Goal: Transaction & Acquisition: Purchase product/service

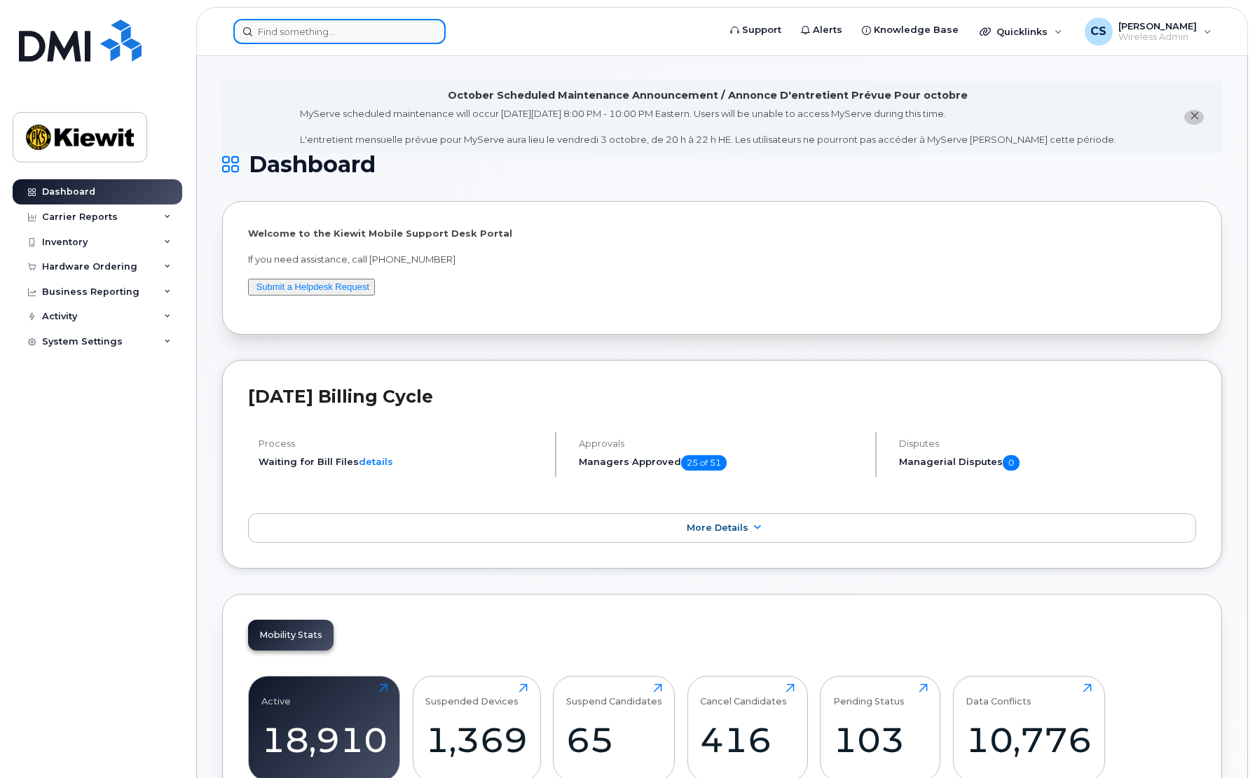
click at [408, 37] on input at bounding box center [339, 31] width 212 height 25
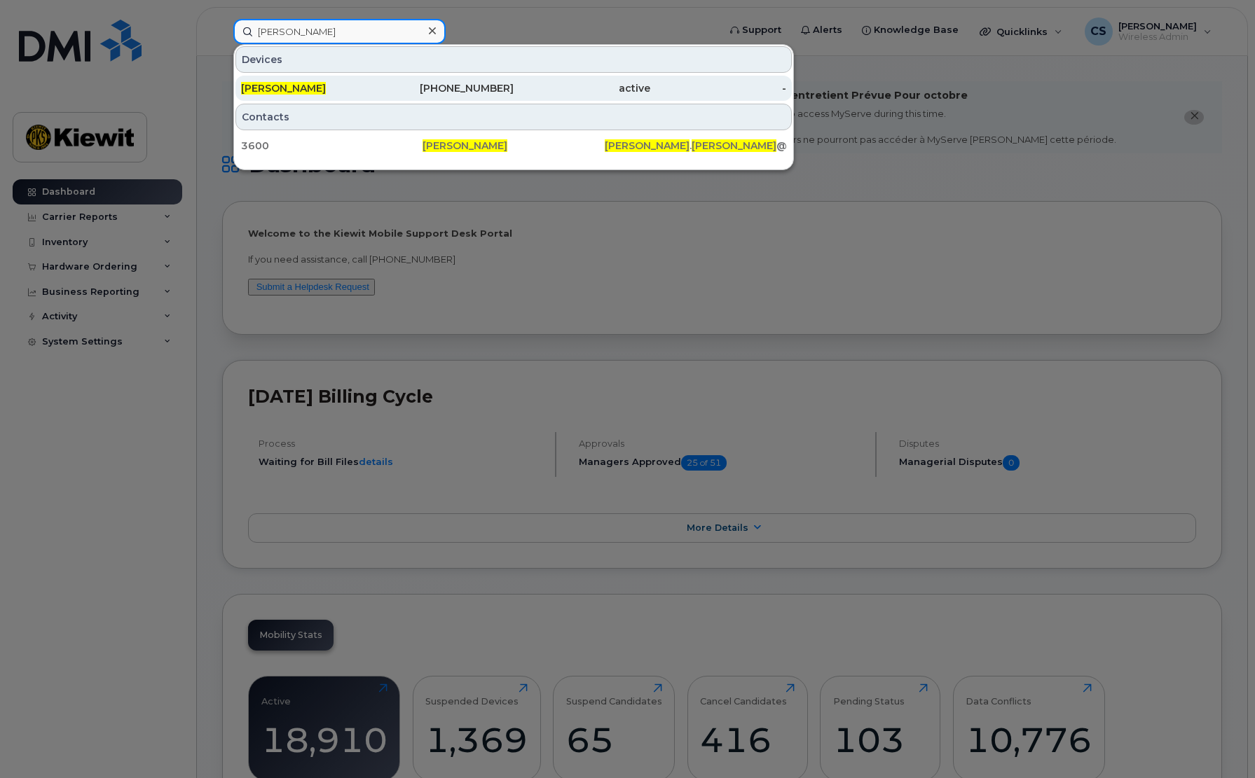
type input "larry goodvin"
click at [390, 92] on div "602-625-4333" at bounding box center [446, 88] width 137 height 14
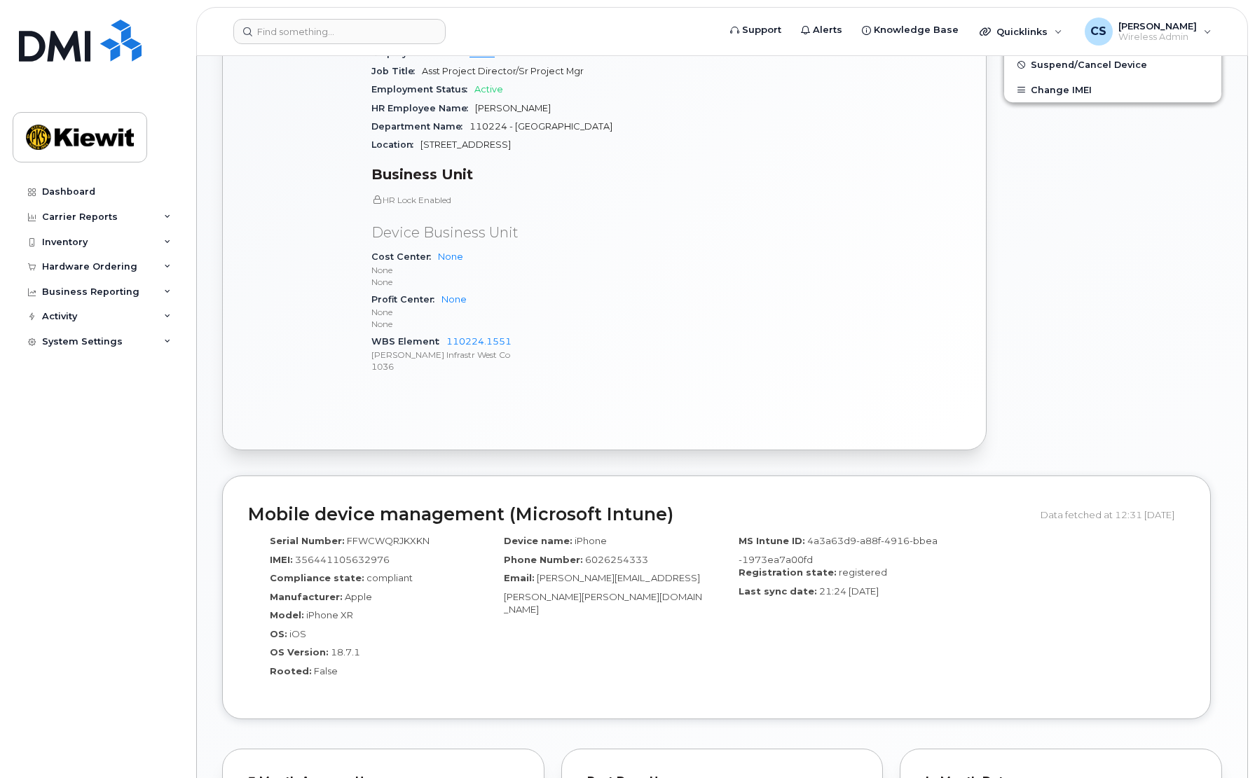
scroll to position [631, 0]
click at [1108, 322] on div "Edit Device / Employee Add Roaming Package Reset Voicemail Change SIM Card Chan…" at bounding box center [1112, 111] width 235 height 698
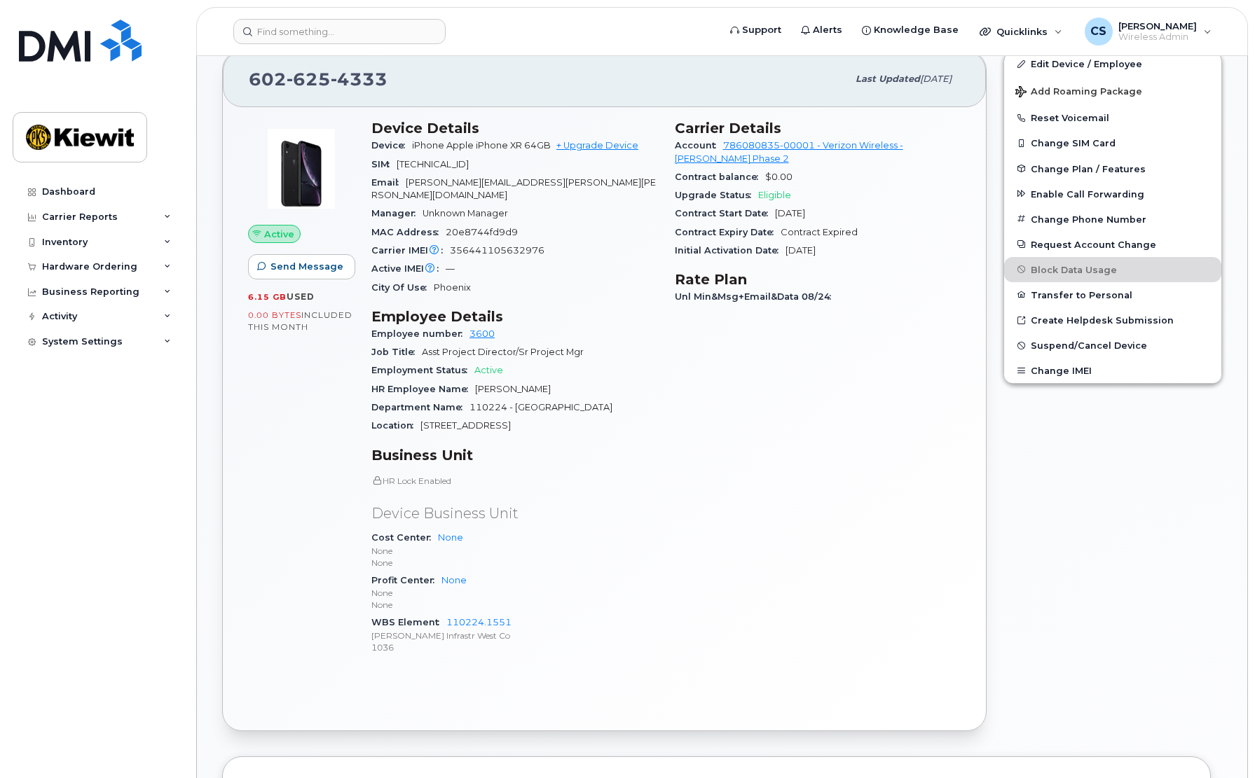
scroll to position [280, 0]
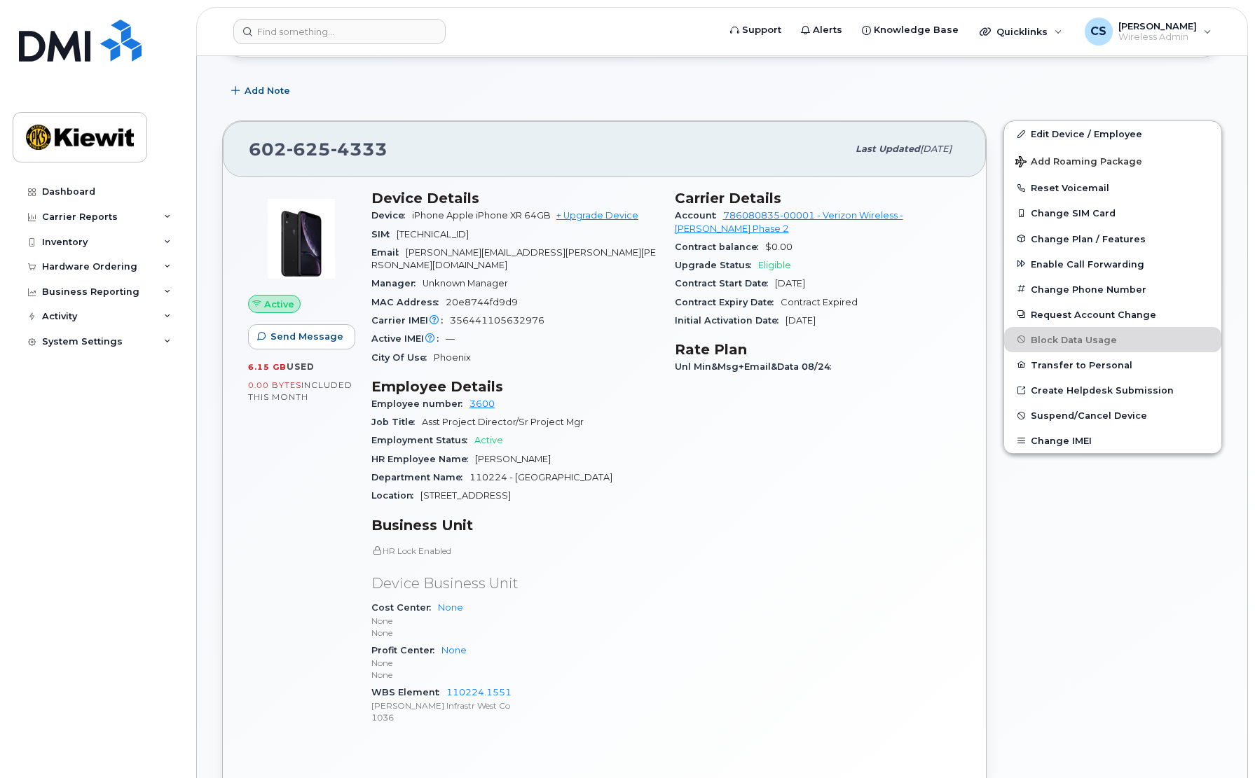
click at [305, 691] on div "Active Send Message 6.15 GB  used 0.00 Bytes  included this month" at bounding box center [301, 463] width 123 height 565
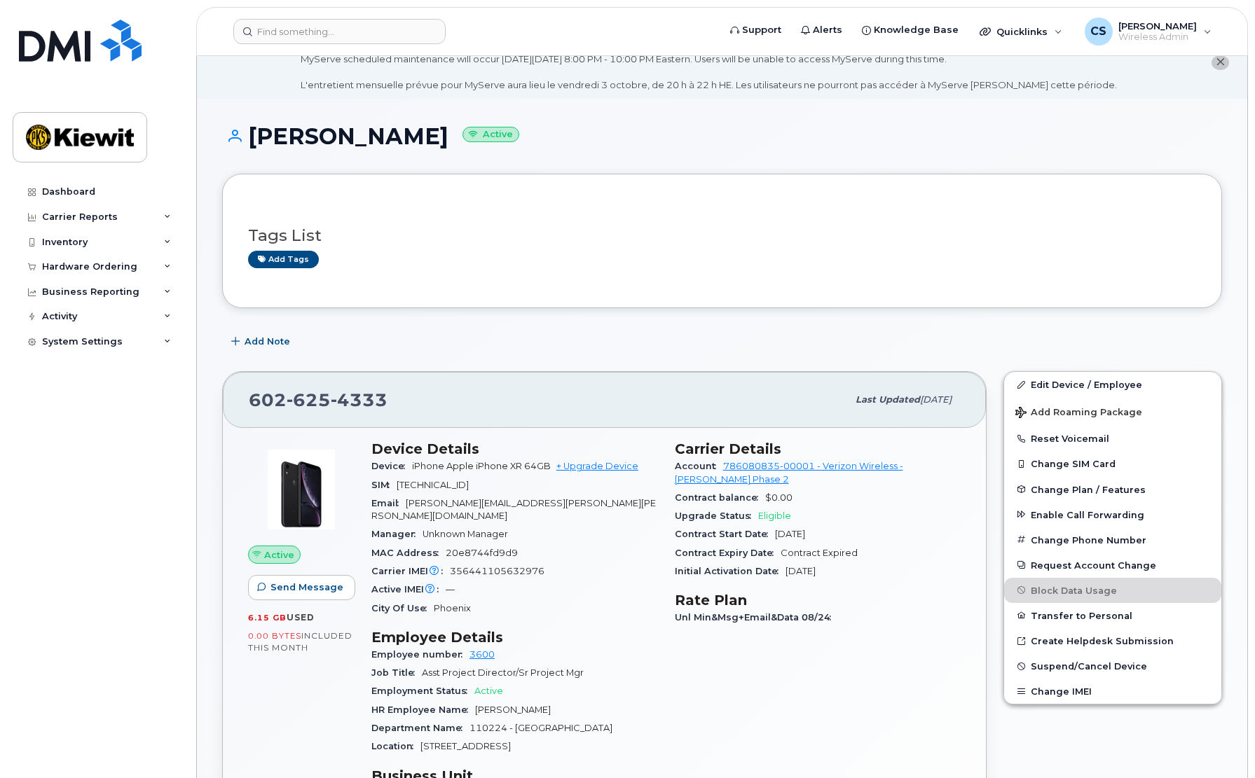
scroll to position [0, 0]
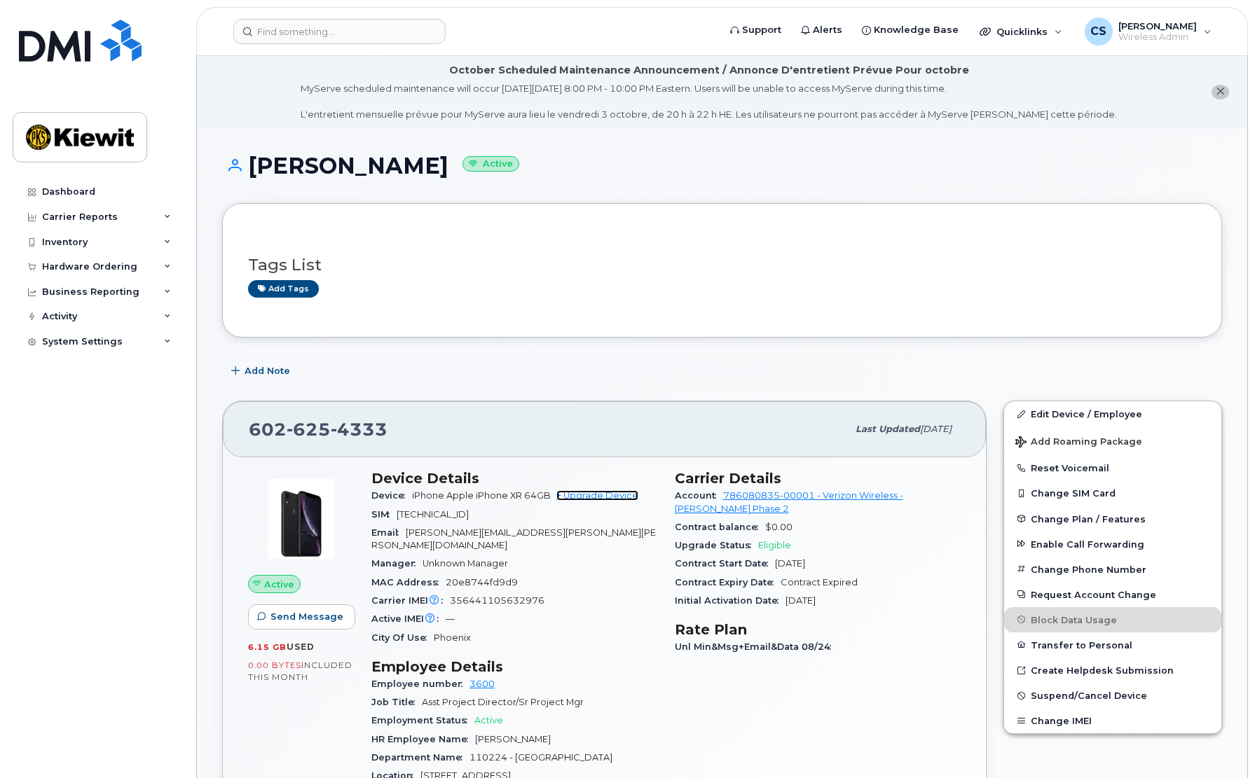
click at [607, 497] on link "+ Upgrade Device" at bounding box center [597, 495] width 82 height 11
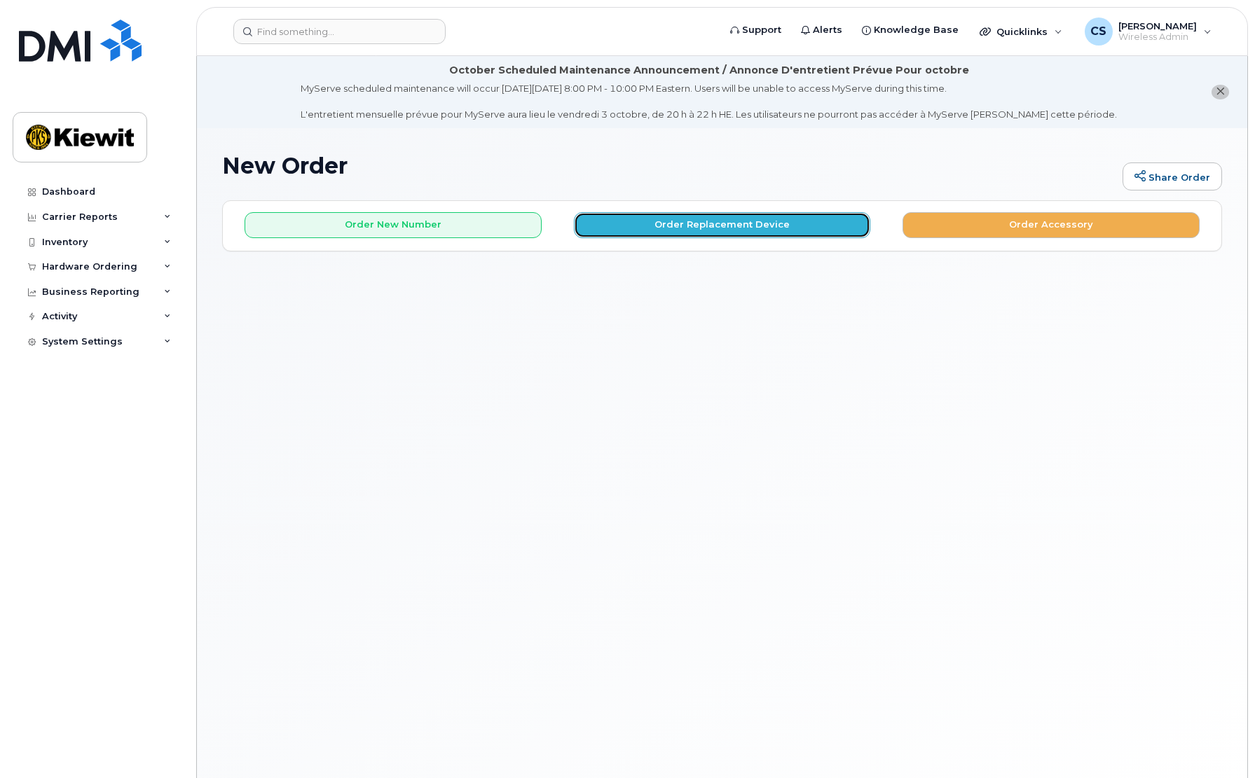
click at [703, 221] on button "Order Replacement Device" at bounding box center [722, 225] width 297 height 26
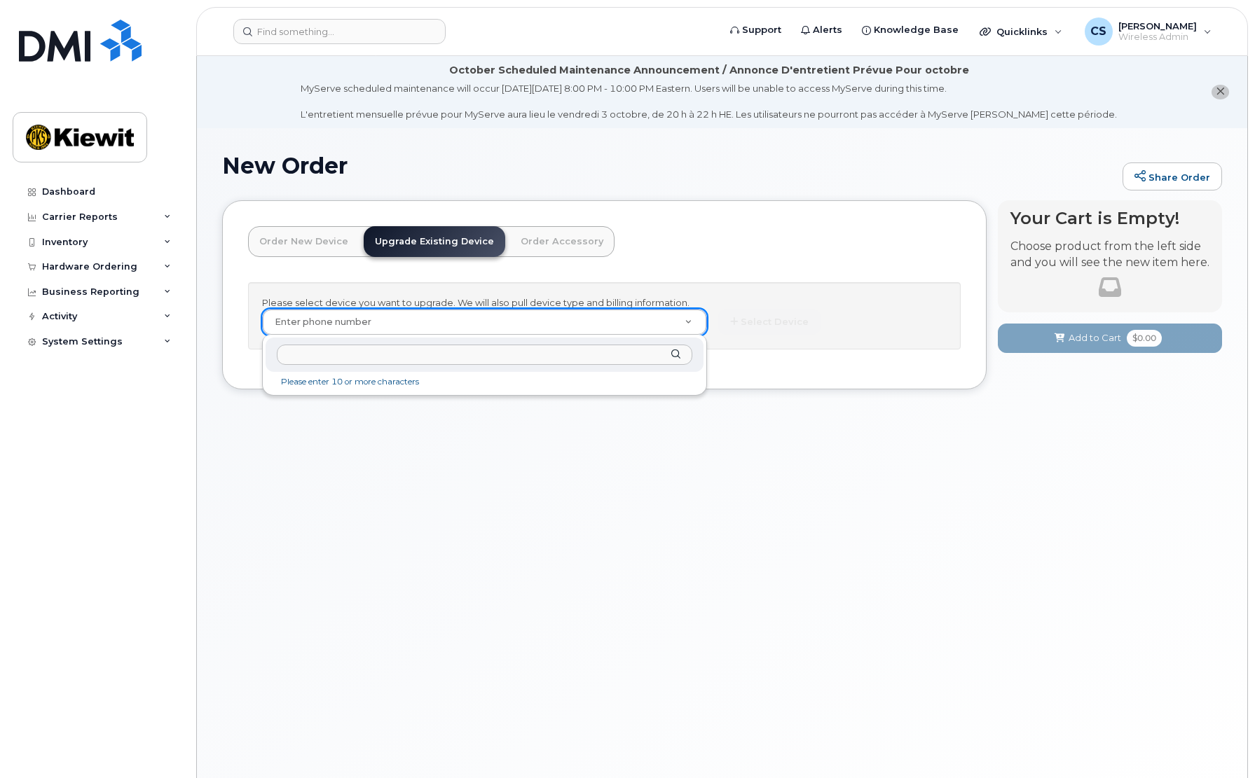
paste input "6026254333"
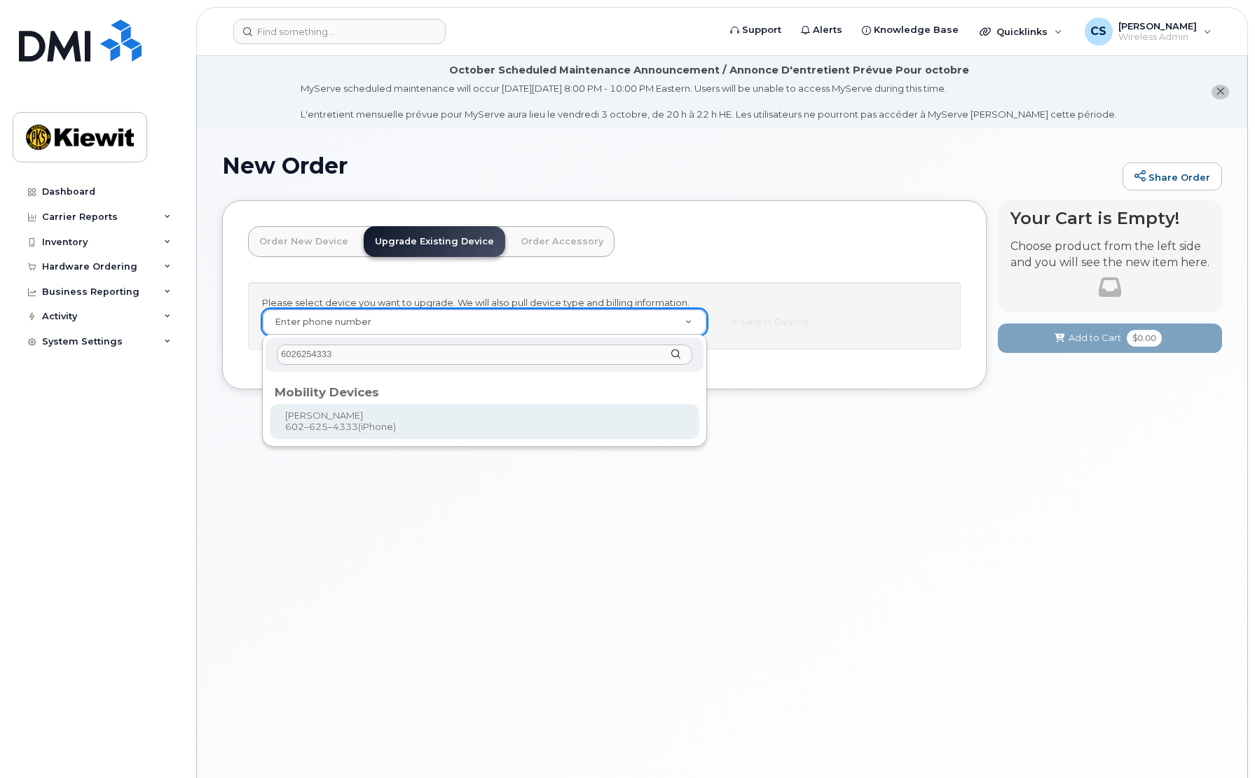
type input "6026254333"
type input "1170254"
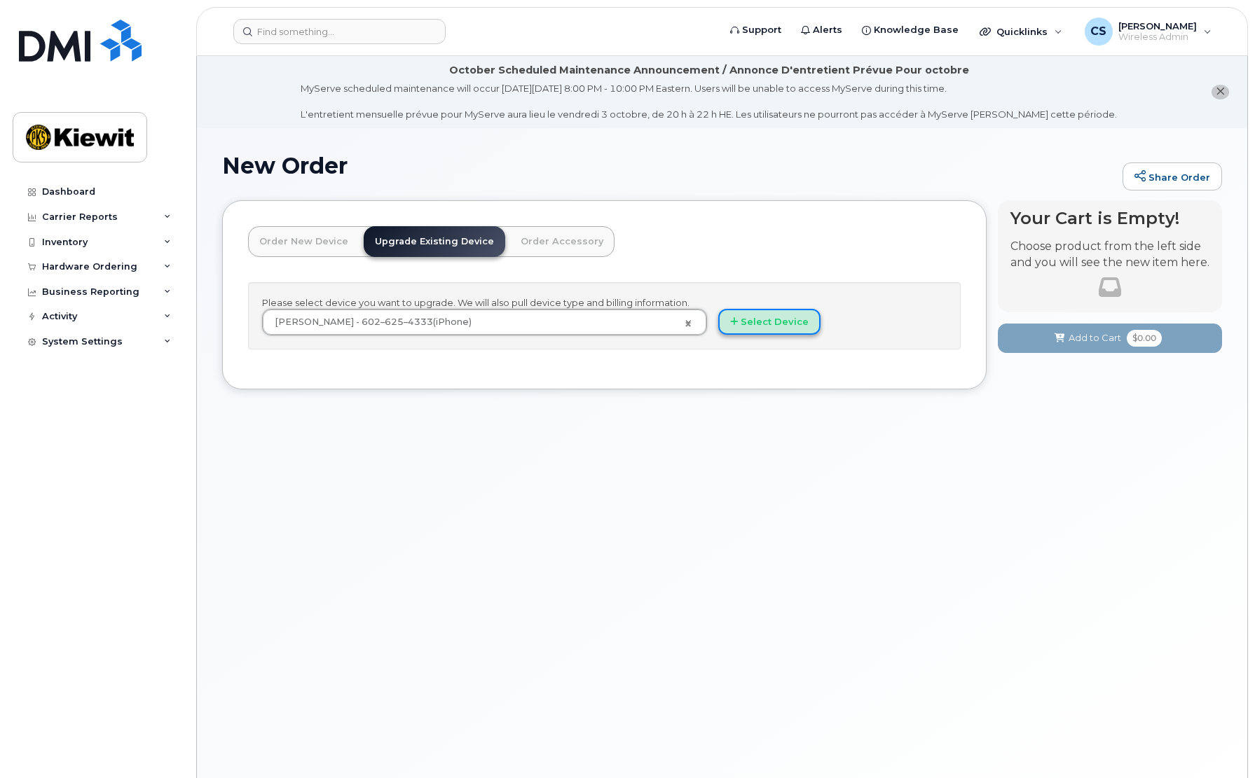
click at [757, 331] on button "Select Device" at bounding box center [769, 322] width 102 height 26
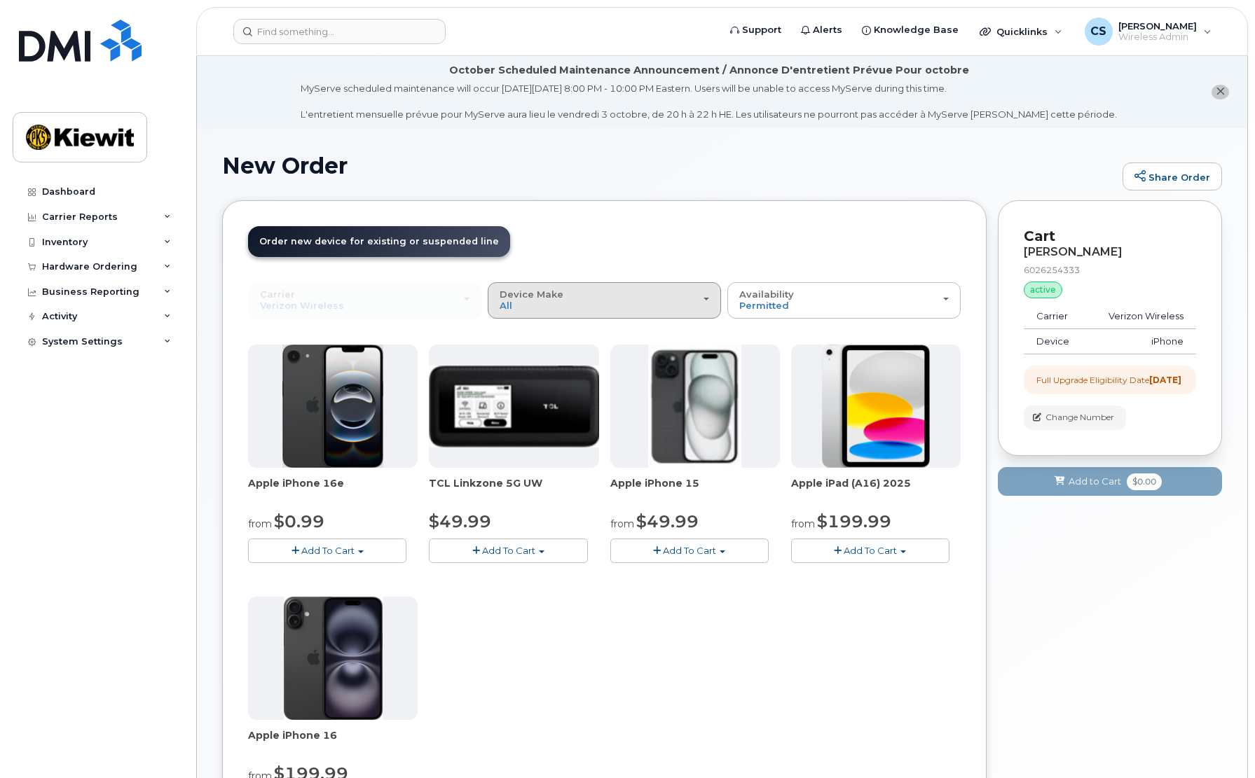
click at [617, 305] on div "Device Make All iPhone Modem Tablet" at bounding box center [604, 300] width 209 height 22
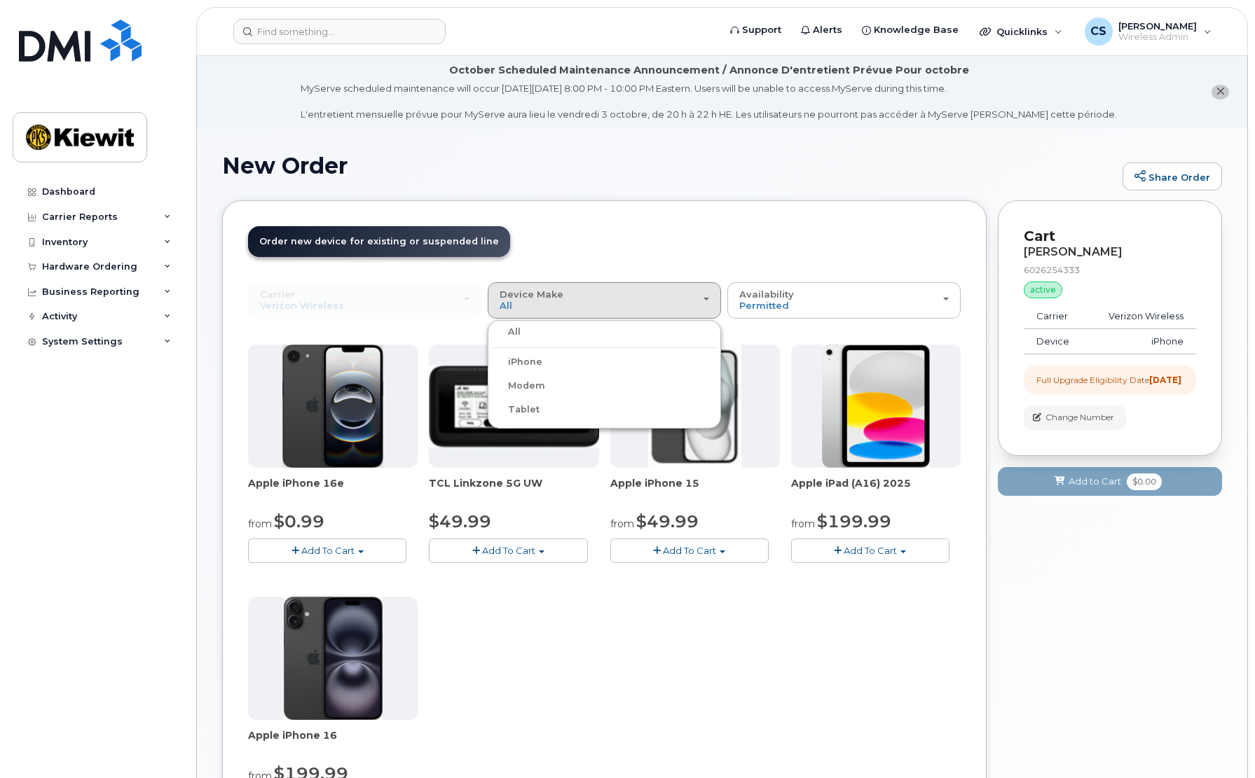
click at [596, 362] on div "iPhone" at bounding box center [604, 362] width 226 height 17
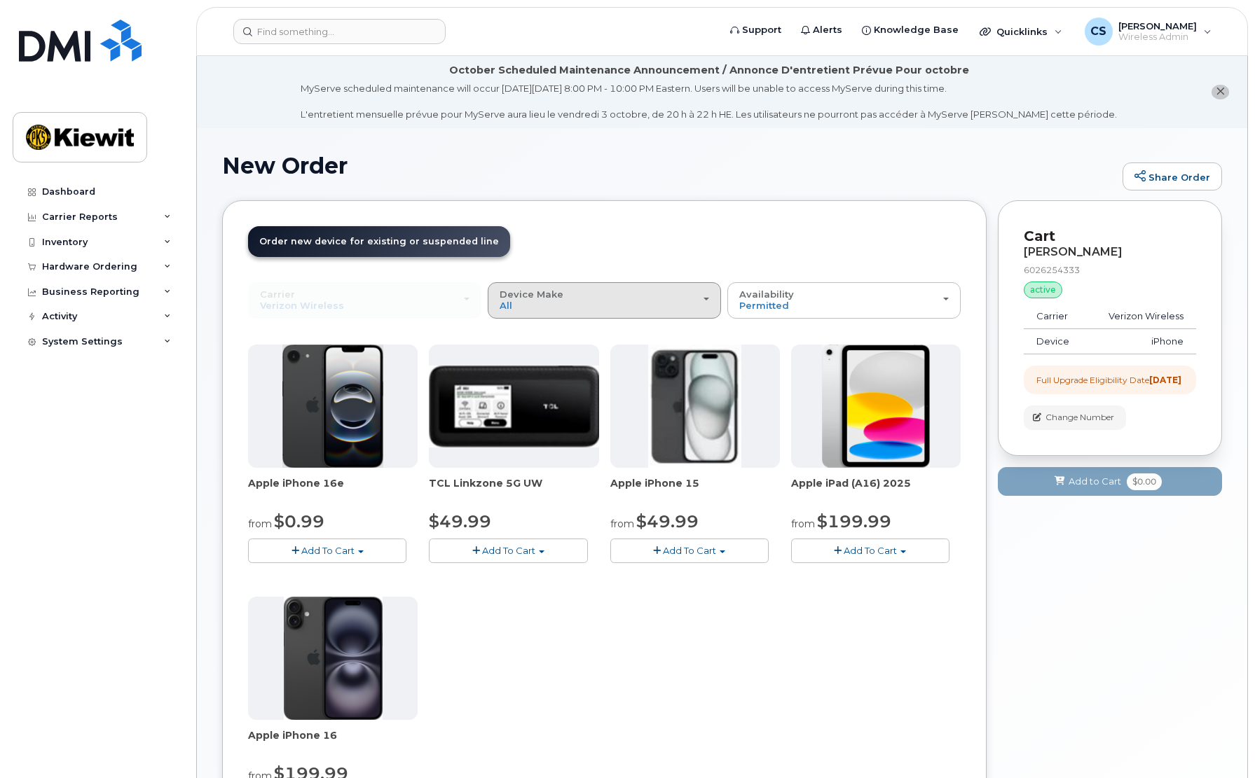
click at [618, 312] on button "Device Make All iPhone Modem Tablet" at bounding box center [604, 300] width 233 height 36
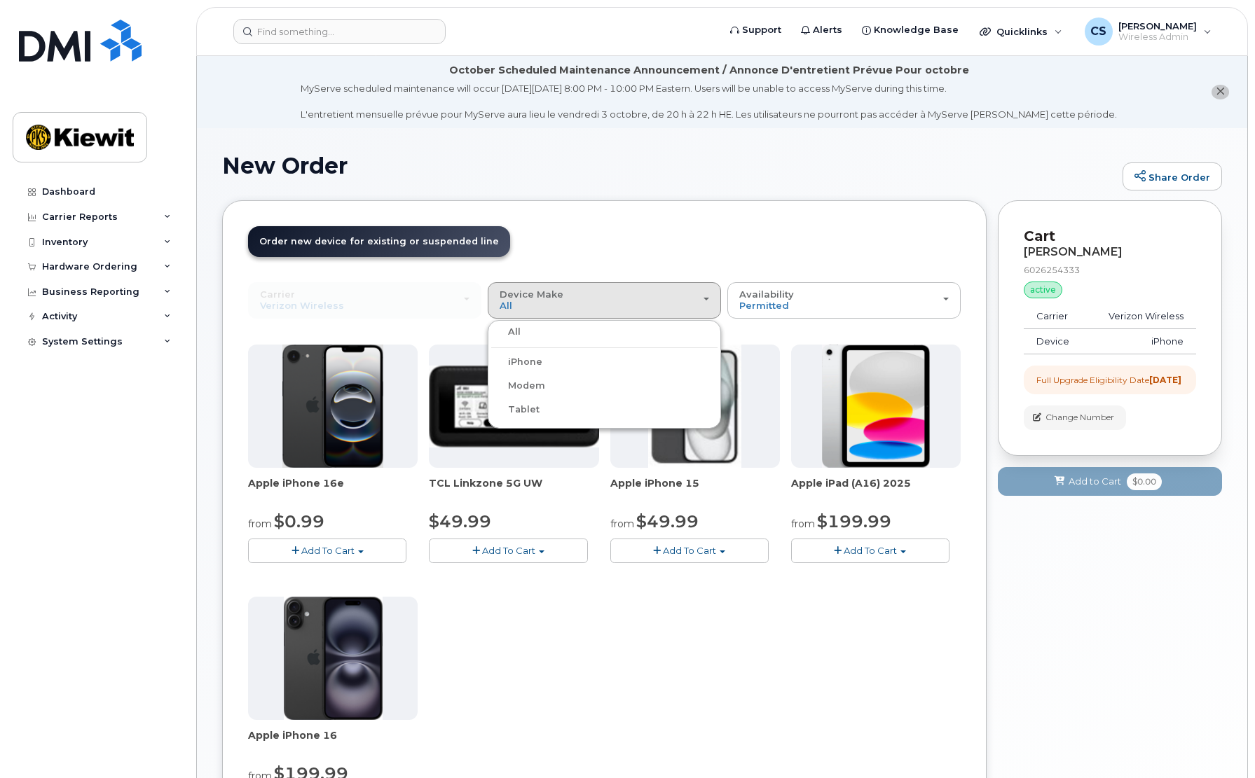
click at [539, 365] on label "iPhone" at bounding box center [516, 362] width 51 height 17
click at [0, 0] on input "iPhone" at bounding box center [0, 0] width 0 height 0
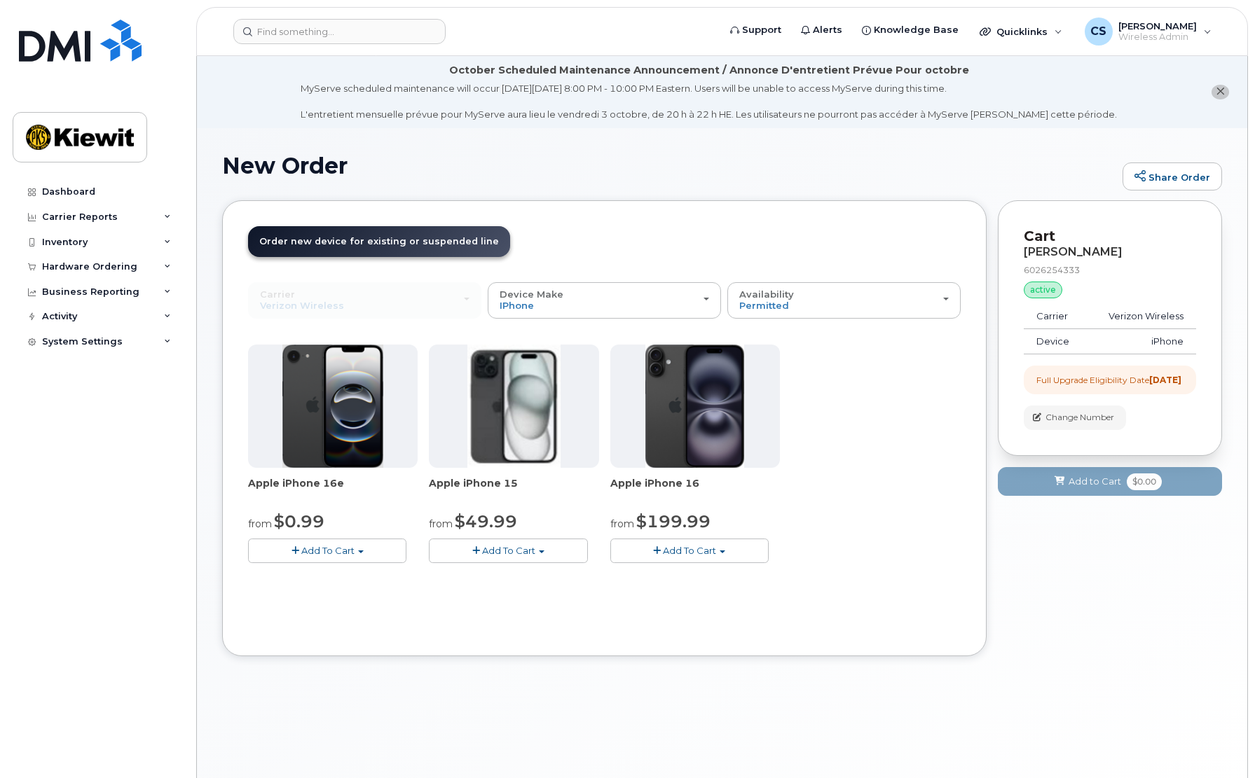
click at [803, 311] on div "Availability Permitted All" at bounding box center [843, 300] width 209 height 22
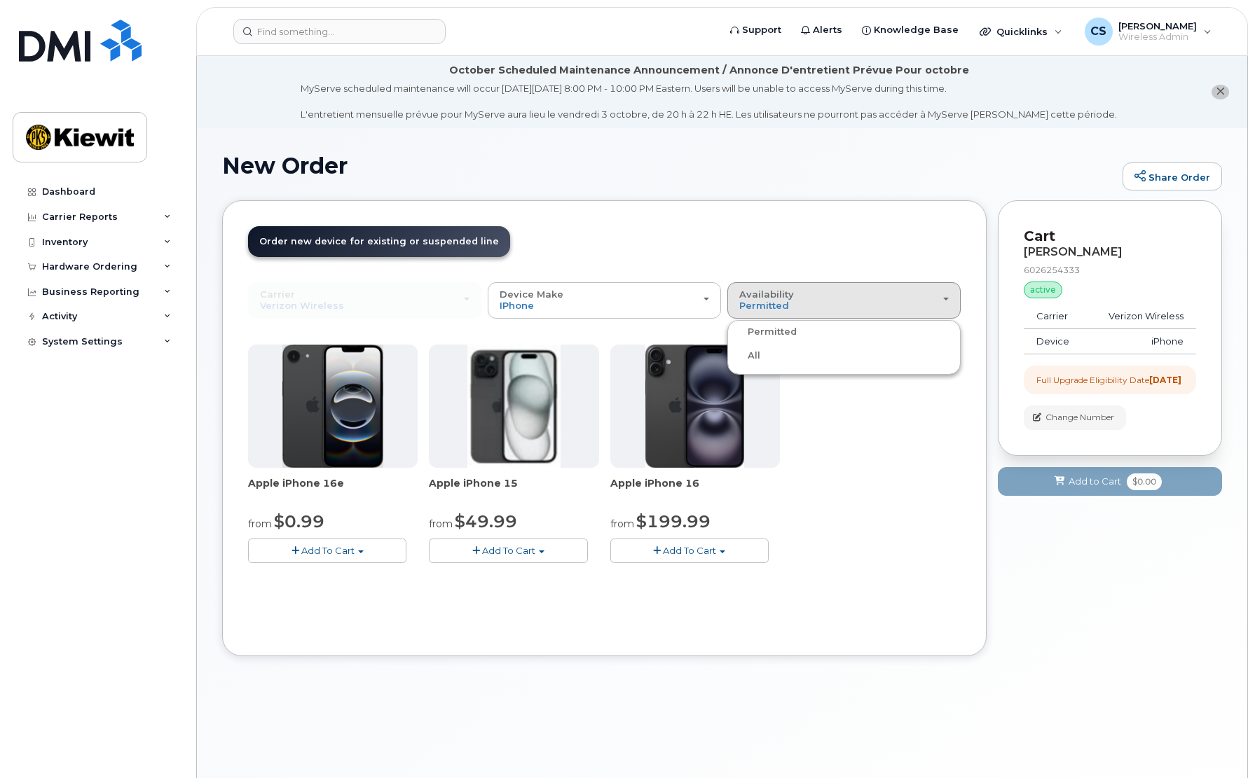
click at [795, 358] on div "All" at bounding box center [844, 355] width 226 height 17
click at [858, 312] on button "Availability Permitted All" at bounding box center [843, 300] width 233 height 36
click at [754, 355] on label "All" at bounding box center [745, 355] width 29 height 17
click at [0, 0] on input "All" at bounding box center [0, 0] width 0 height 0
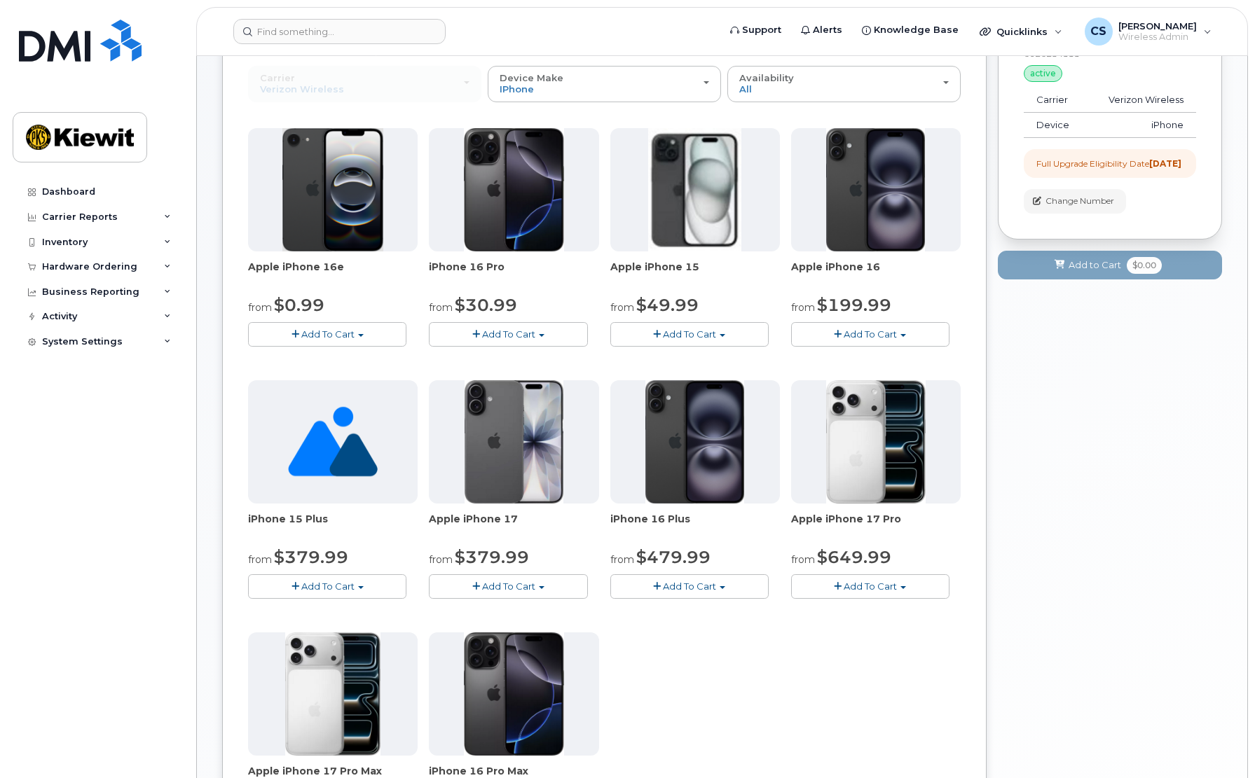
scroll to position [210, 0]
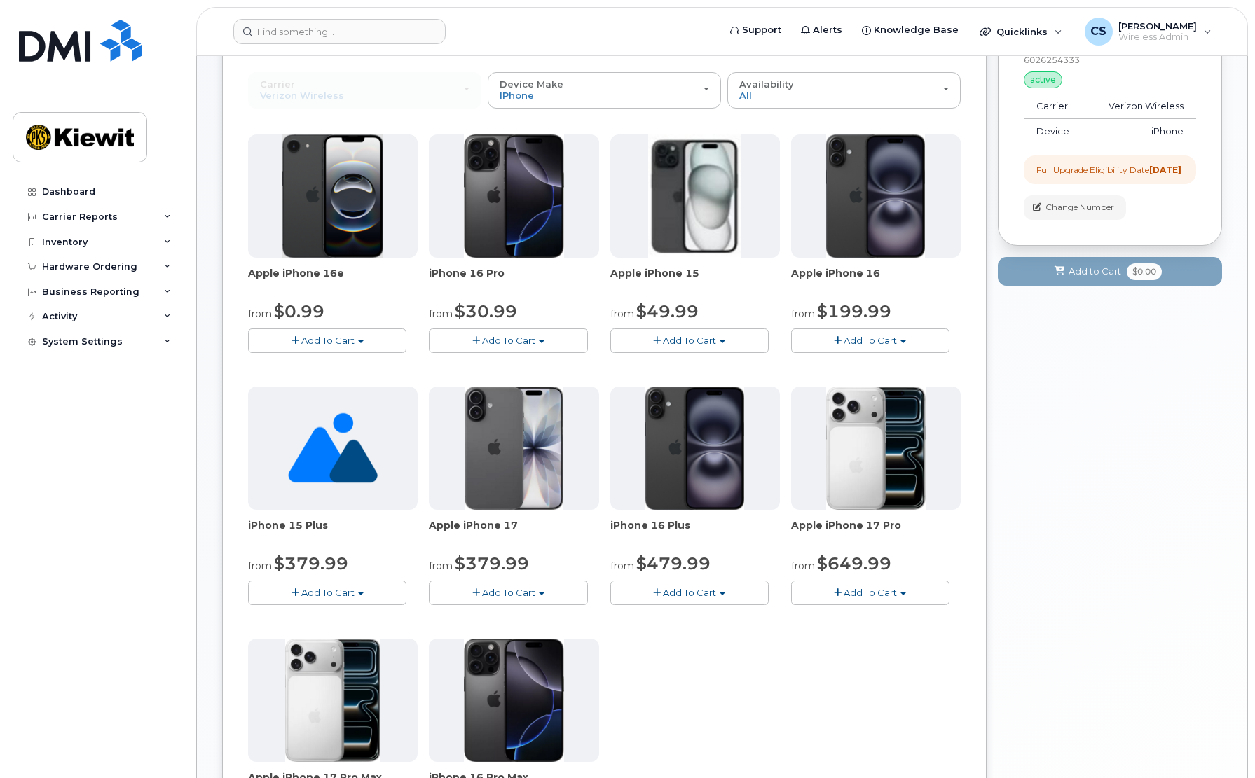
click at [880, 340] on span "Add To Cart" at bounding box center [870, 340] width 53 height 11
click at [931, 385] on link "$199.99 - 2 Year Upgrade (128GB)" at bounding box center [888, 385] width 188 height 18
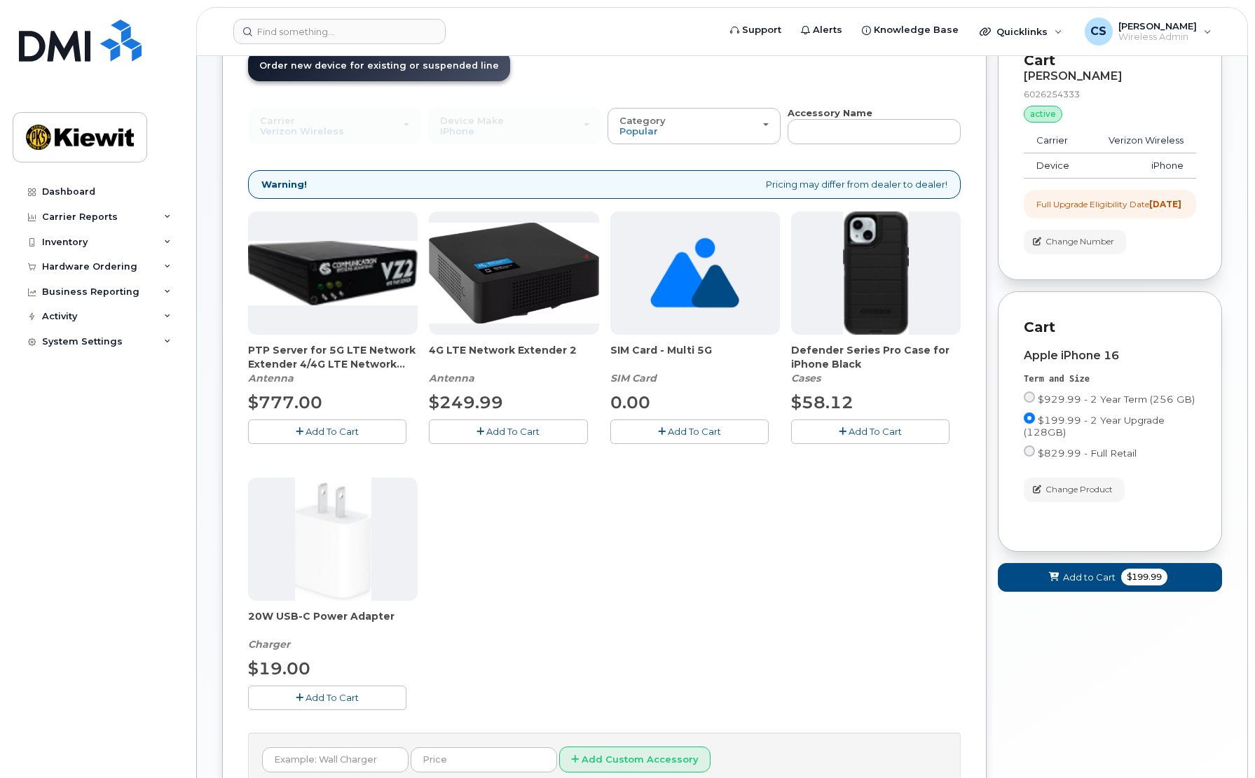
scroll to position [175, 0]
click at [333, 698] on span "Add To Cart" at bounding box center [331, 698] width 53 height 11
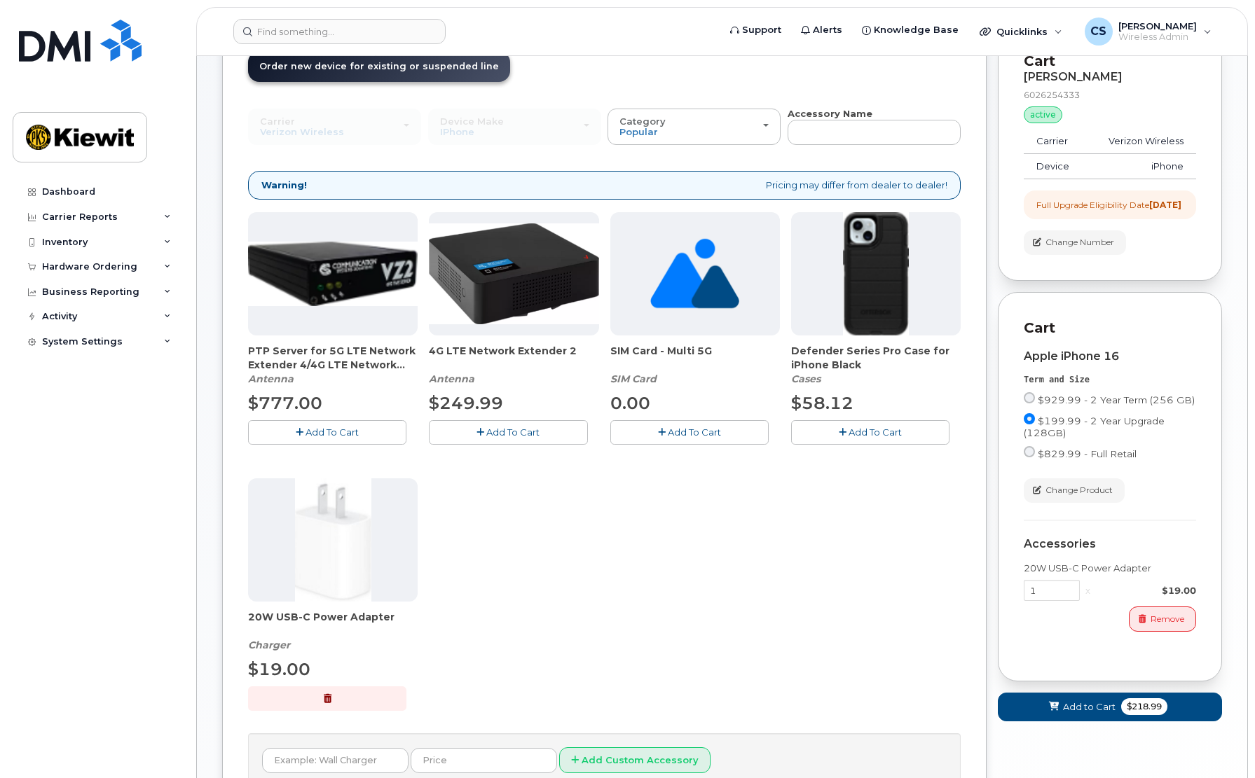
click at [639, 641] on div "PTP Server for 5G LTE Network Extender 4/4G LTE Network Extender 3 Antenna $777…" at bounding box center [604, 472] width 713 height 521
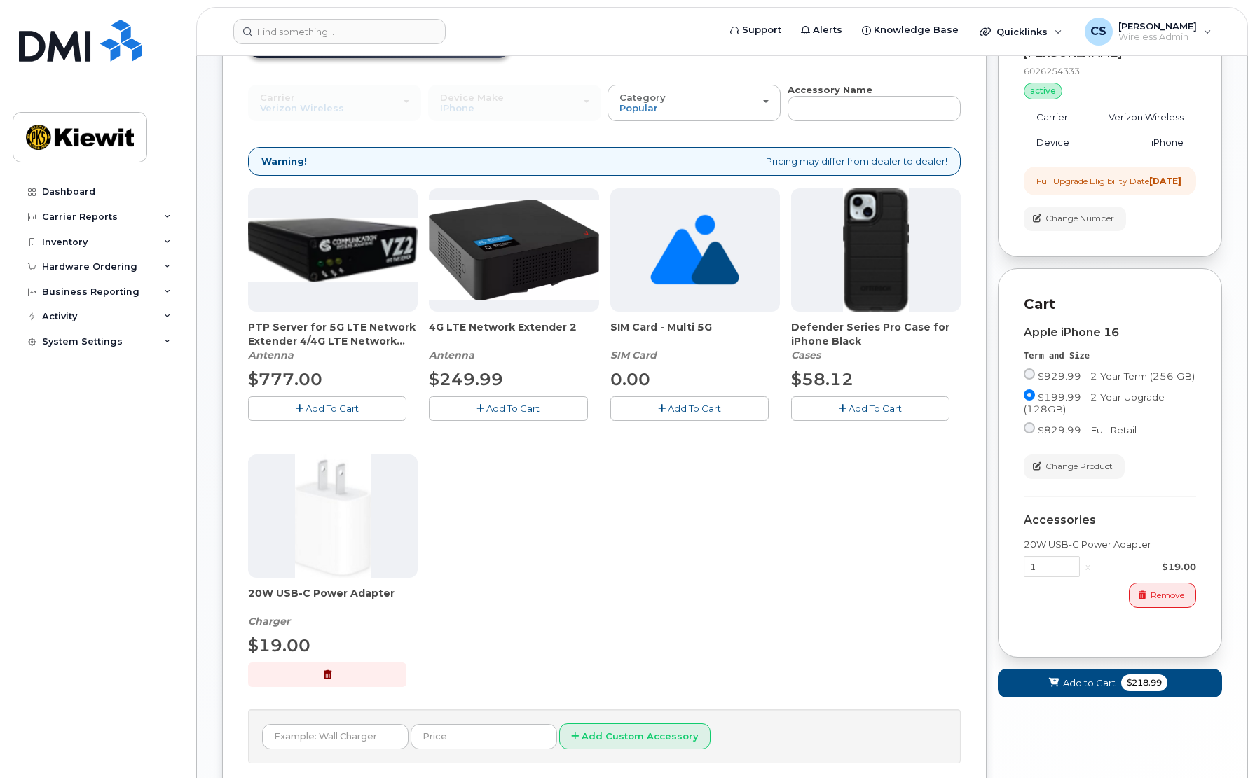
scroll to position [0, 0]
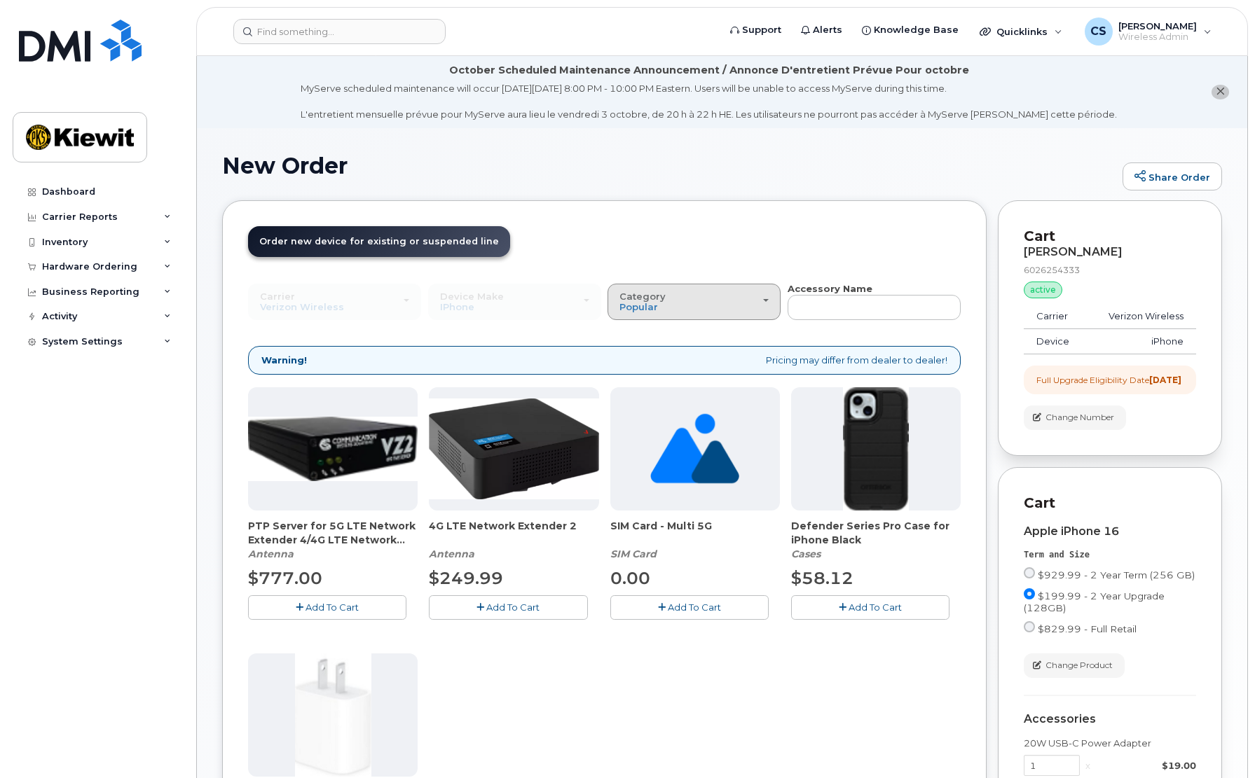
click at [745, 305] on div "Category Popular" at bounding box center [693, 302] width 149 height 22
click at [791, 742] on div "PTP Server for 5G LTE Network Extender 4/4G LTE Network Extender 3 Antenna $777…" at bounding box center [604, 647] width 713 height 521
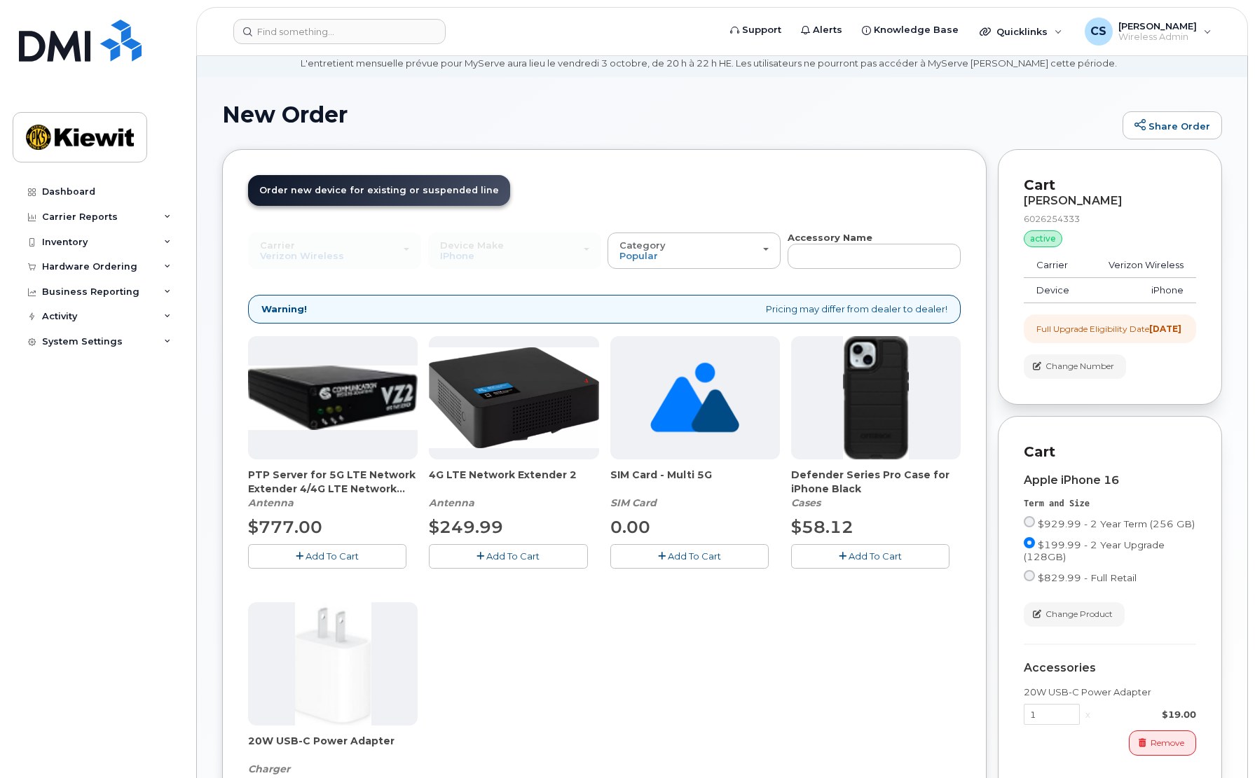
scroll to position [35, 0]
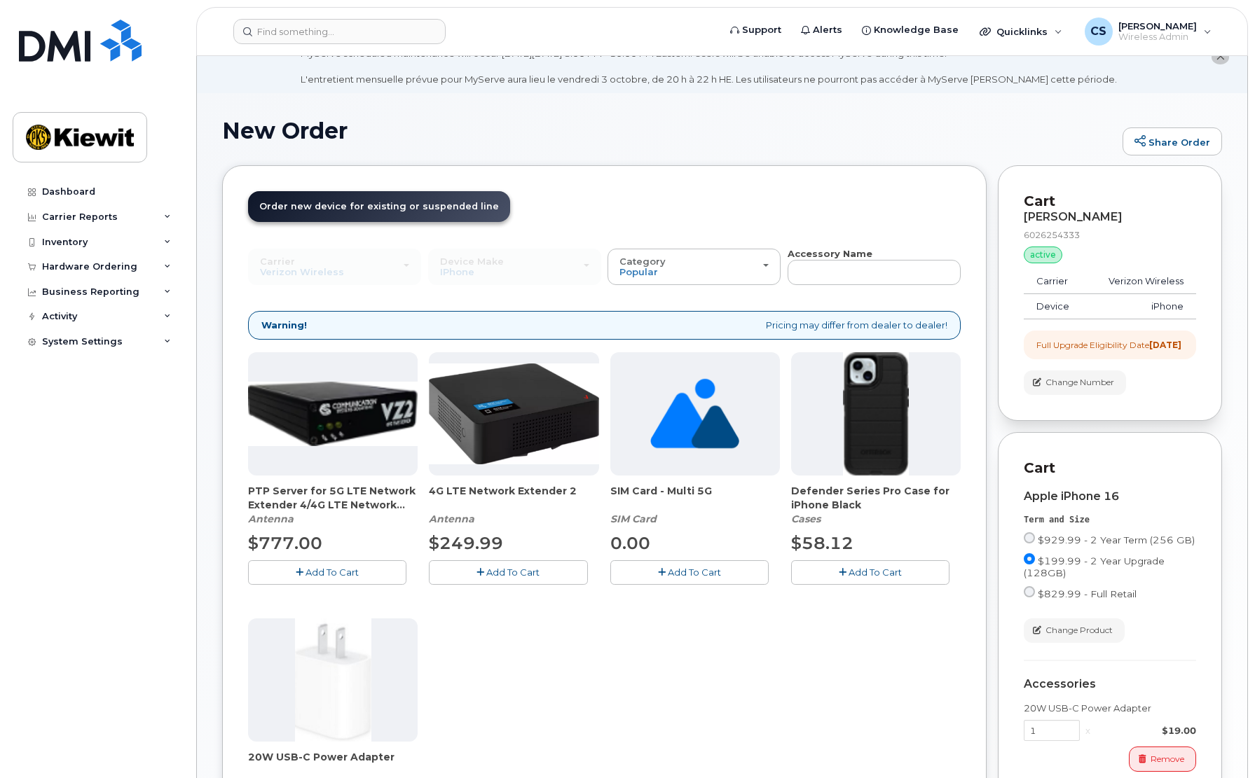
click at [873, 571] on span "Add To Cart" at bounding box center [874, 572] width 53 height 11
click at [870, 273] on input "text" at bounding box center [873, 272] width 173 height 25
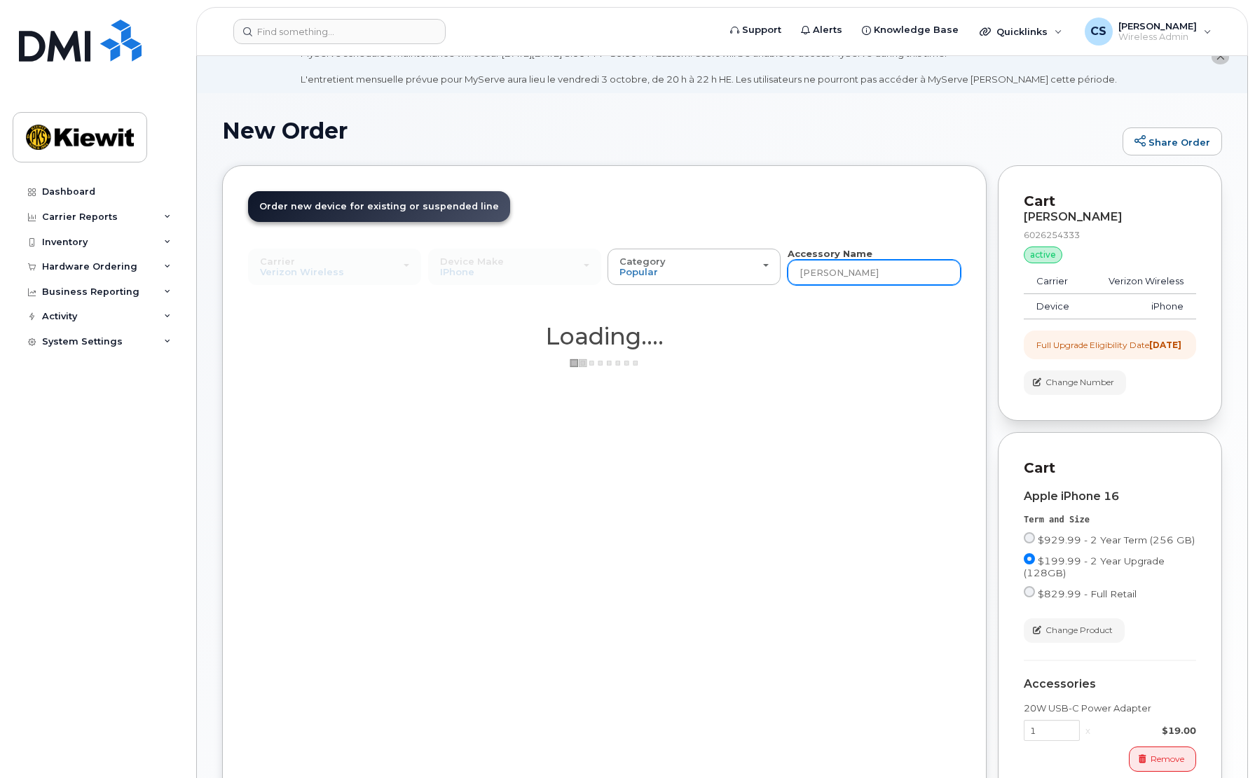
type input "otto"
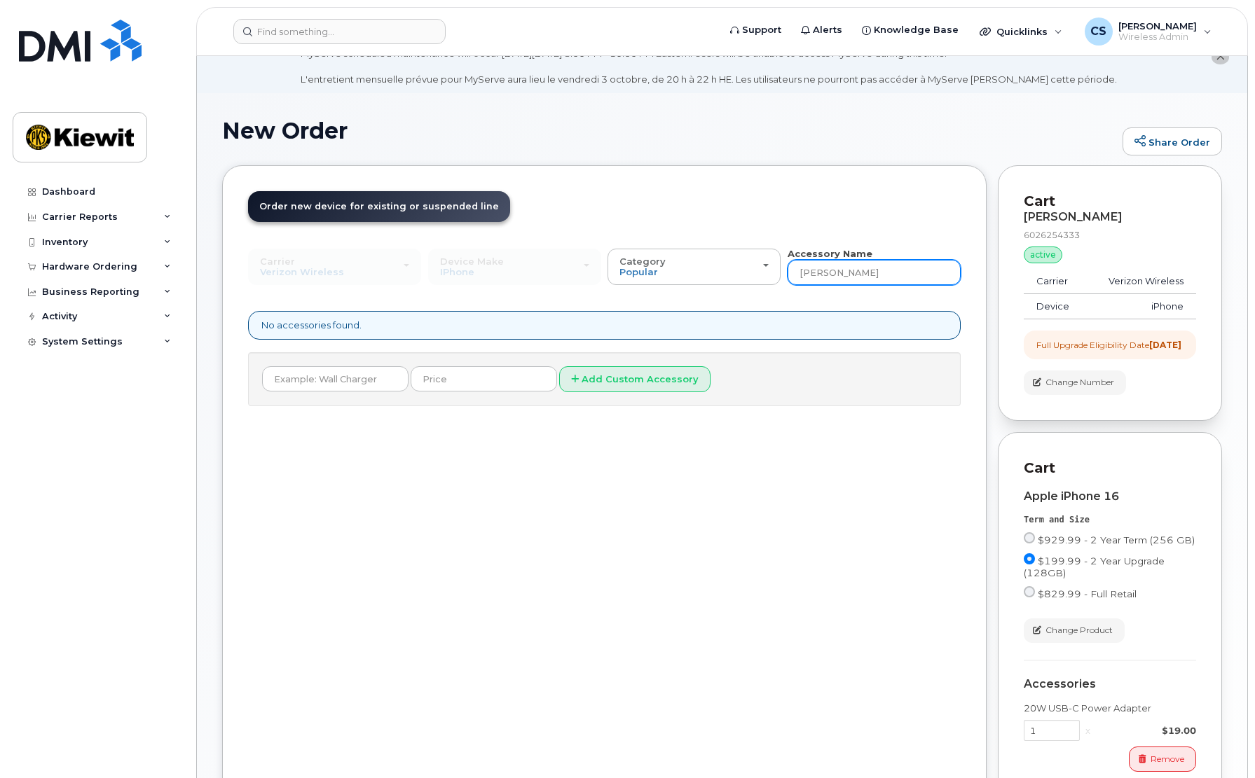
click at [870, 273] on input "otto" at bounding box center [873, 272] width 173 height 25
type input "case"
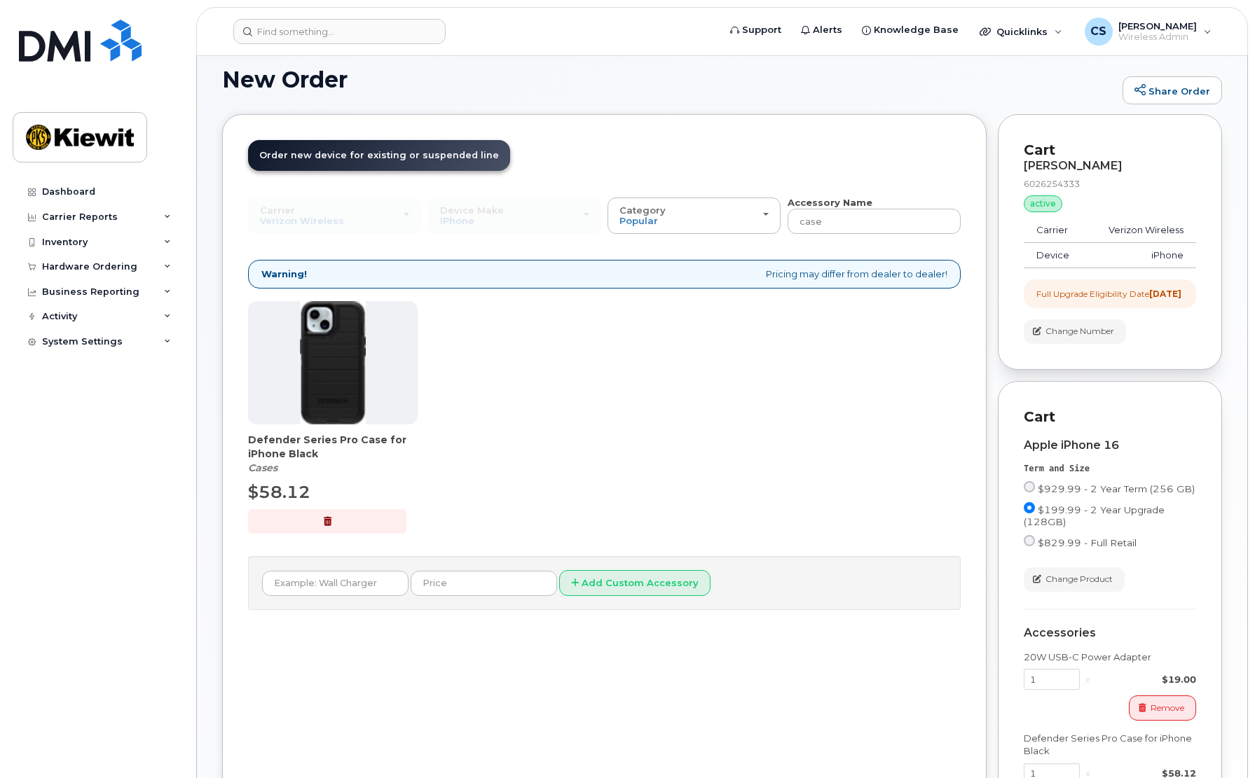
scroll to position [319, 0]
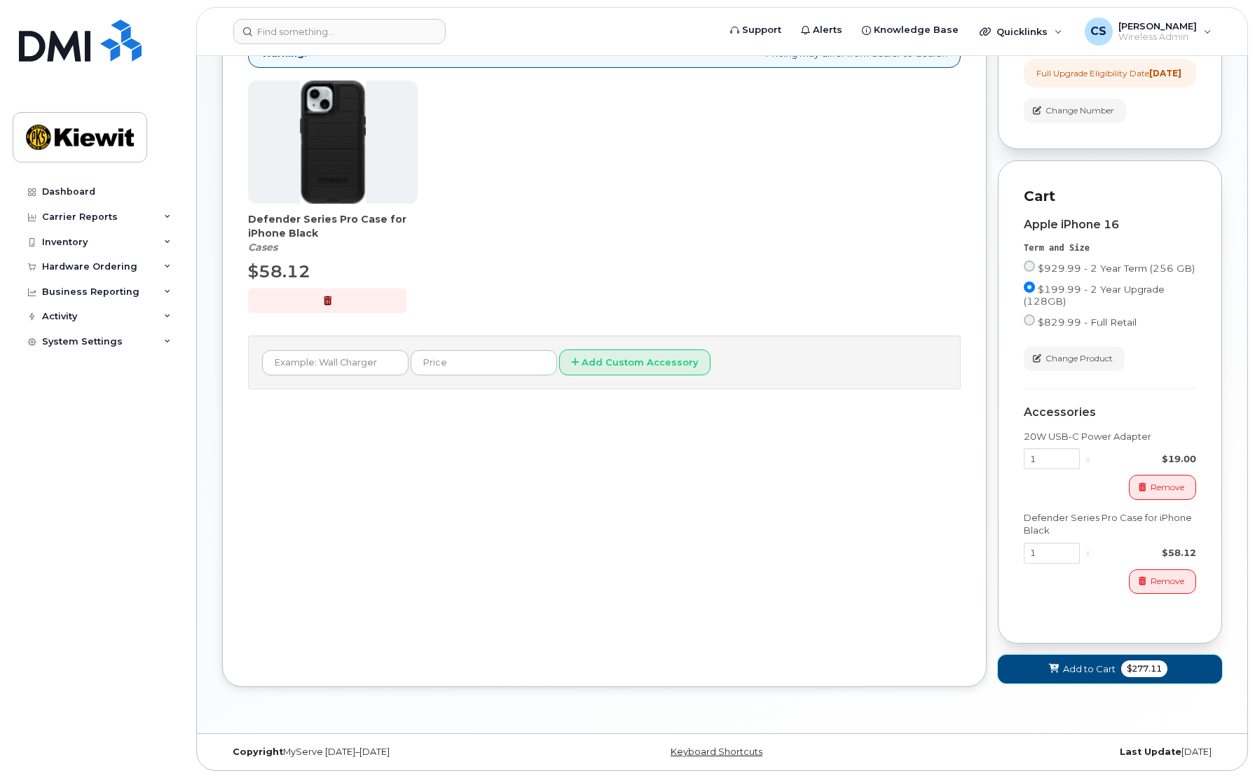
click at [1099, 673] on span "Add to Cart" at bounding box center [1089, 669] width 53 height 13
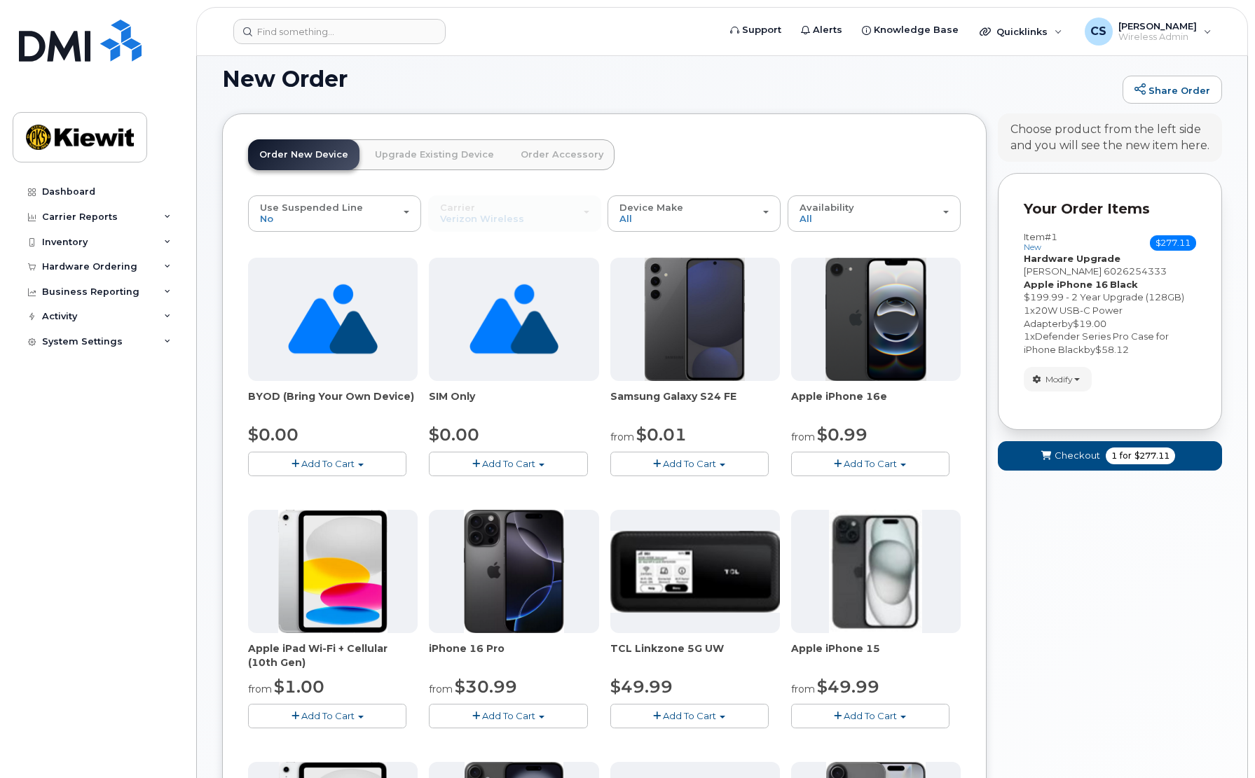
scroll to position [0, 0]
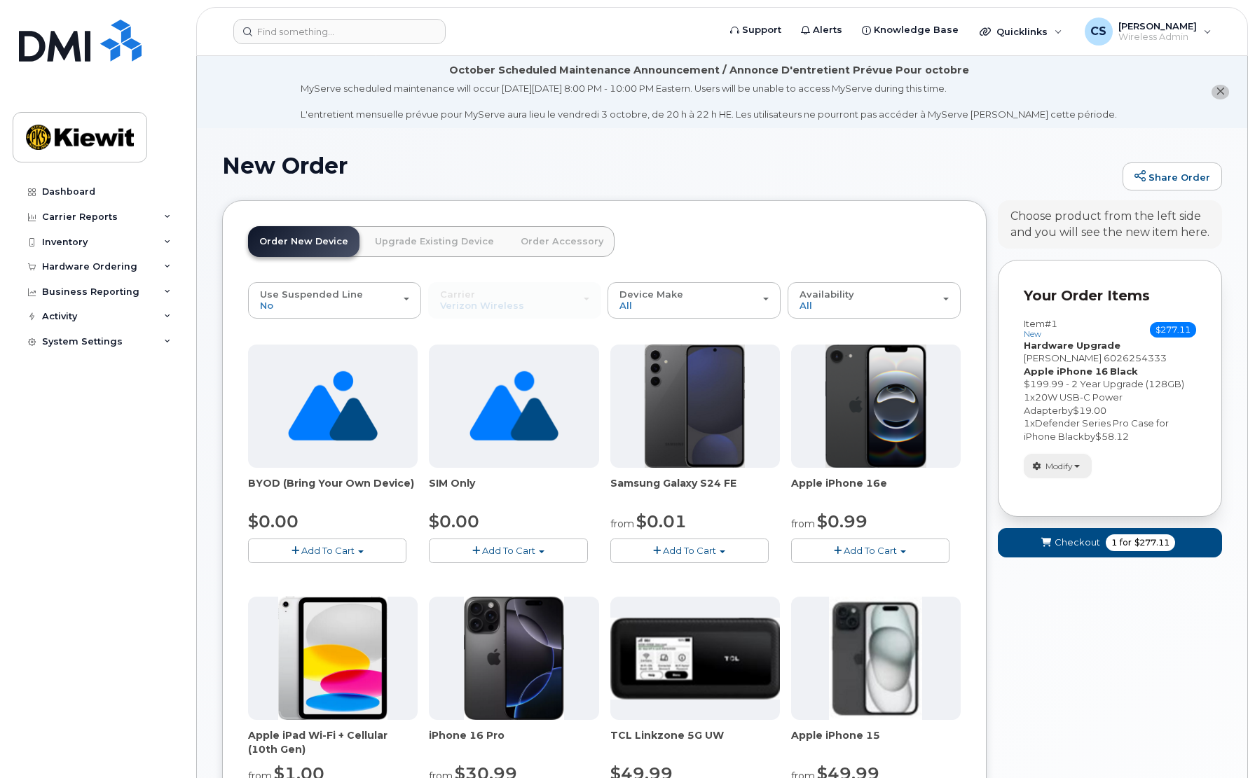
click at [1083, 471] on button "Modify" at bounding box center [1058, 466] width 68 height 25
click at [1189, 465] on div "Modify change order only accessories select suspended line Remove" at bounding box center [1110, 466] width 172 height 25
click at [1086, 540] on span "Checkout" at bounding box center [1077, 542] width 46 height 13
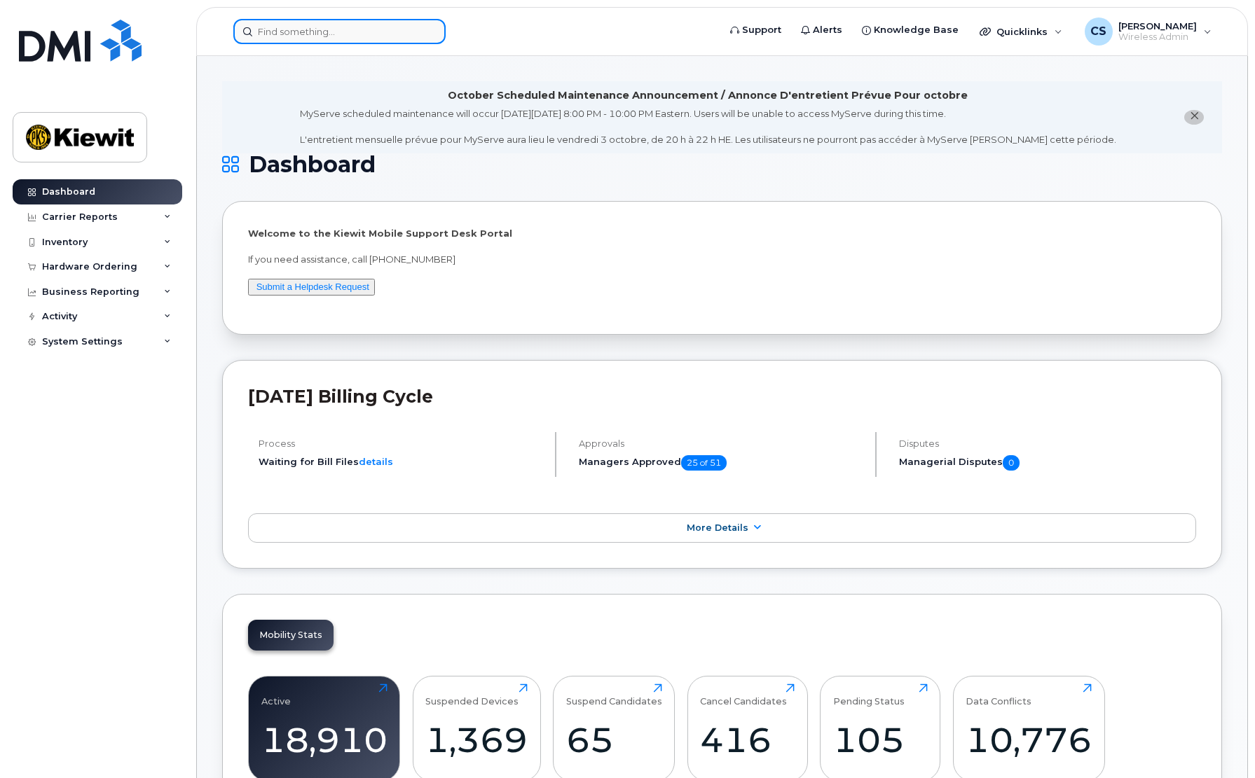
click at [350, 43] on input at bounding box center [339, 31] width 212 height 25
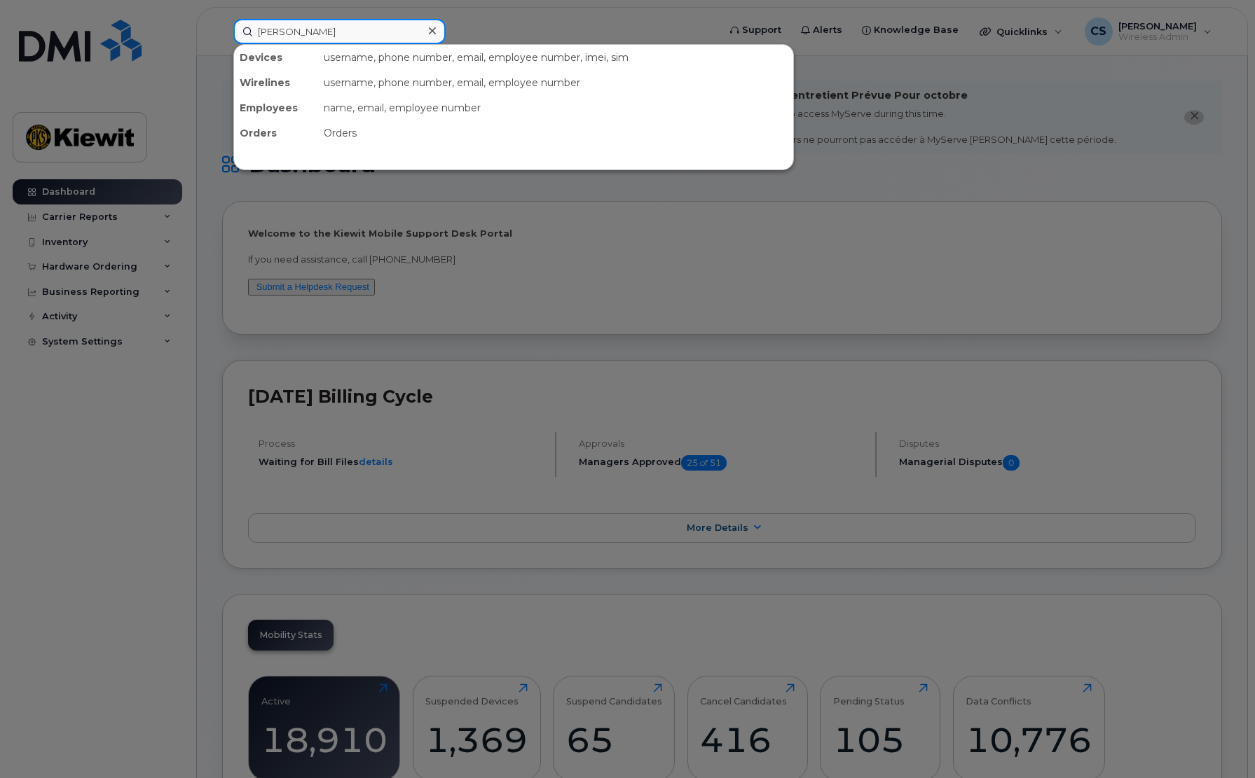
type input "larry goodvin"
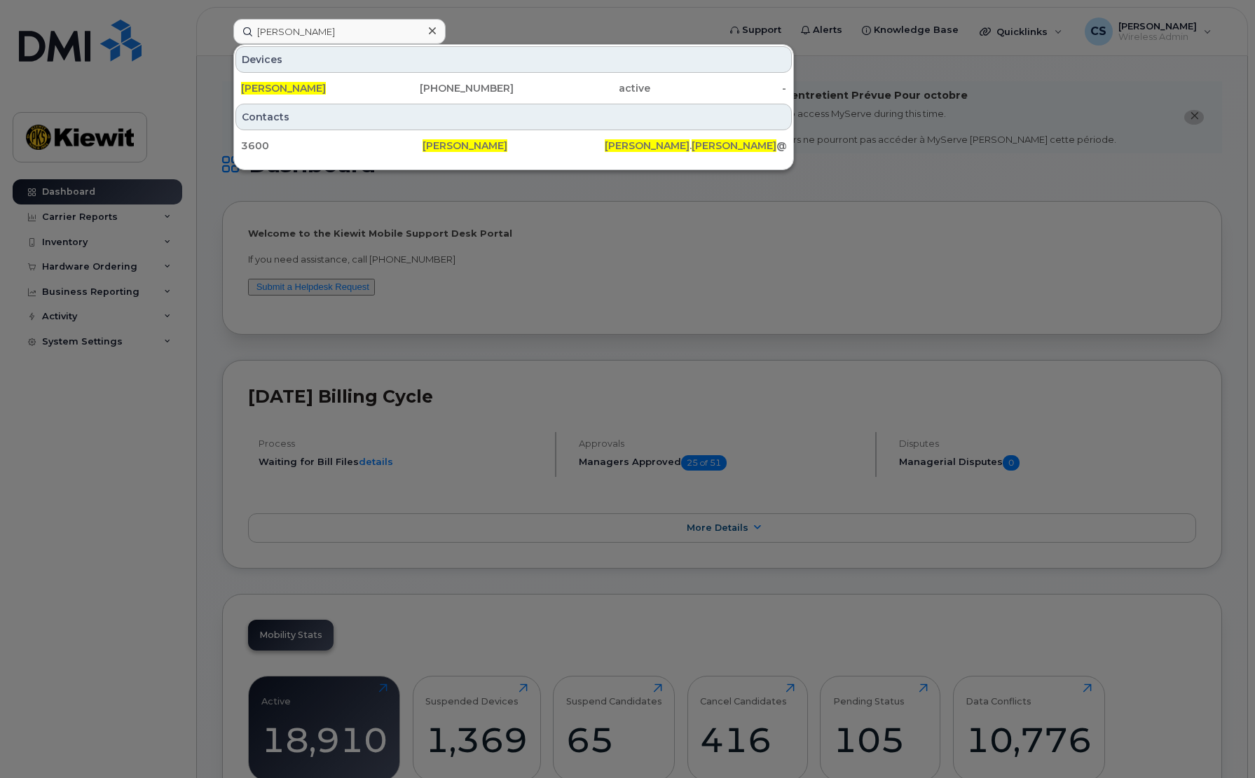
click at [336, 73] on div "Devices LARRY GOODVIN 602-625-4333 active -" at bounding box center [513, 73] width 559 height 57
click at [336, 87] on div "[PERSON_NAME]" at bounding box center [309, 88] width 137 height 14
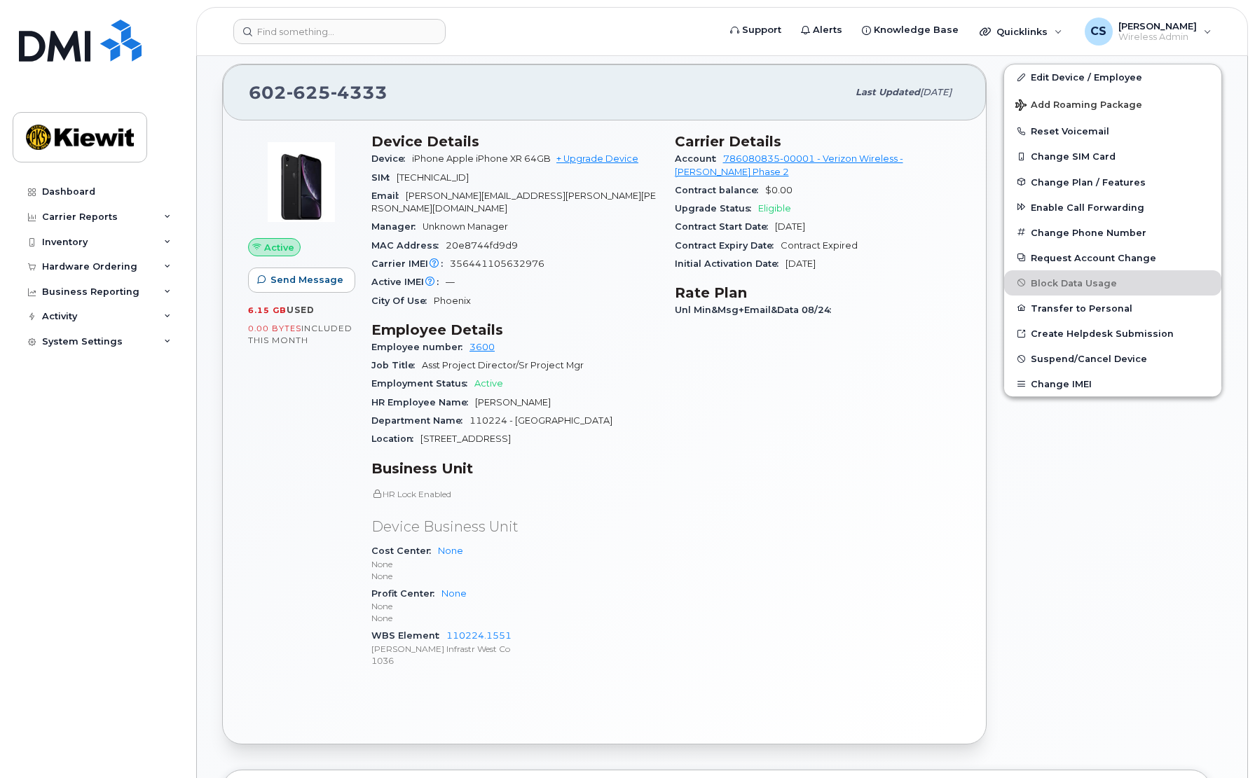
scroll to position [350, 0]
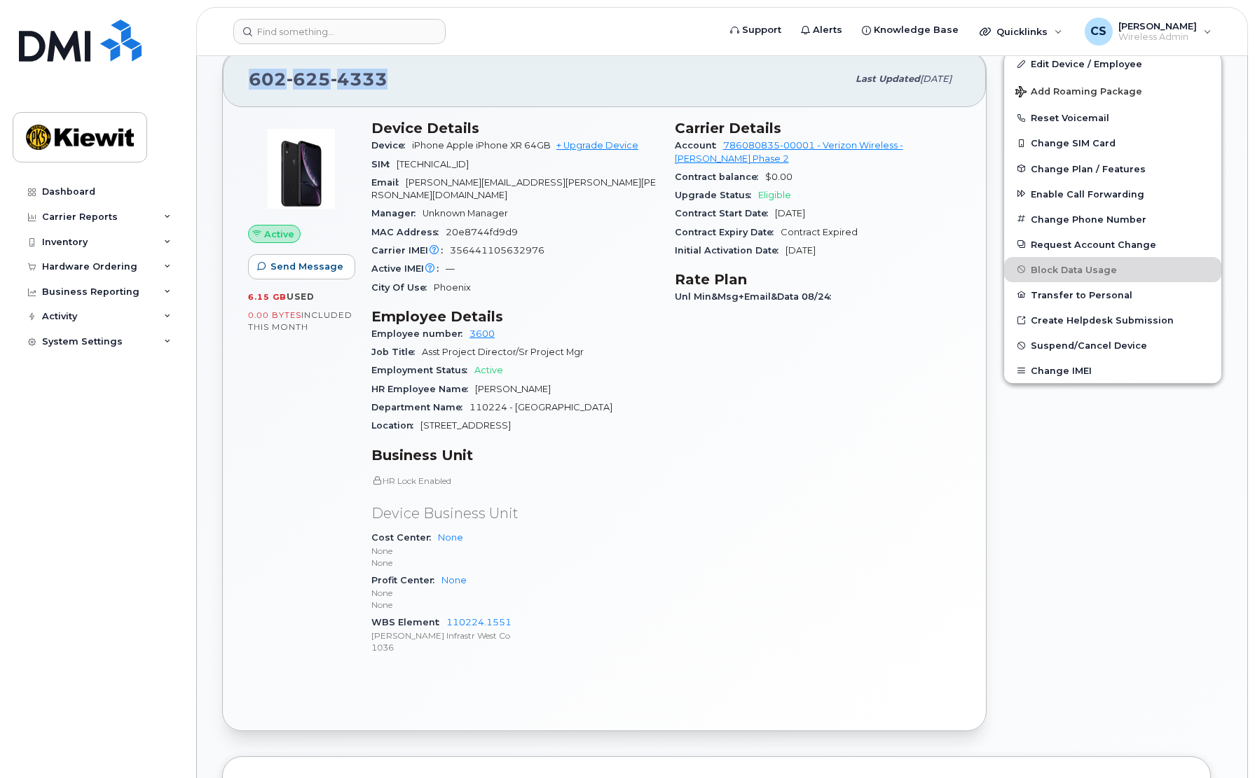
drag, startPoint x: 387, startPoint y: 84, endPoint x: 254, endPoint y: 85, distance: 133.1
click at [254, 85] on div "[PHONE_NUMBER]" at bounding box center [548, 78] width 598 height 29
copy span "[PHONE_NUMBER]"
click at [917, 527] on div "Carrier Details Account 786080835-00001 - Verizon Wireless - [PERSON_NAME] Phas…" at bounding box center [817, 393] width 303 height 565
drag, startPoint x: 514, startPoint y: 609, endPoint x: 448, endPoint y: 608, distance: 65.9
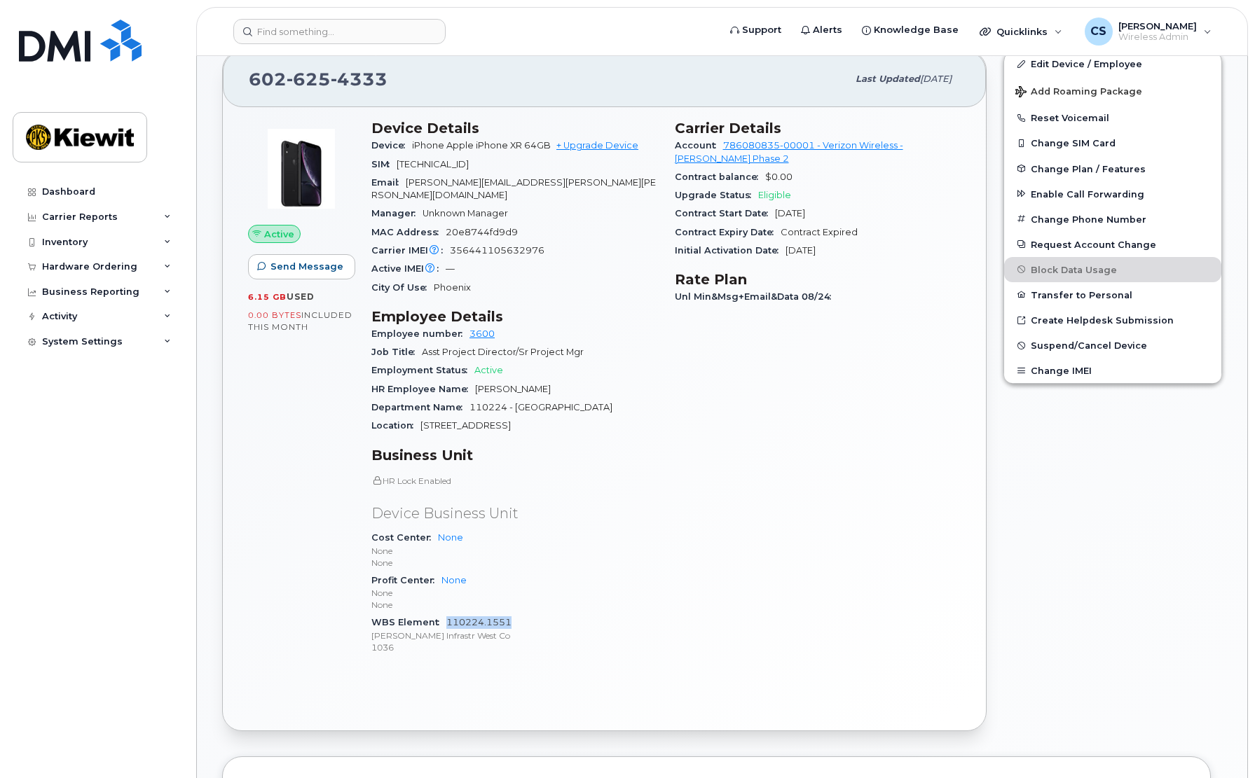
click at [448, 614] on div "WBS Element 110224.1551 [PERSON_NAME] Infrastr West Co 1036" at bounding box center [514, 635] width 287 height 43
copy link "110224.1551"
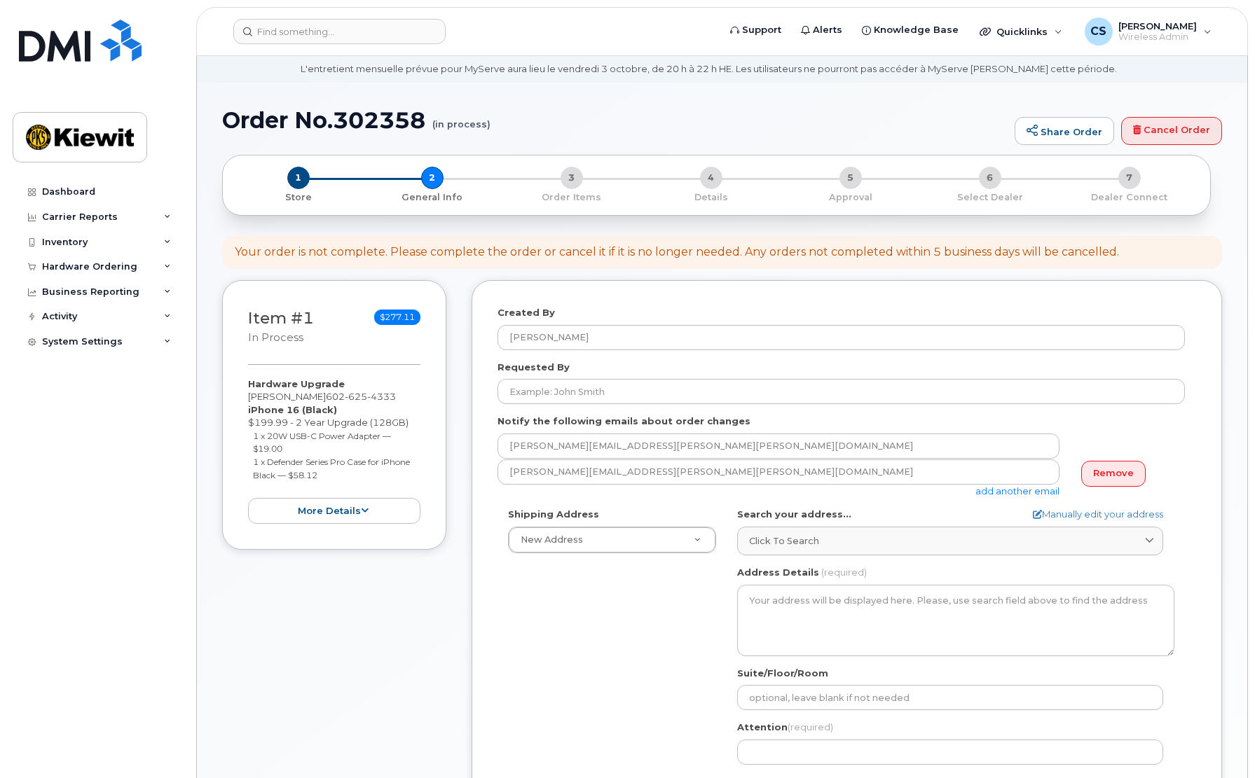
scroll to position [70, 0]
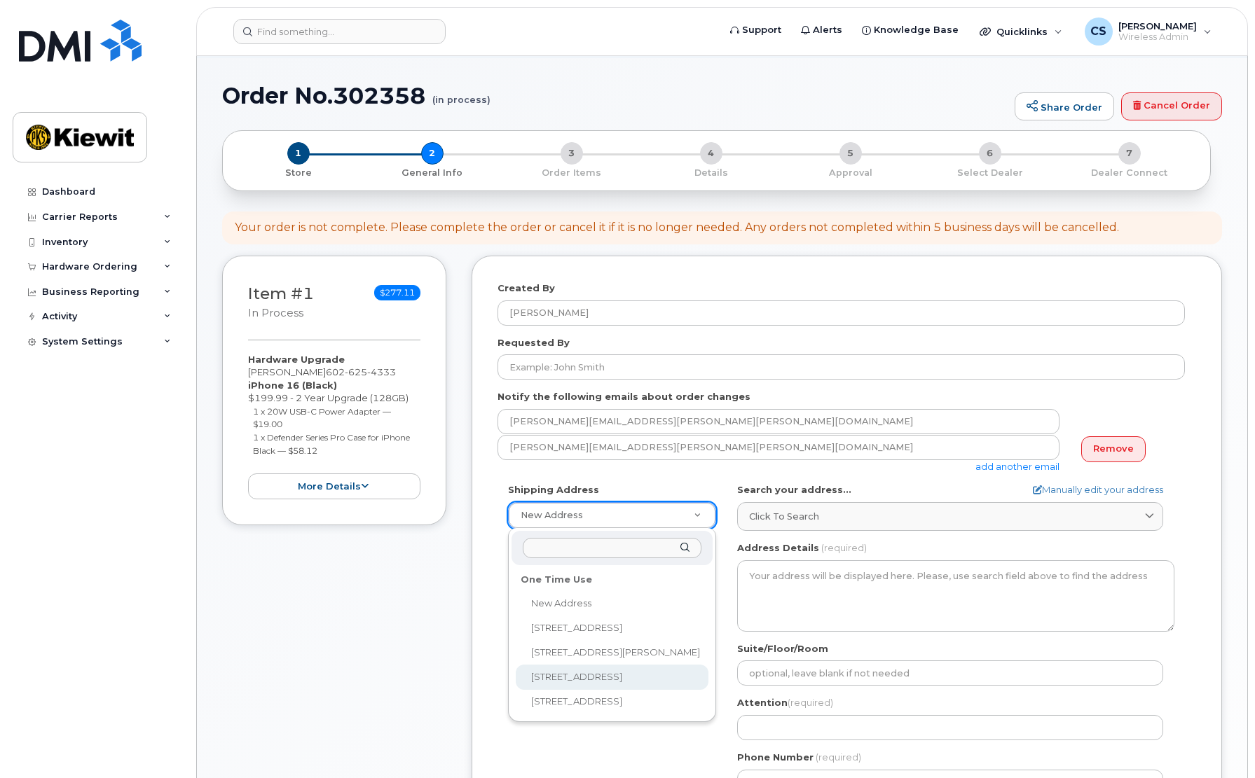
select select "[STREET_ADDRESS]"
type textarea "3888 E Broadway Rd PHOENIX AZ 85040-2924 UNITED STATES"
type input "[PERSON_NAME]"
type input "6022062305"
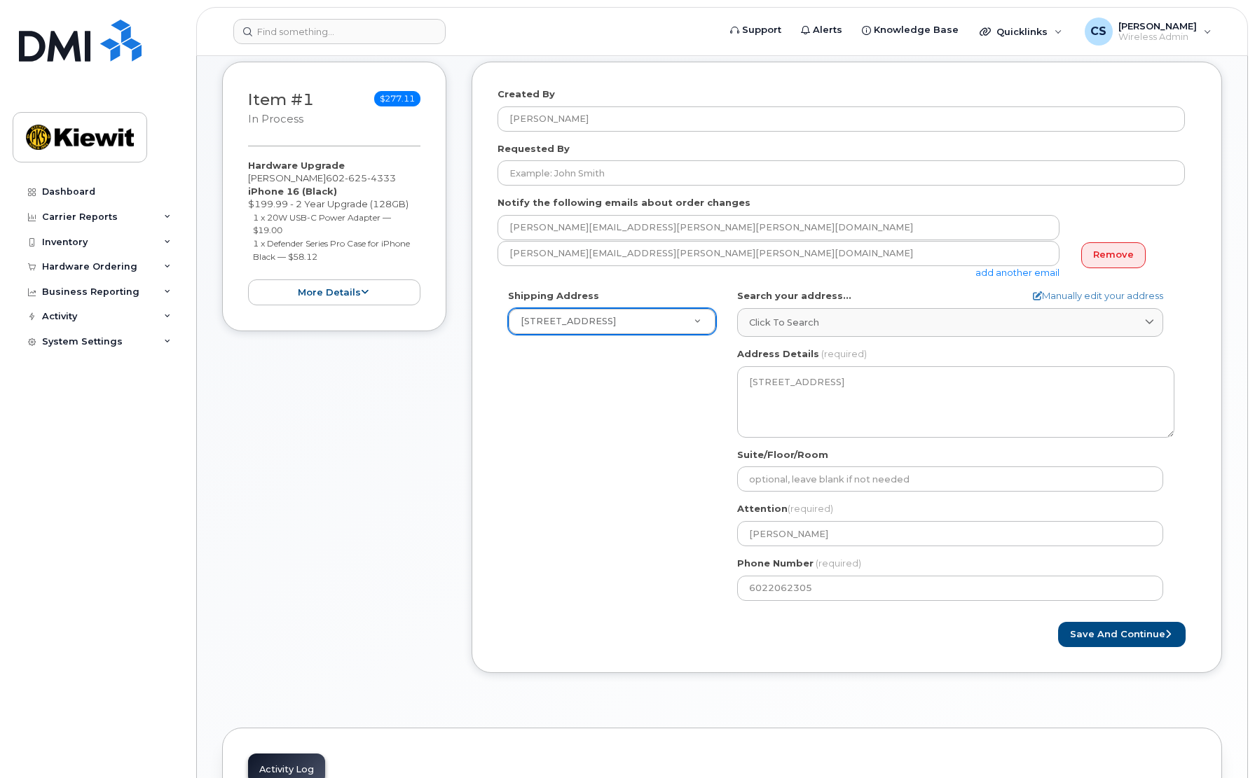
scroll to position [280, 0]
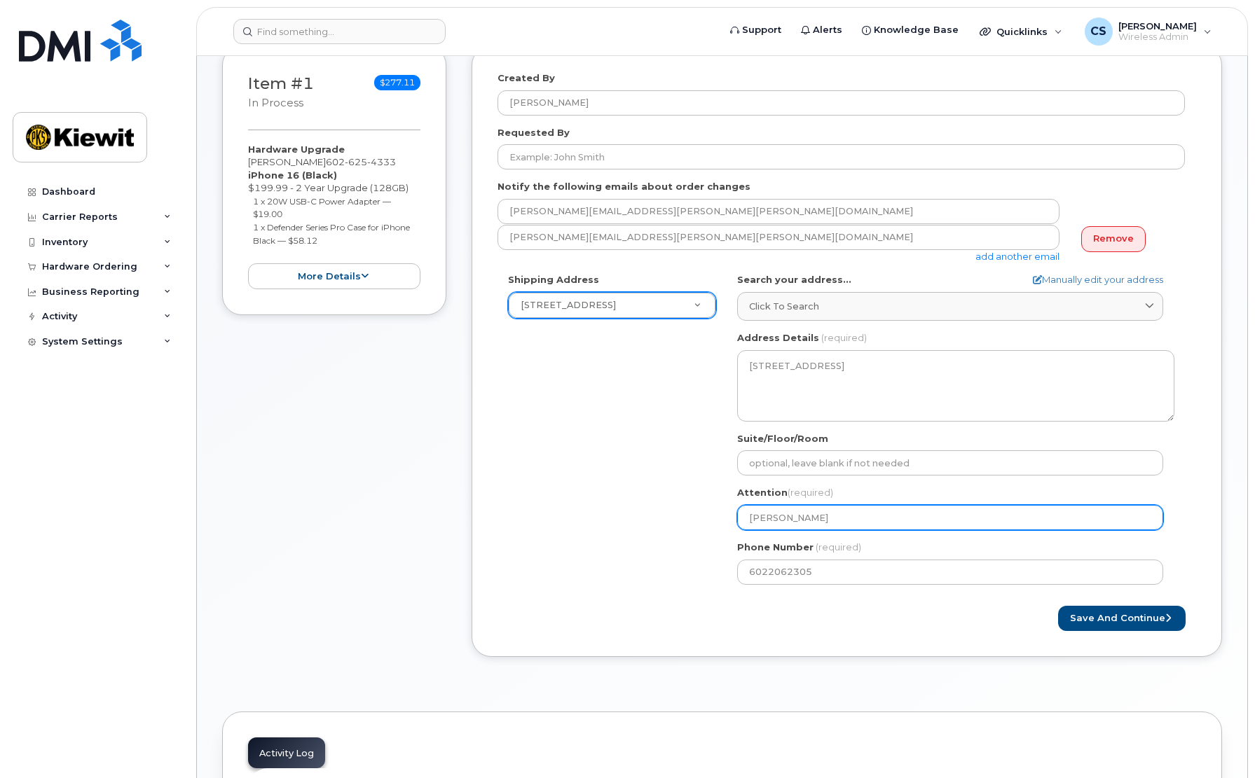
drag, startPoint x: 849, startPoint y: 523, endPoint x: 705, endPoint y: 519, distance: 143.7
click at [705, 519] on div "Shipping Address 3888 E Broadway Rd New Address 10150 Centennial Parkway 250 E …" at bounding box center [840, 434] width 687 height 322
select select
type input "L"
select select
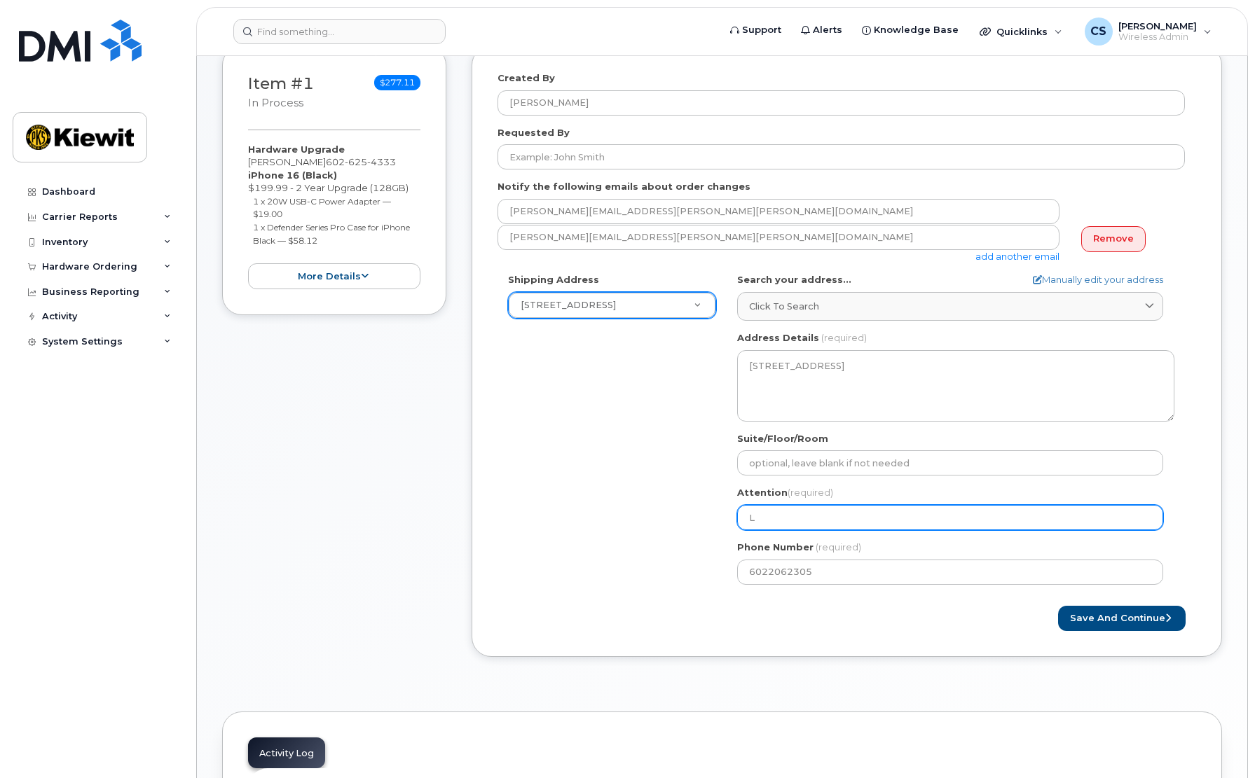
type input "La"
select select
type input "Lar"
select select
type input "Larr"
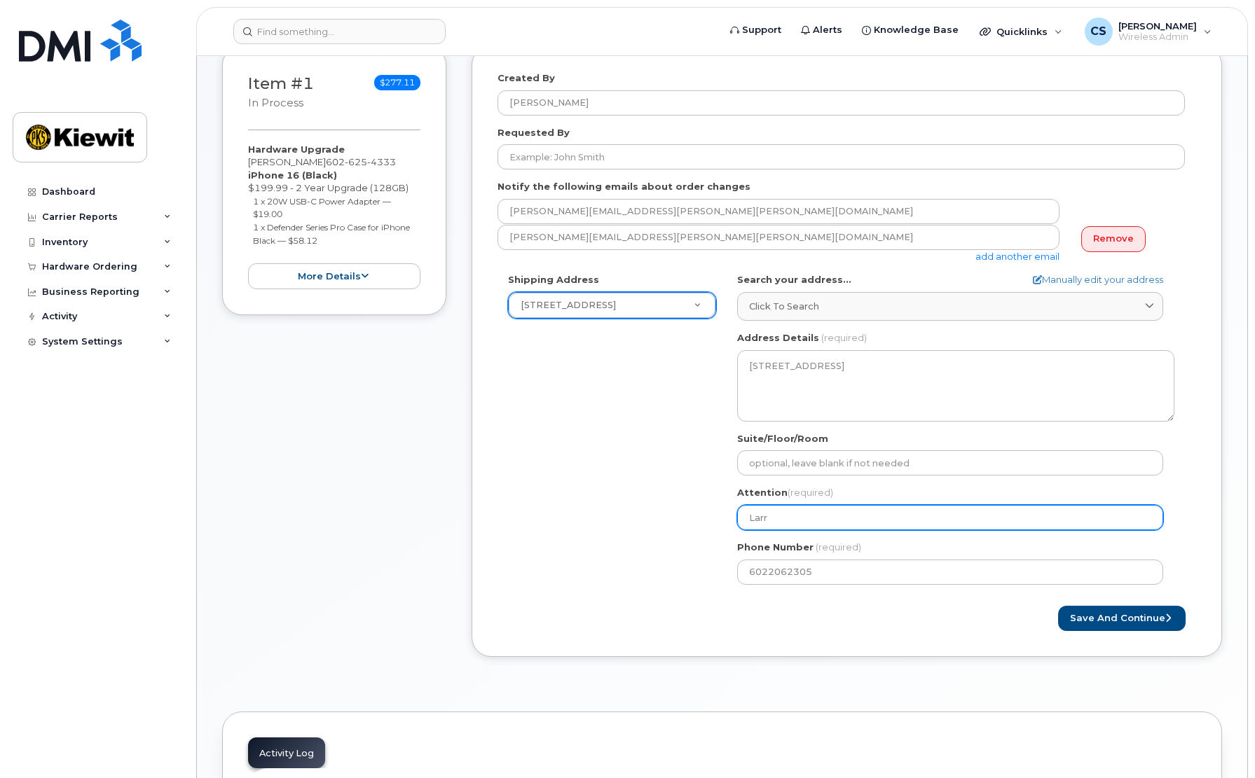
select select
type input "Larry"
select select
type input "Larry G"
select select
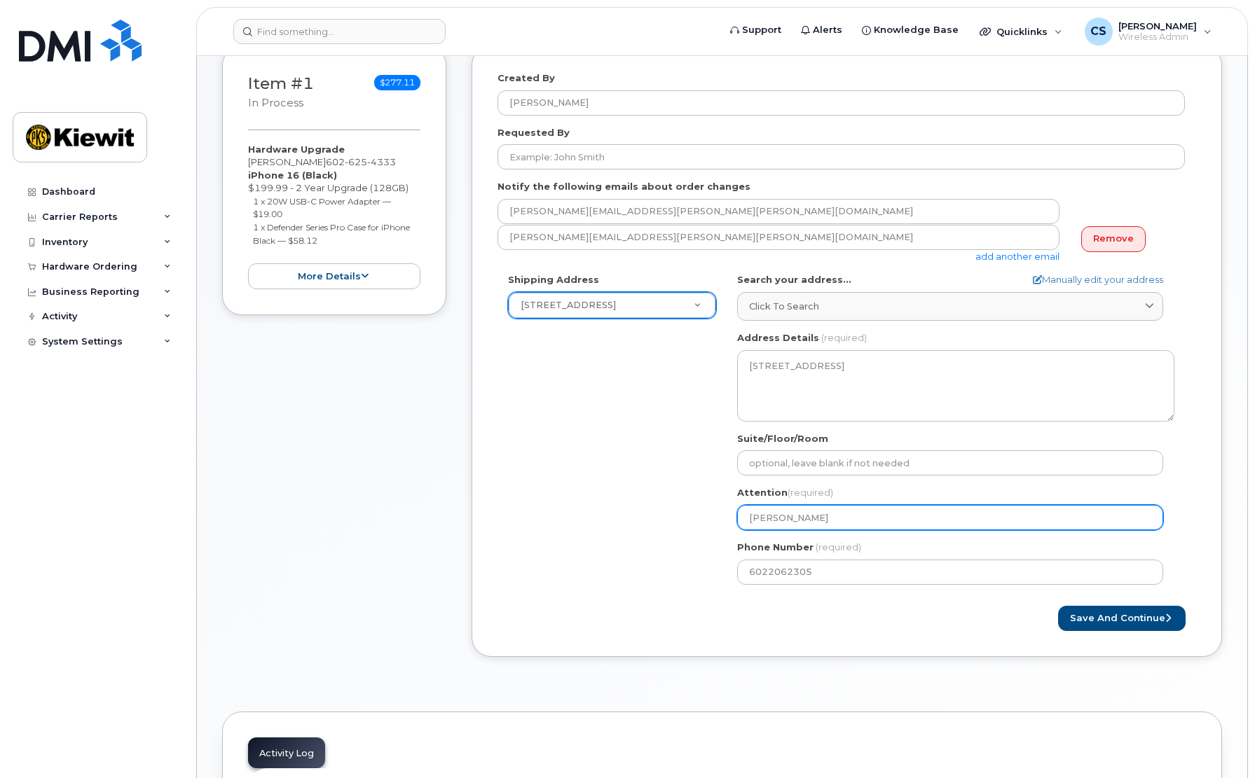
type input "Larry Go"
select select
type input "Larry Goo"
select select
type input "Larry Good"
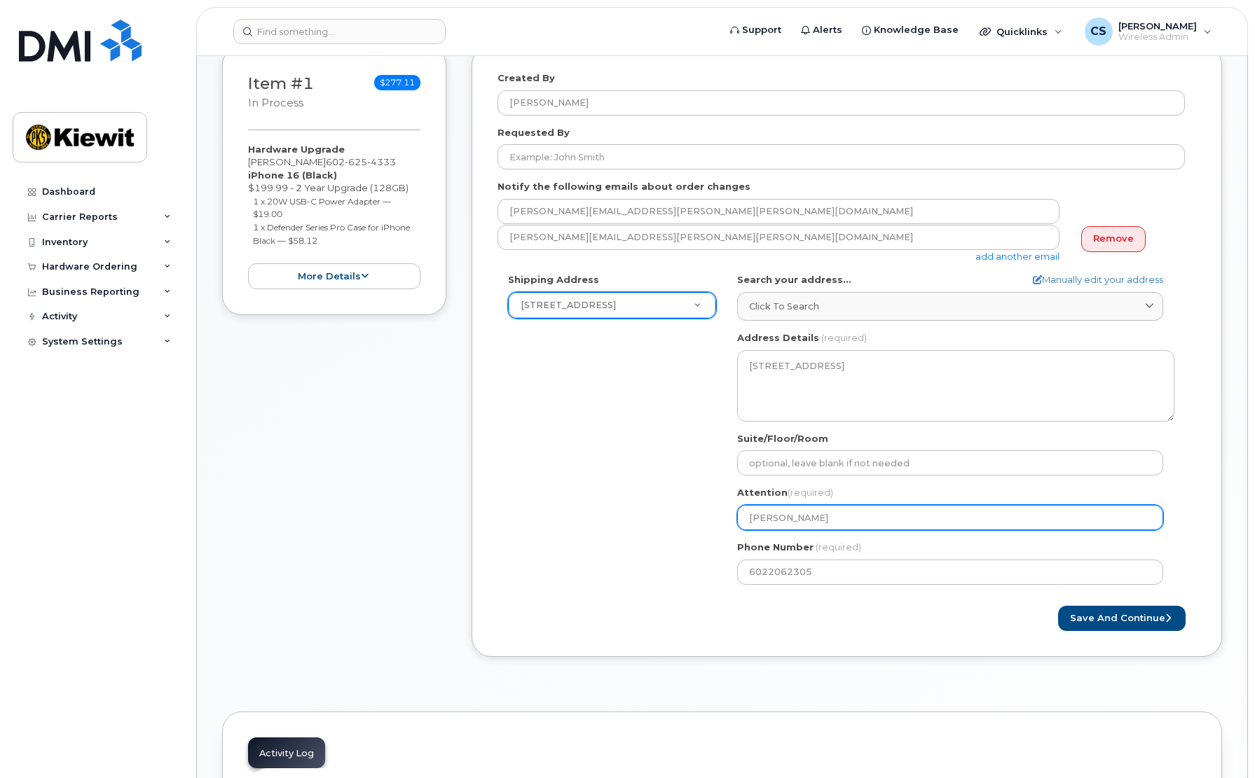
select select
type input "Larry Goodv"
select select
type input "Larry Goodvi"
select select
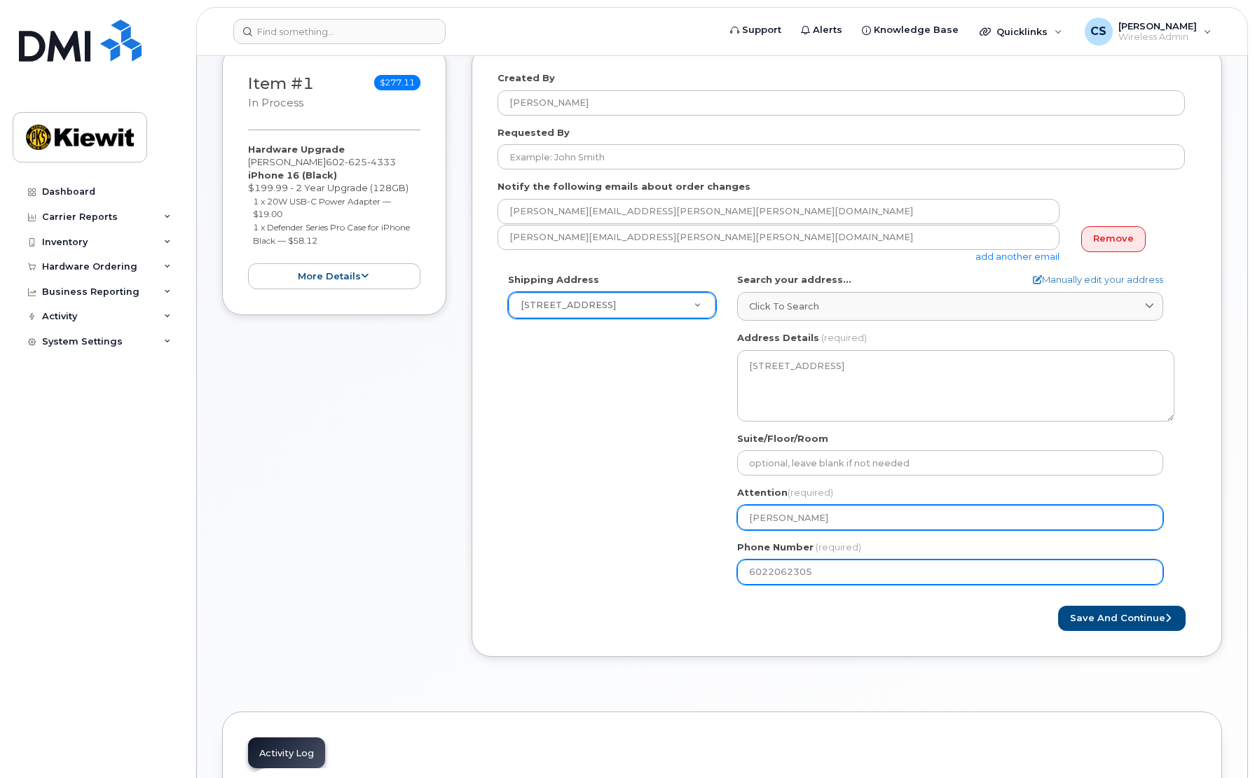
type input "[PERSON_NAME]"
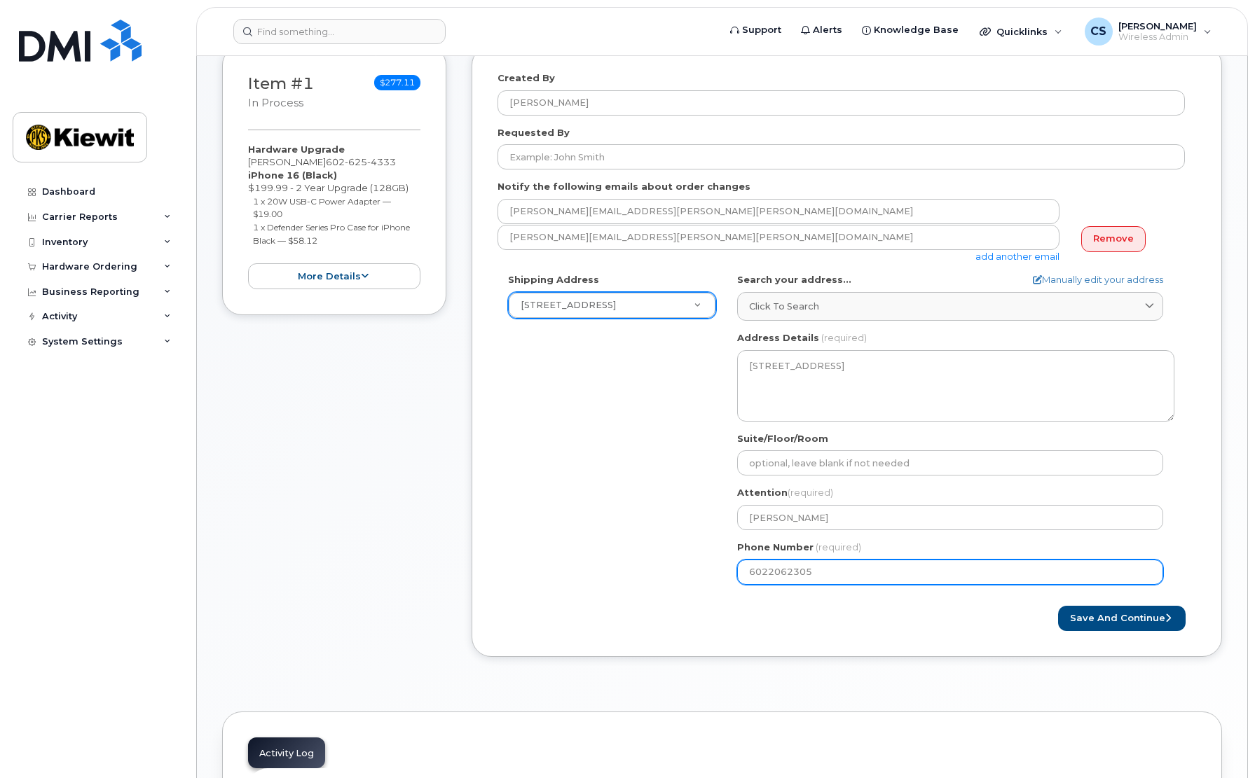
click at [895, 581] on input "6022062305" at bounding box center [950, 572] width 426 height 25
click at [894, 576] on input "6022062305" at bounding box center [950, 572] width 426 height 25
click at [893, 575] on input "6022062305" at bounding box center [950, 572] width 426 height 25
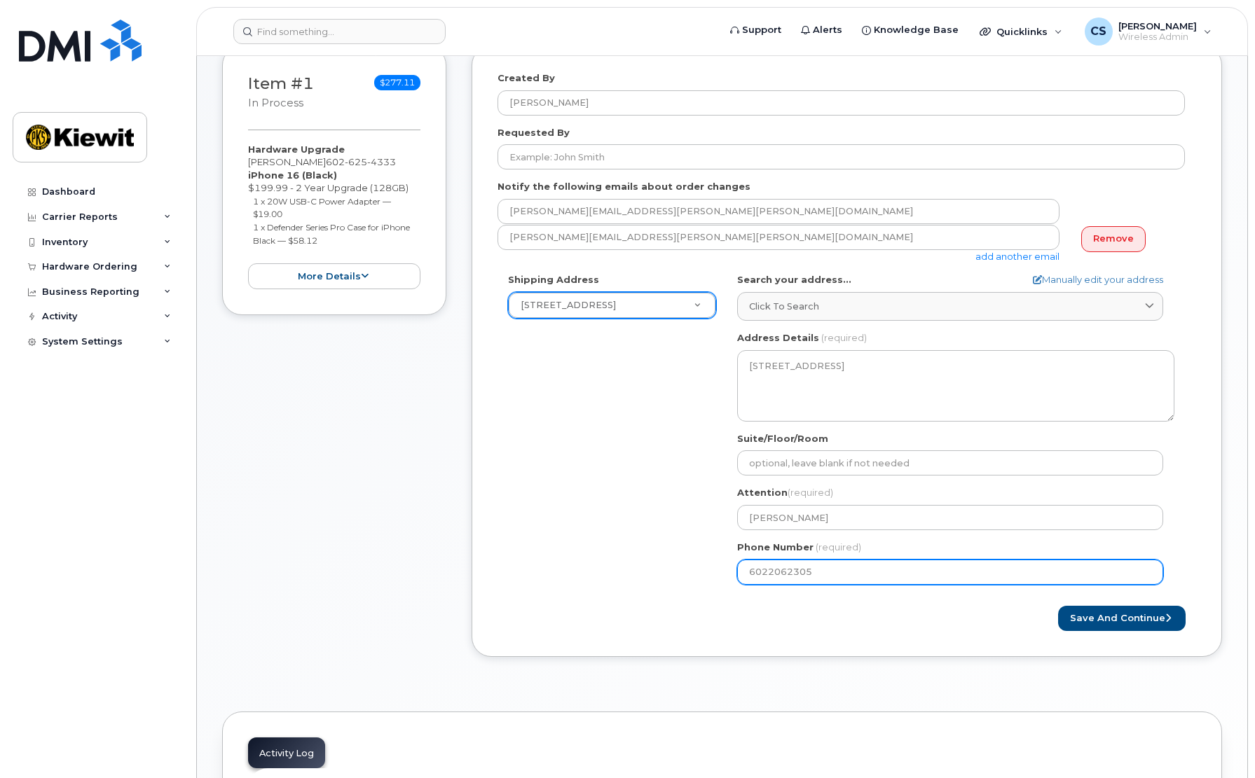
click at [892, 570] on input "6022062305" at bounding box center [950, 572] width 426 height 25
drag, startPoint x: 844, startPoint y: 567, endPoint x: 682, endPoint y: 567, distance: 161.8
click at [687, 567] on div "Shipping Address 3888 E Broadway Rd New Address 10150 Centennial Parkway 250 E …" at bounding box center [840, 434] width 687 height 322
paste input "6254333"
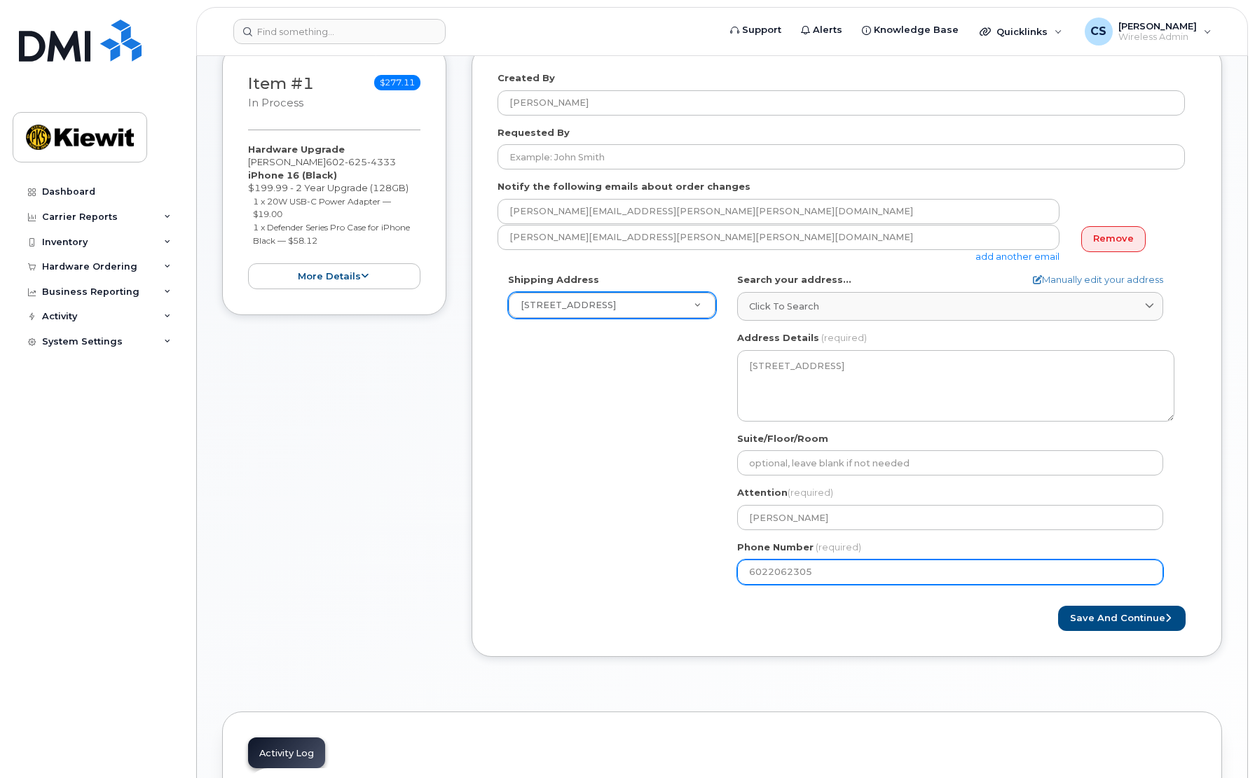
select select
type input "6026254333"
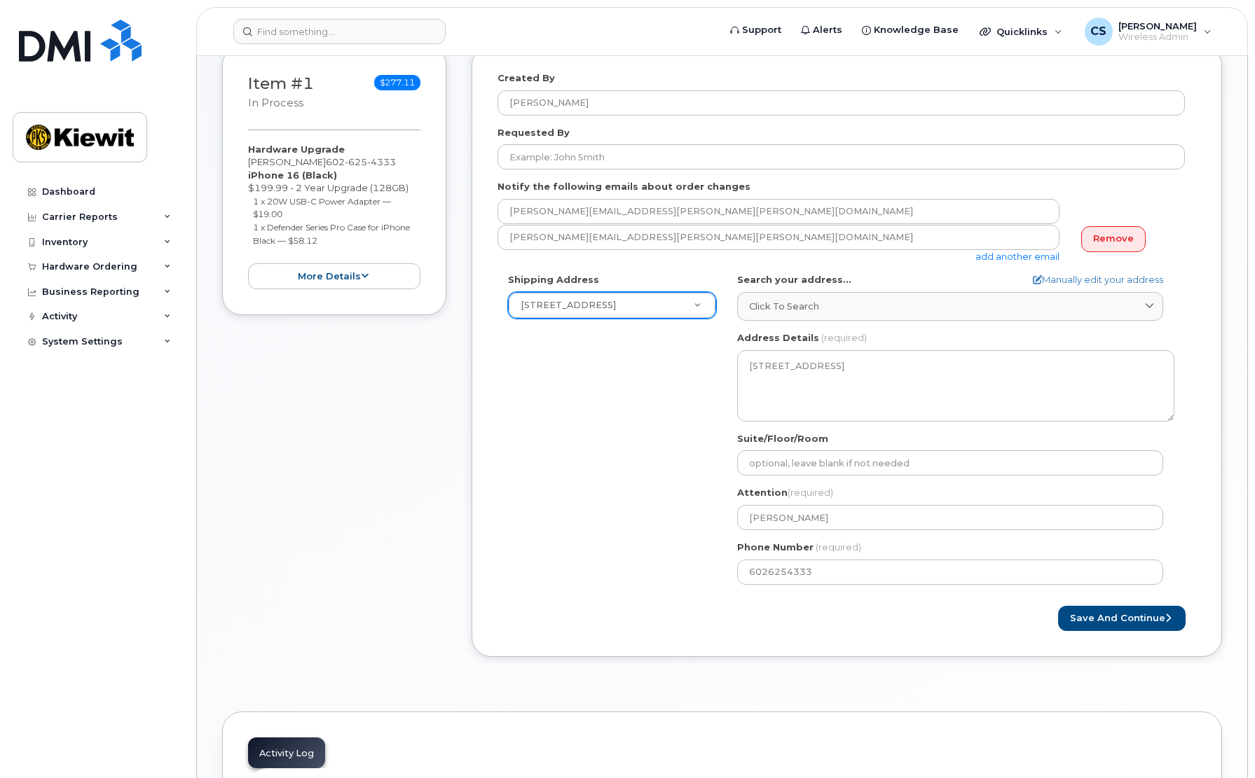
click at [726, 616] on div "Save and Continue" at bounding box center [846, 619] width 698 height 26
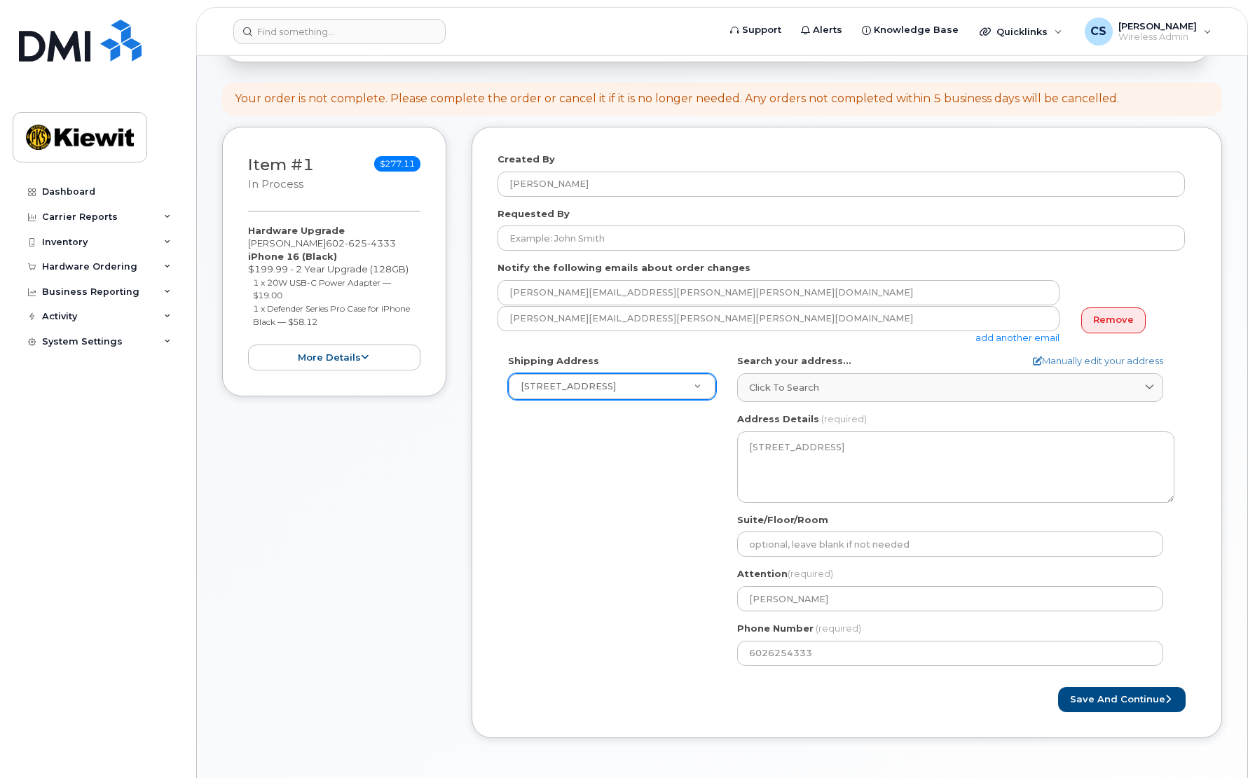
scroll to position [222, 0]
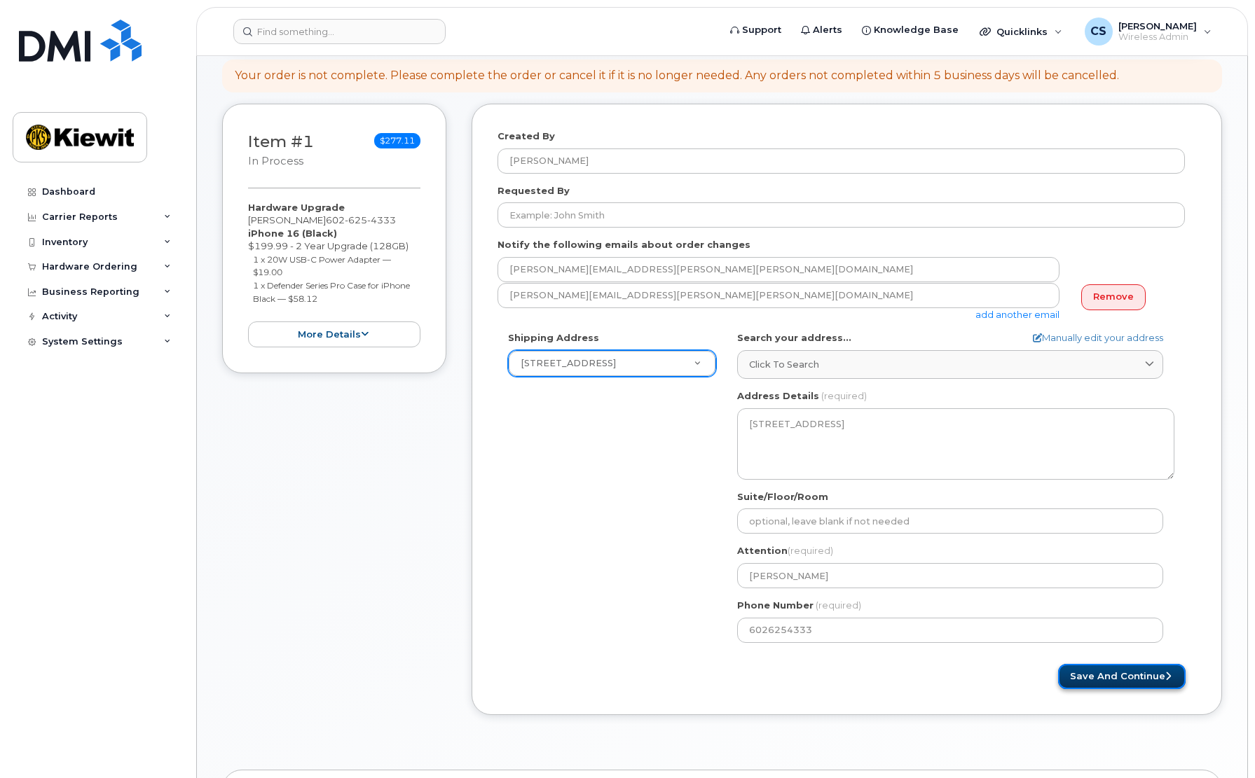
click at [1099, 676] on button "Save and Continue" at bounding box center [1122, 677] width 128 height 26
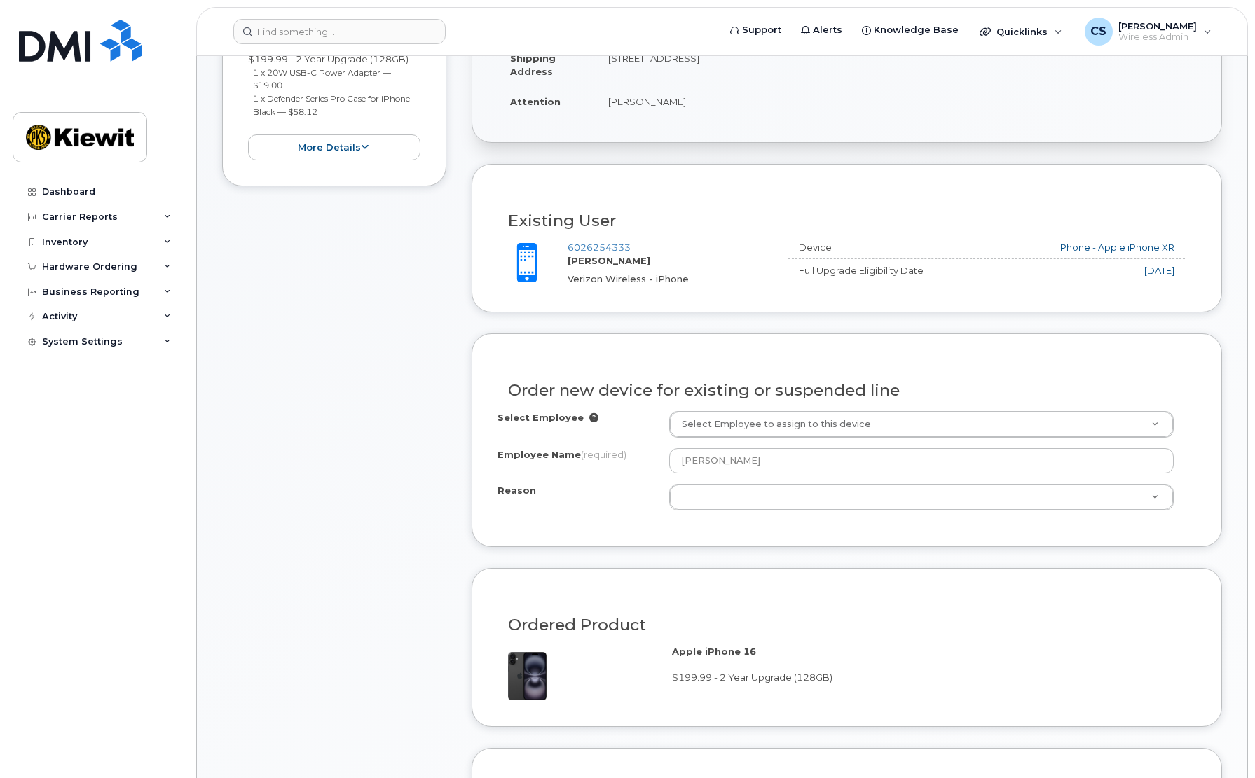
scroll to position [420, 0]
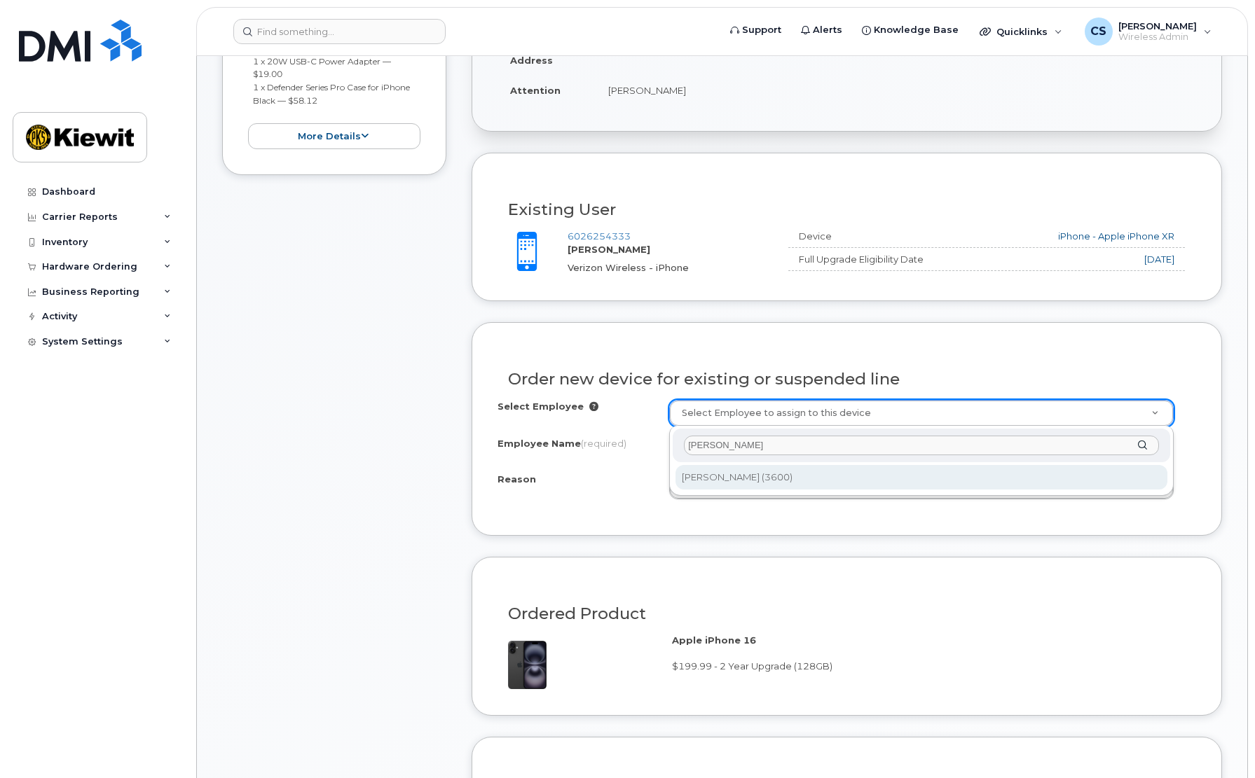
type input "[PERSON_NAME]"
type input "2145709"
type input "[PERSON_NAME]"
select select
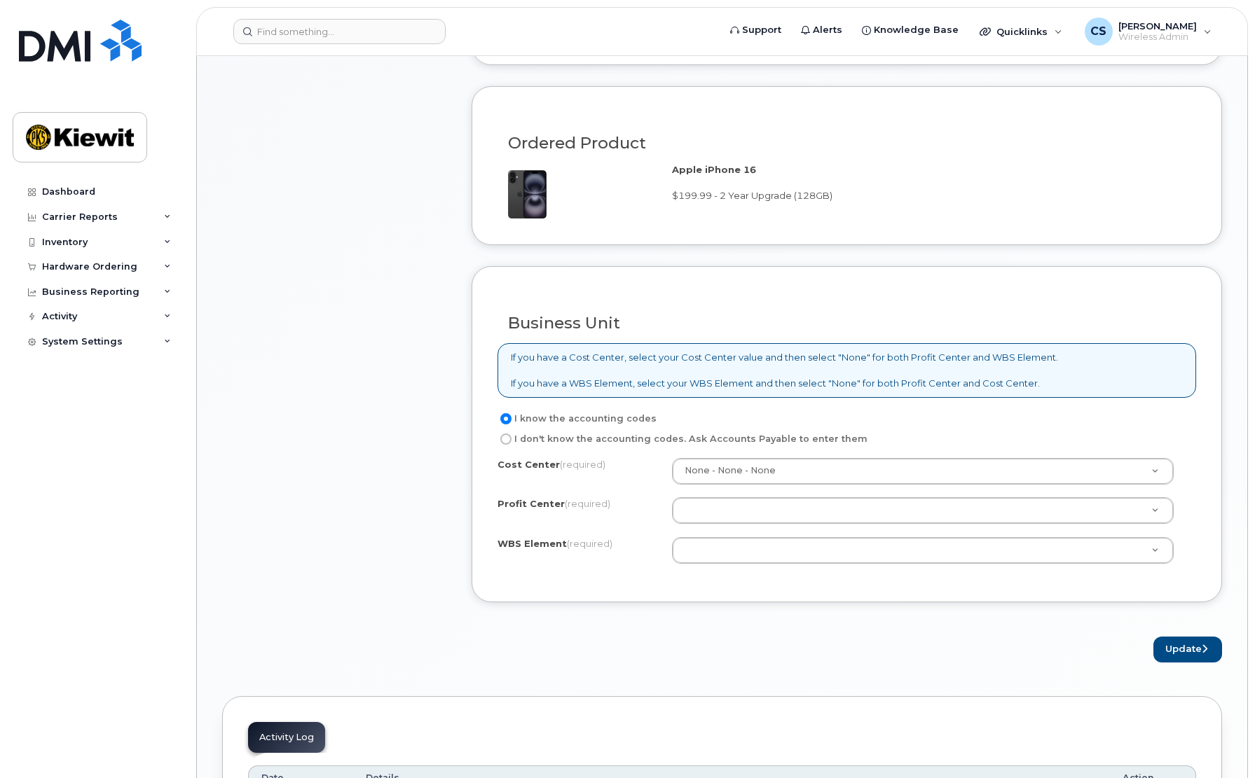
scroll to position [911, 0]
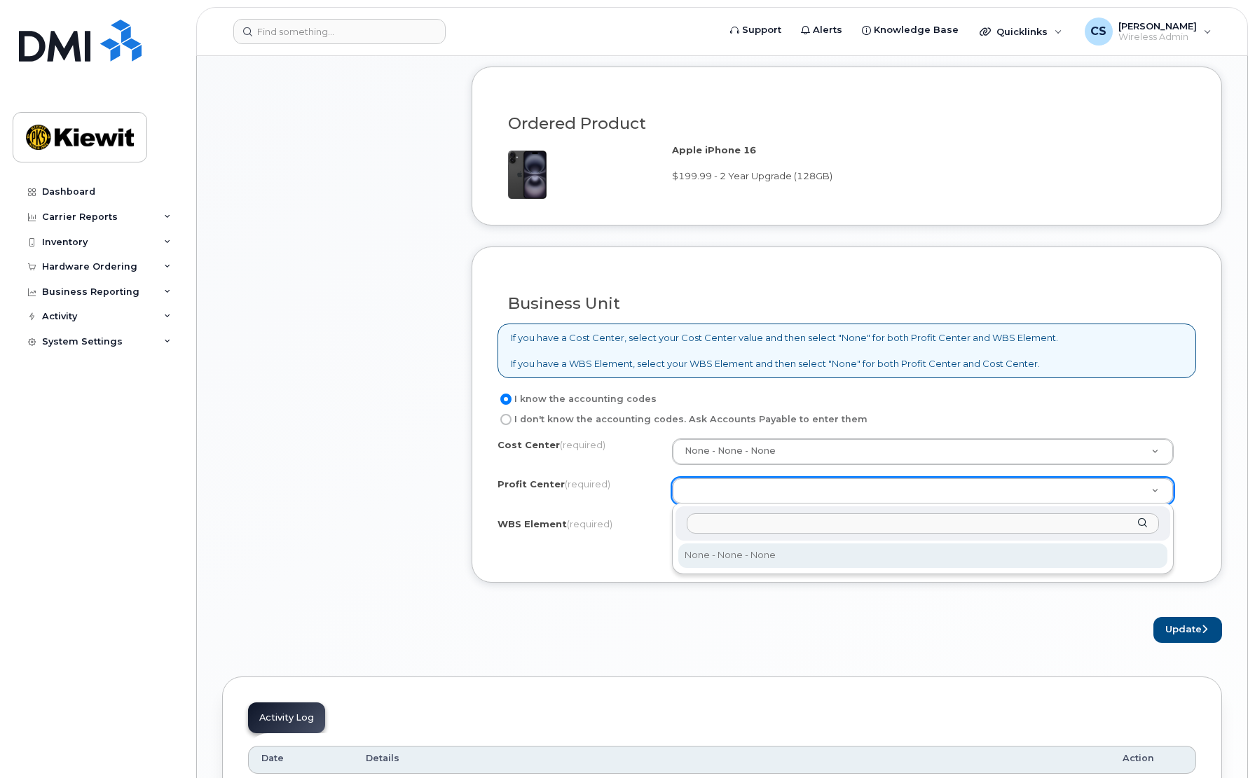
select select "None"
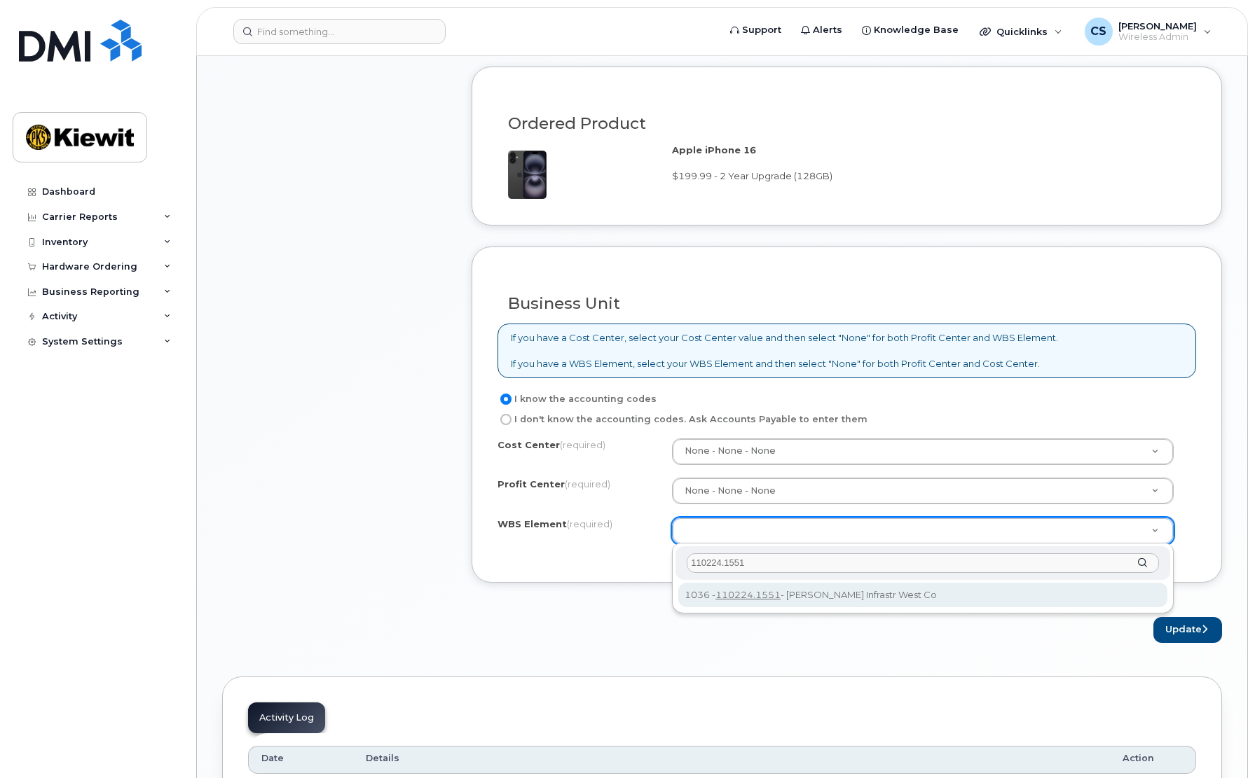
type input "110224.1551"
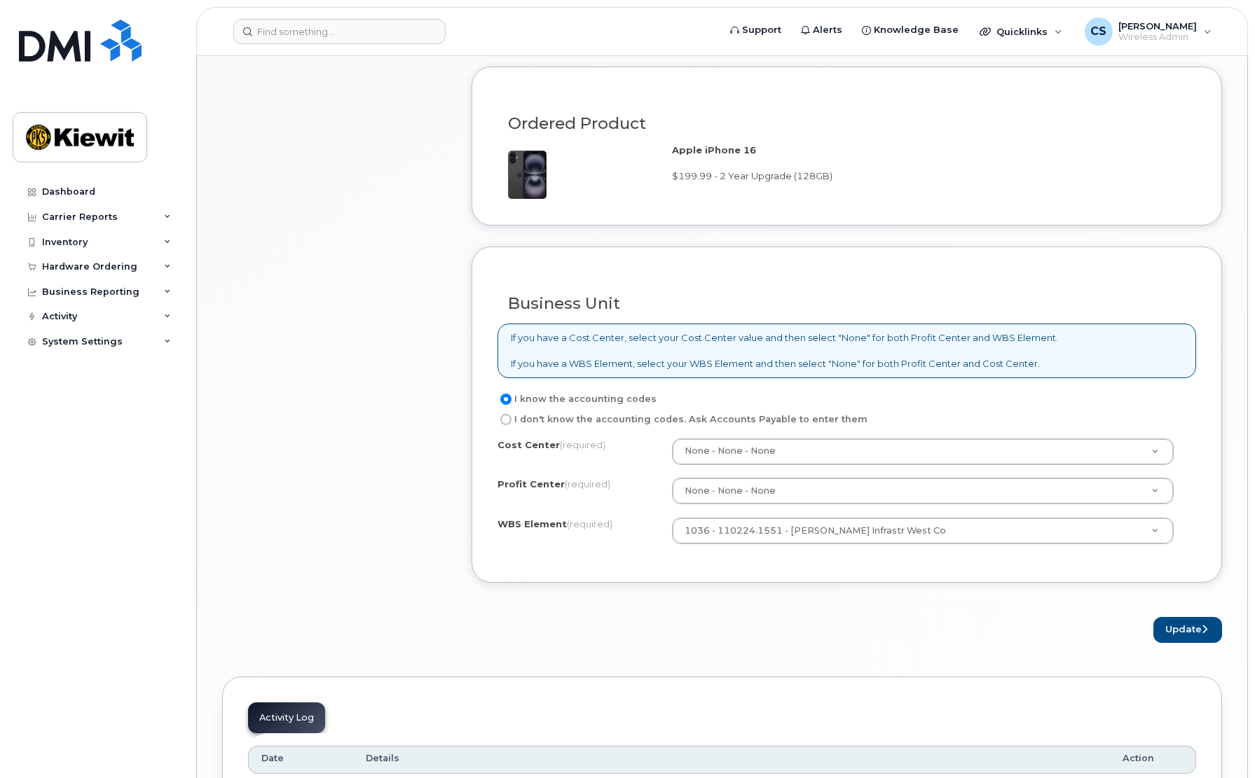
click at [780, 610] on form "Existing User Additional cost to upgrading the device Selected device is Eligib…" at bounding box center [846, 152] width 750 height 981
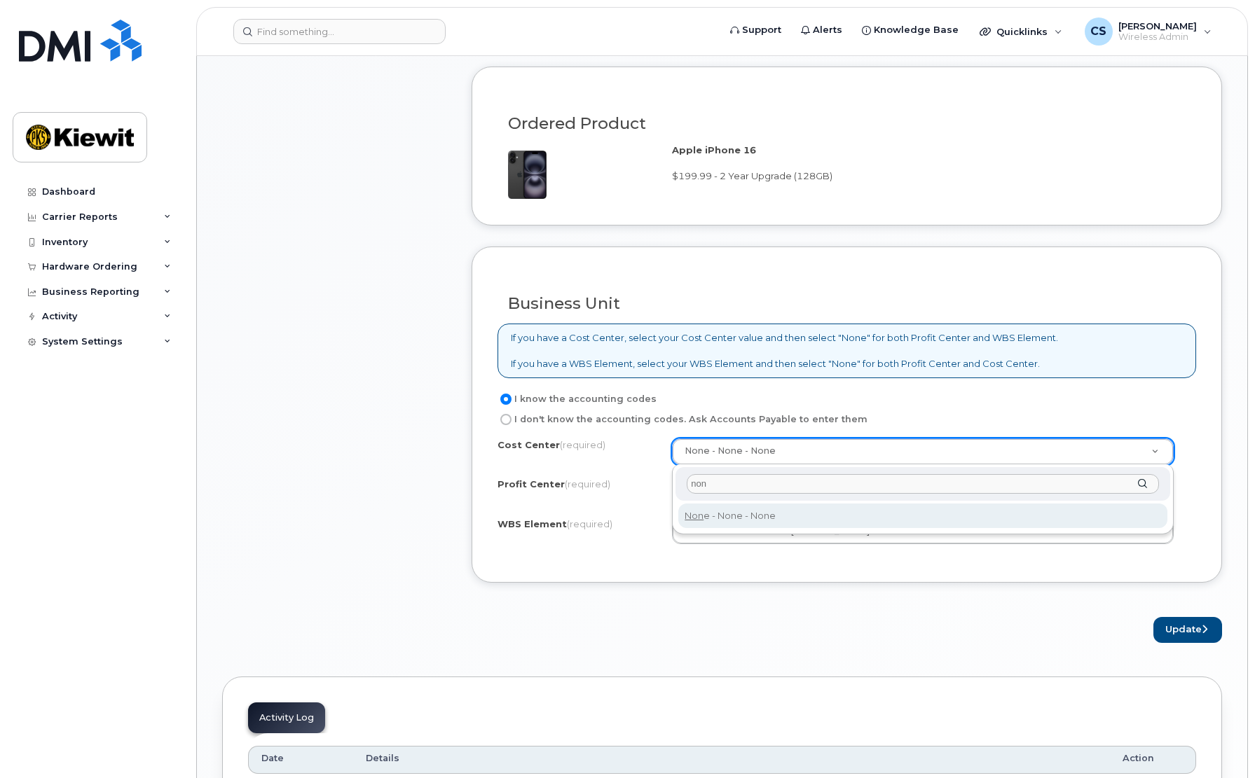
type input "non"
type input "None"
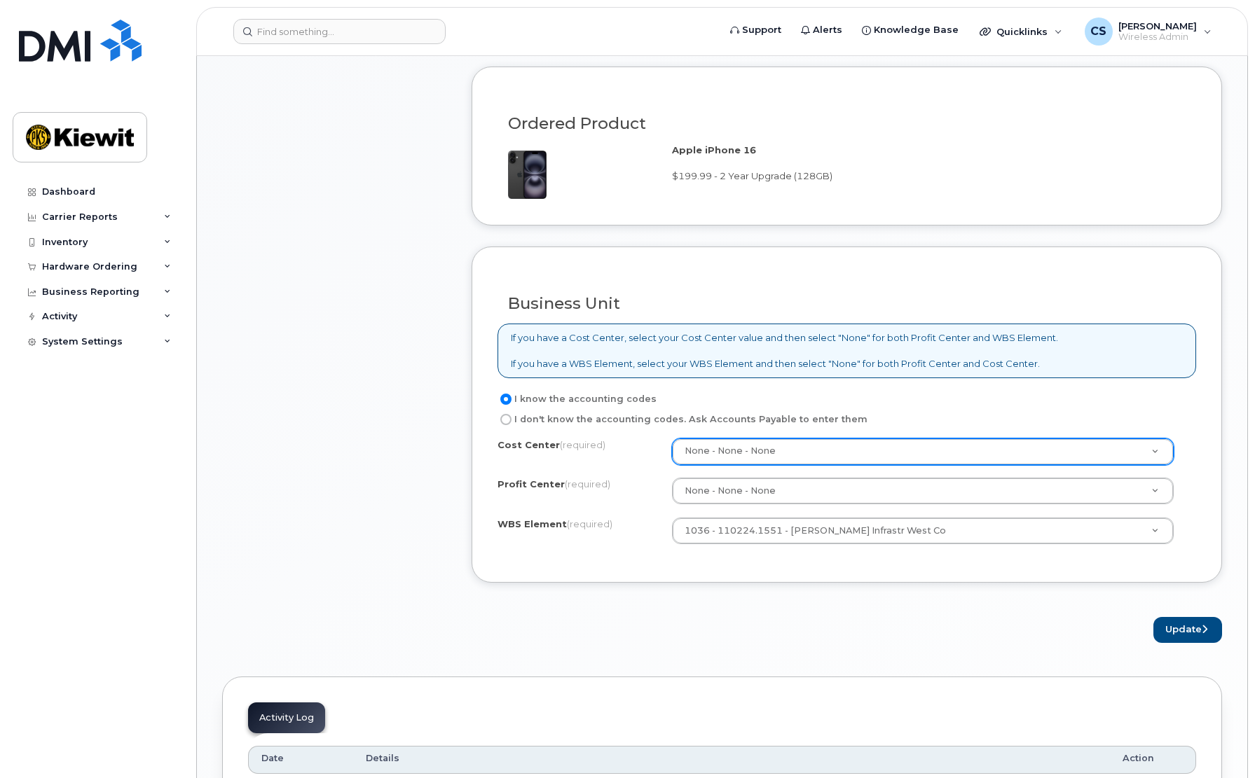
click at [789, 621] on div "Update" at bounding box center [846, 630] width 750 height 26
click at [1163, 630] on button "Update" at bounding box center [1187, 630] width 69 height 26
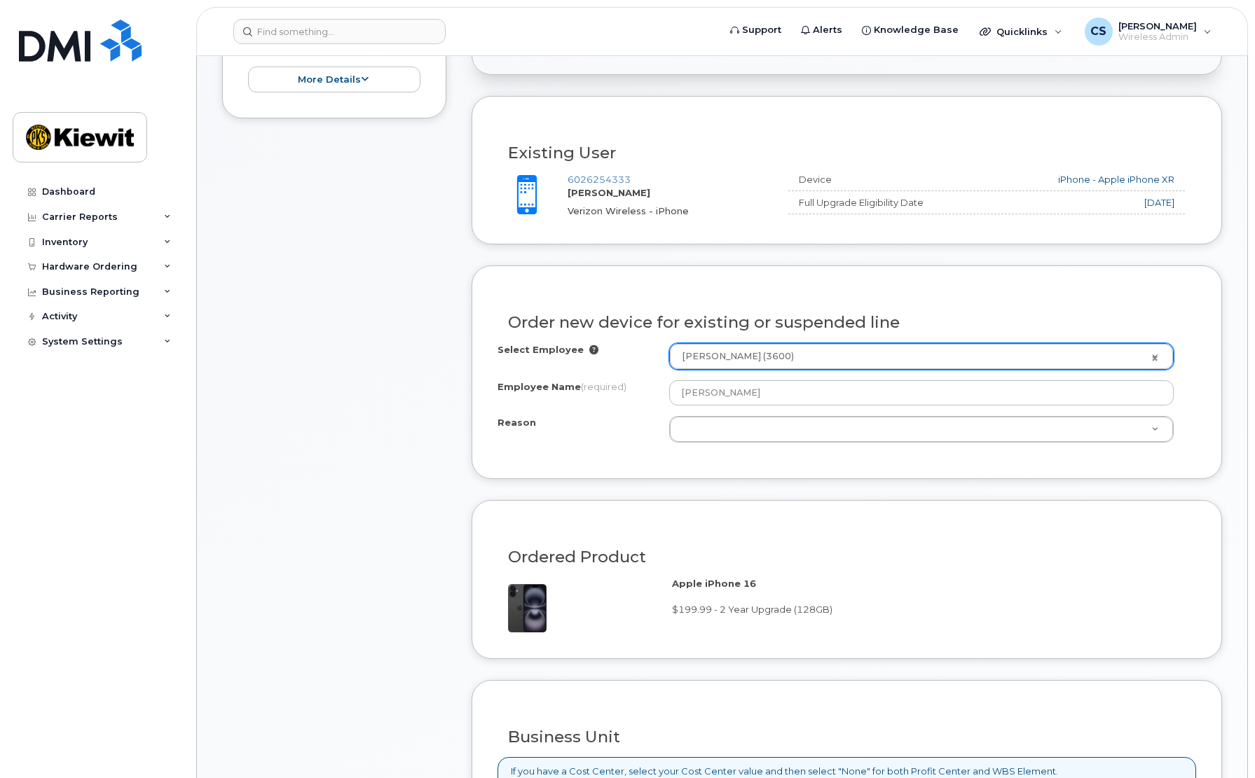
scroll to position [473, 0]
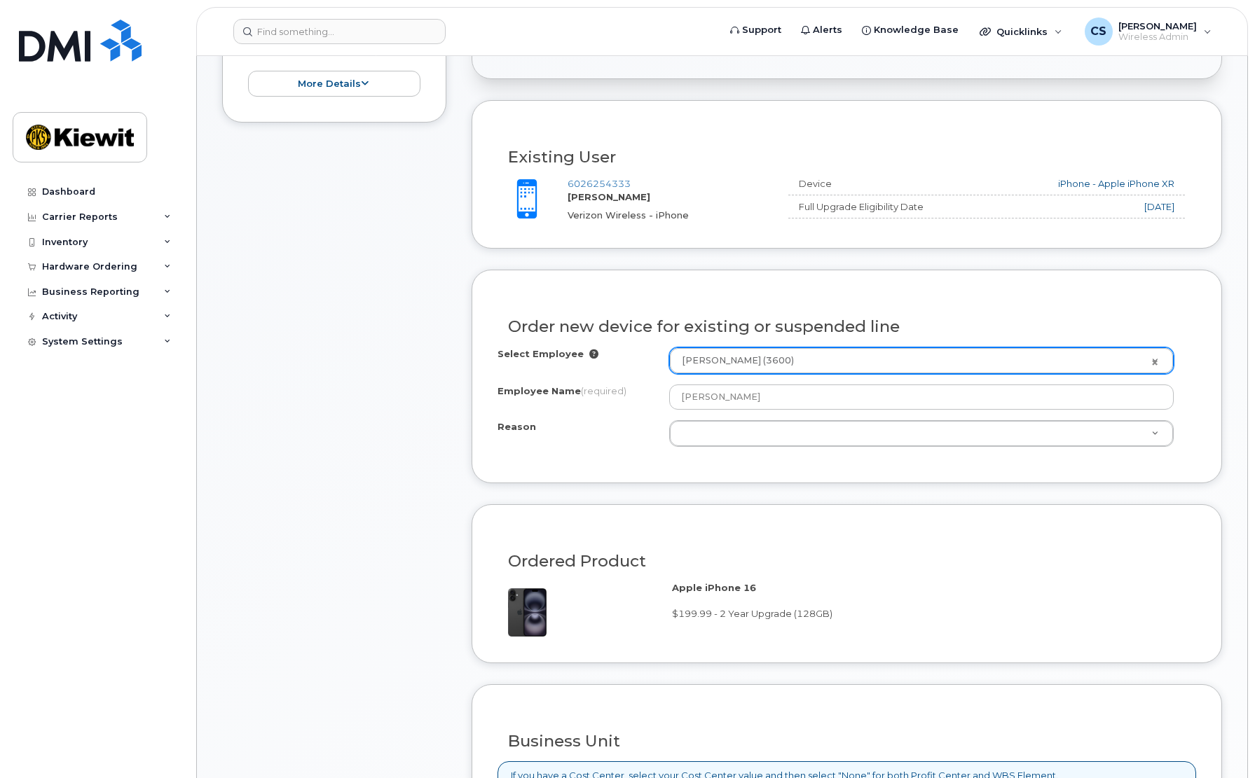
click at [860, 464] on div "Order new device for existing or suspended line Select Employee Larry Goodvin (…" at bounding box center [846, 376] width 750 height 213
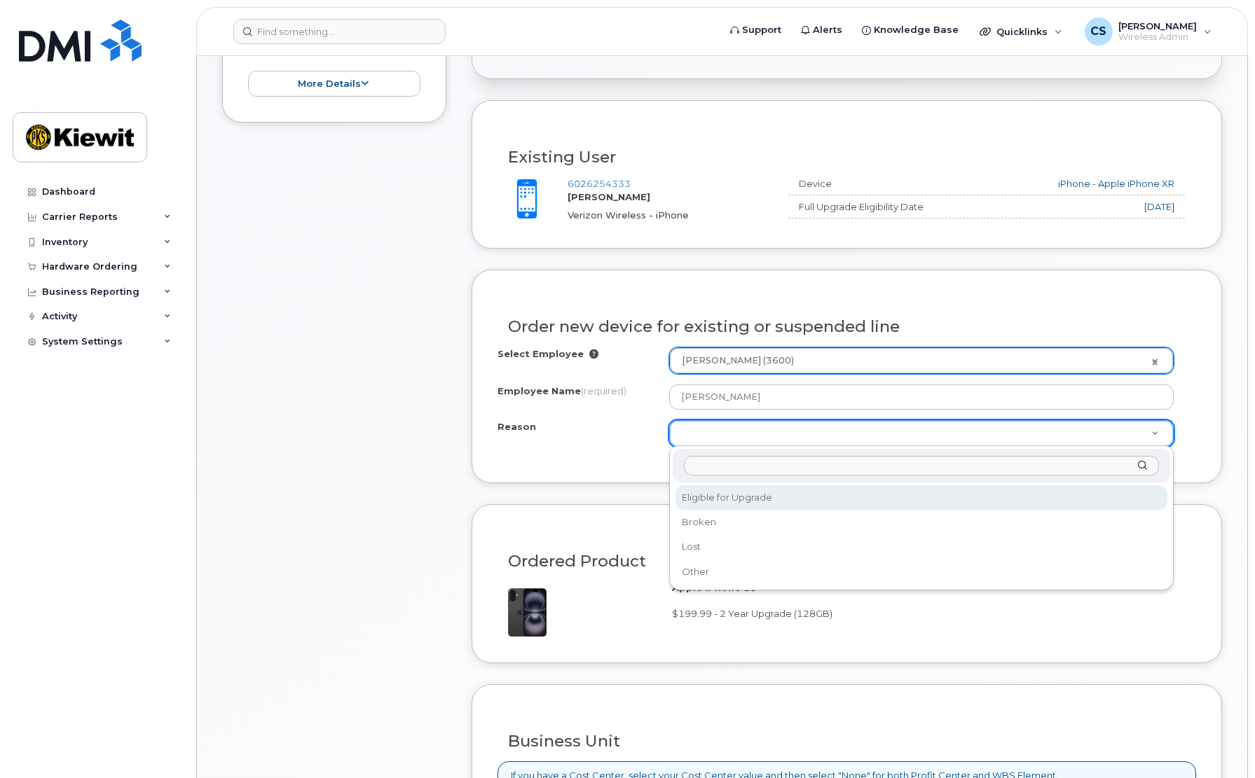
select select "eligible_for_upgrade"
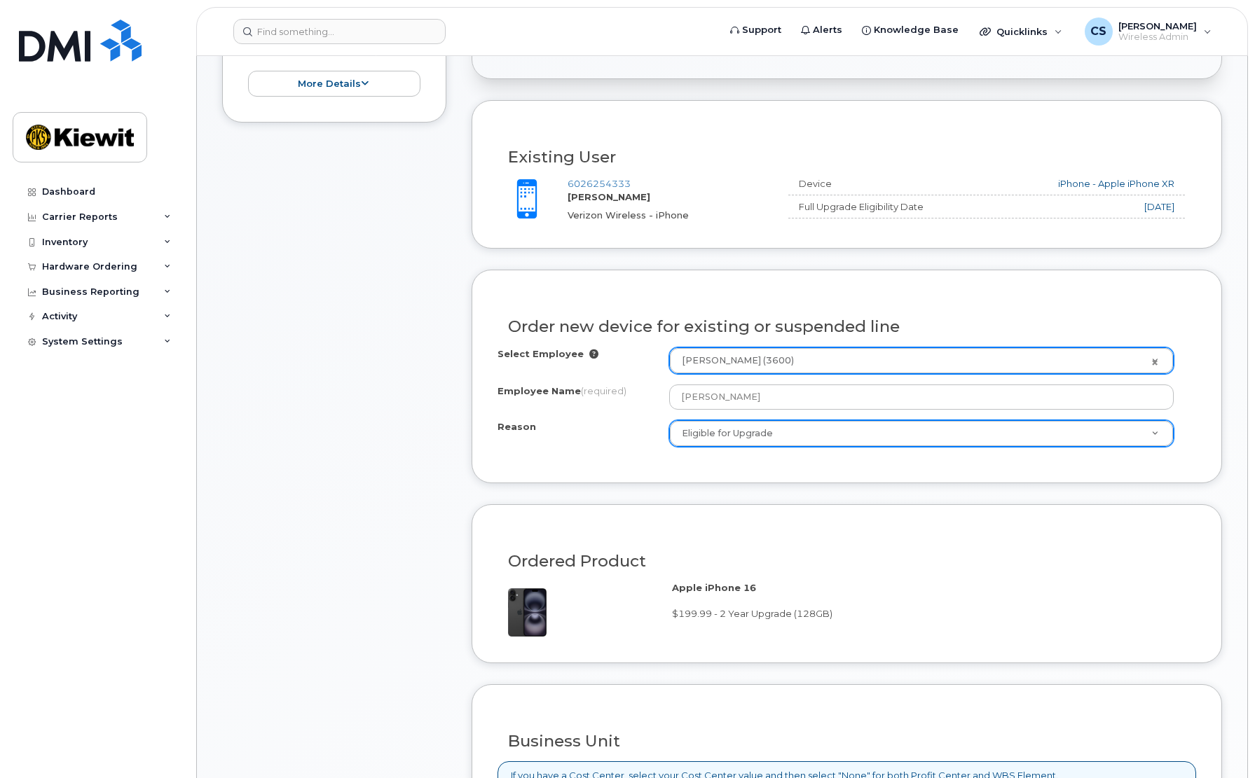
click at [625, 475] on div "Order new device for existing or suspended line Select Employee Larry Goodvin (…" at bounding box center [846, 376] width 750 height 213
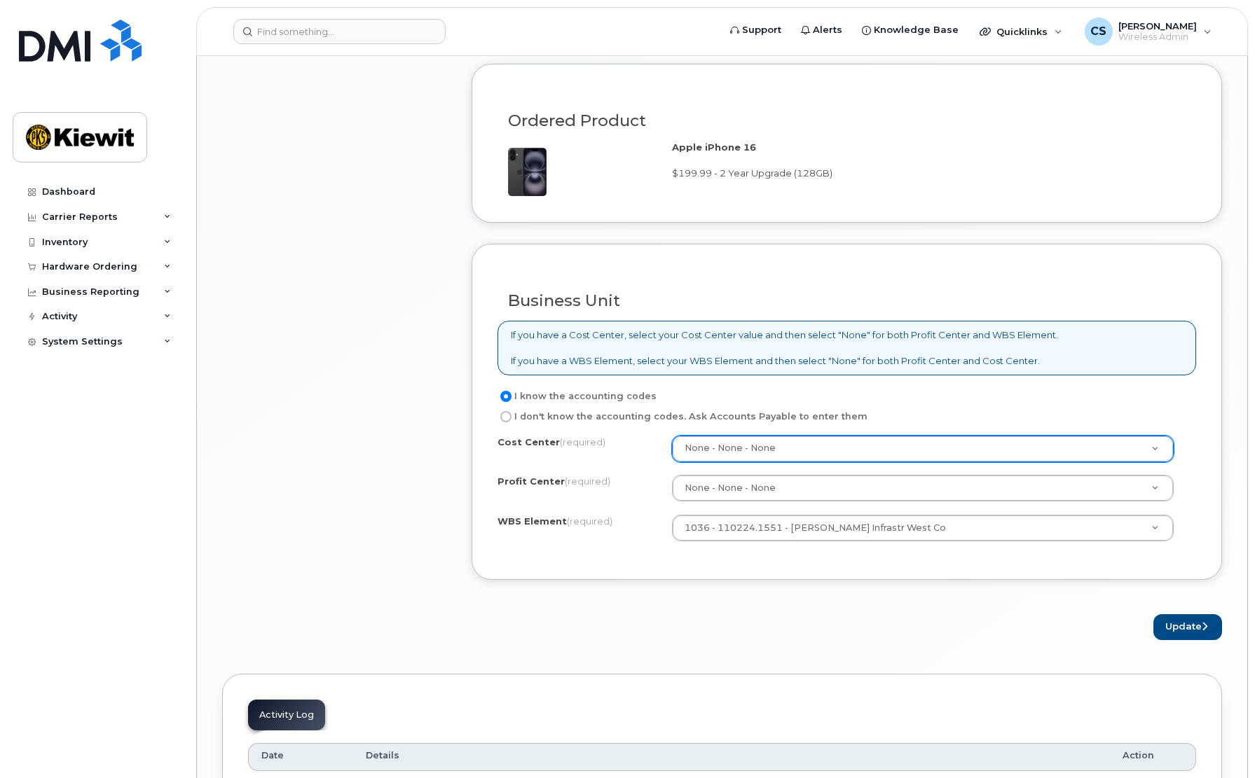
scroll to position [893, 0]
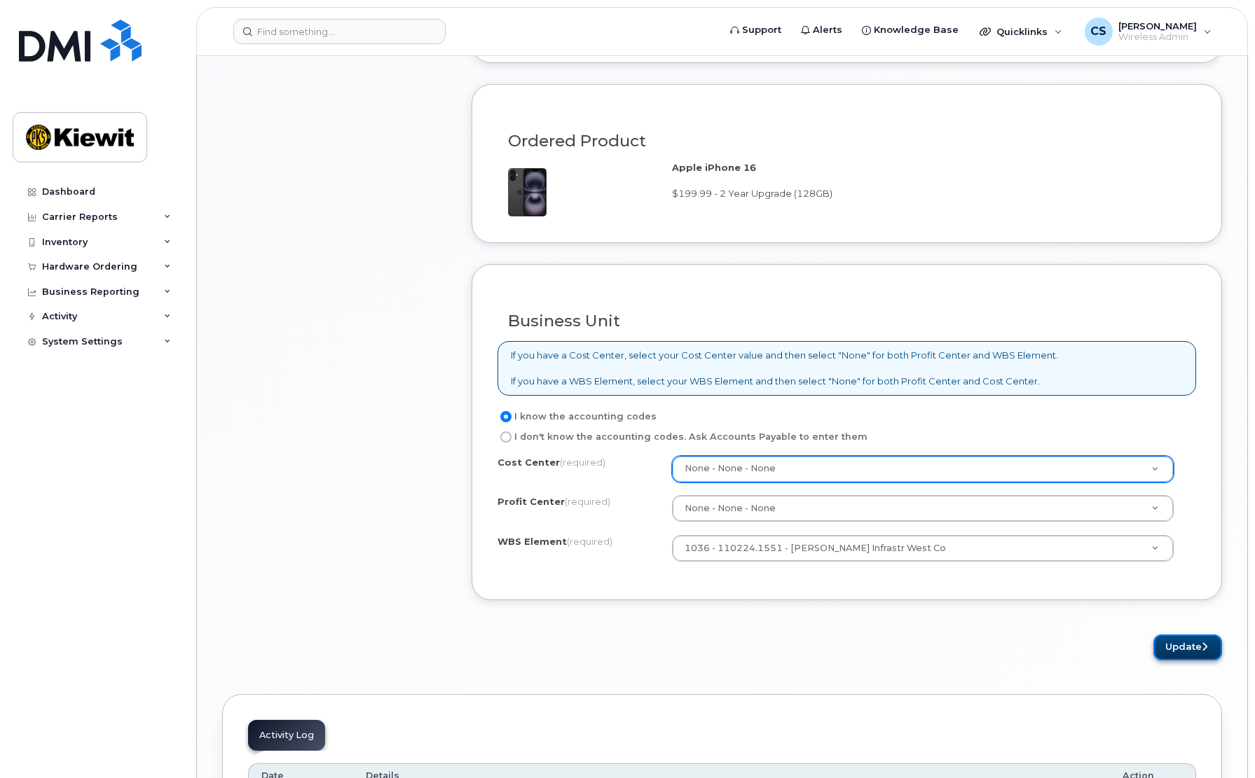
click at [1178, 640] on button "Update" at bounding box center [1187, 648] width 69 height 26
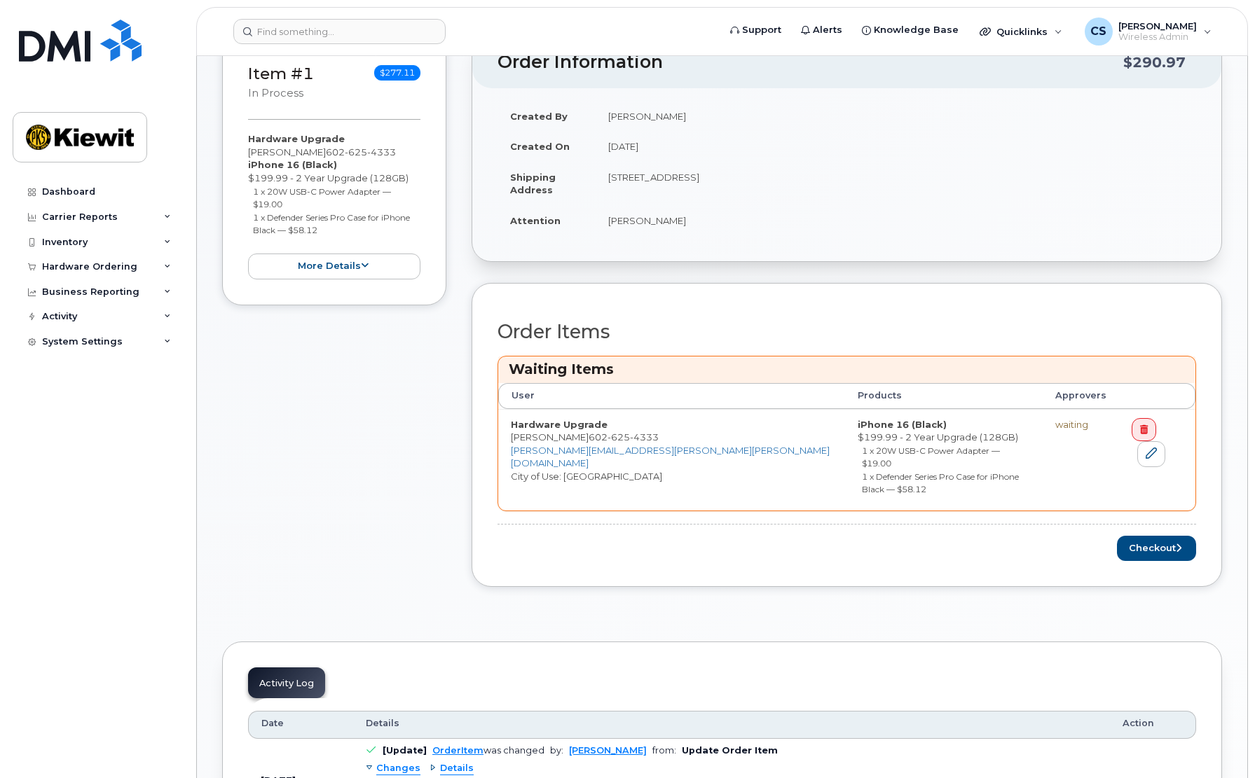
scroll to position [280, 0]
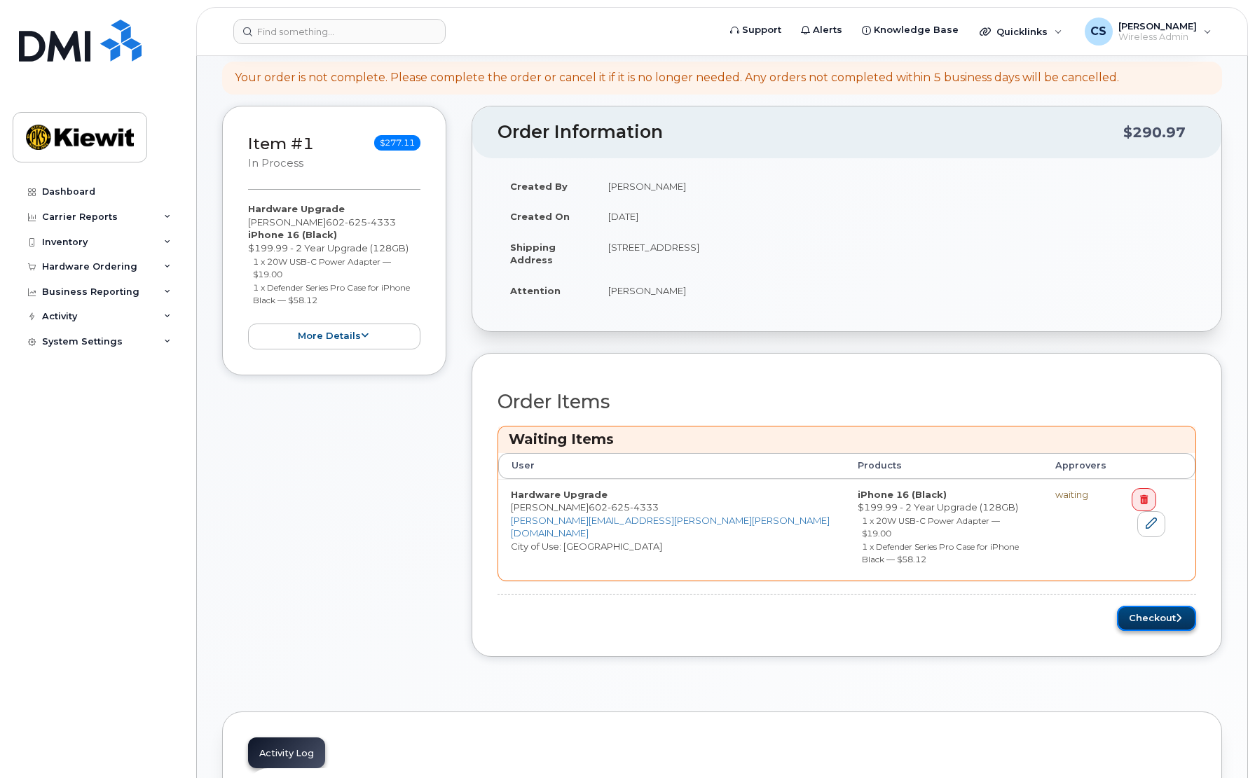
click at [1142, 606] on button "Checkout" at bounding box center [1156, 619] width 79 height 26
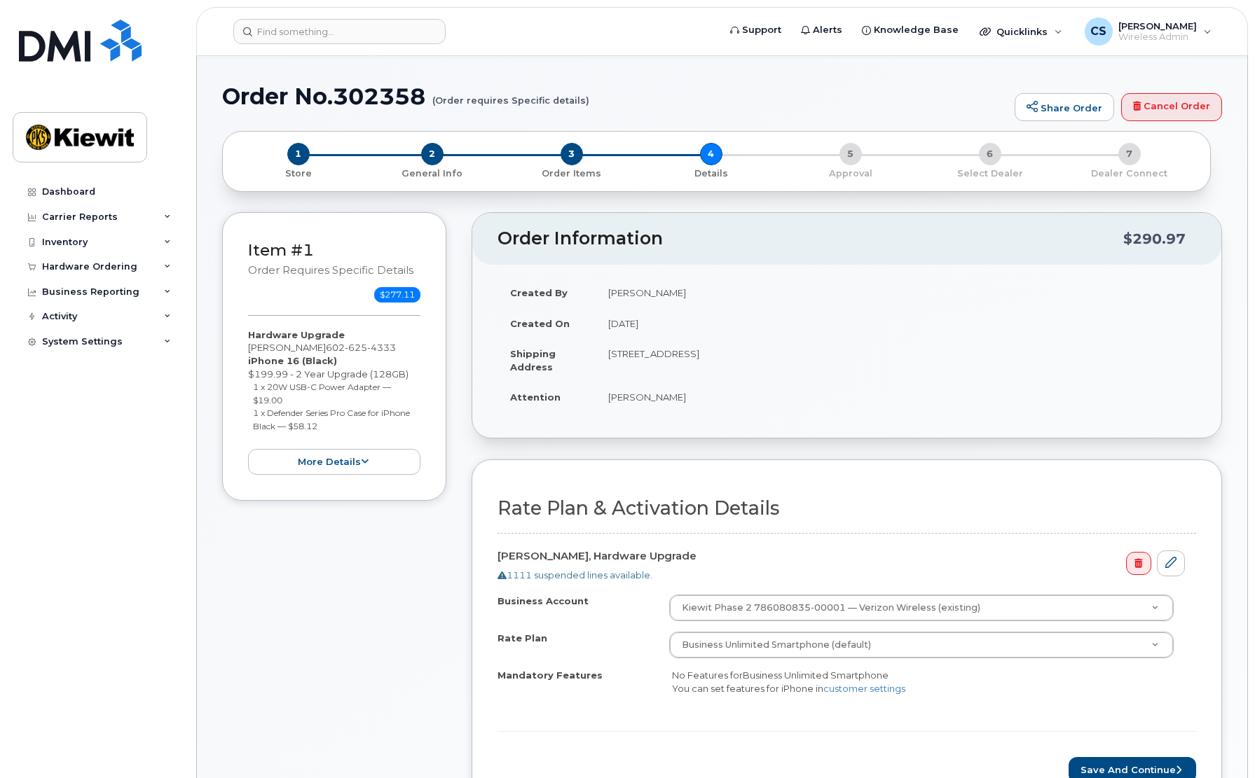
scroll to position [70, 0]
click at [846, 160] on div "1 Store 2 General Info 3 Order Items 4 Details 5 Approval 6 Select Dealer 7 Dea…" at bounding box center [716, 160] width 965 height 37
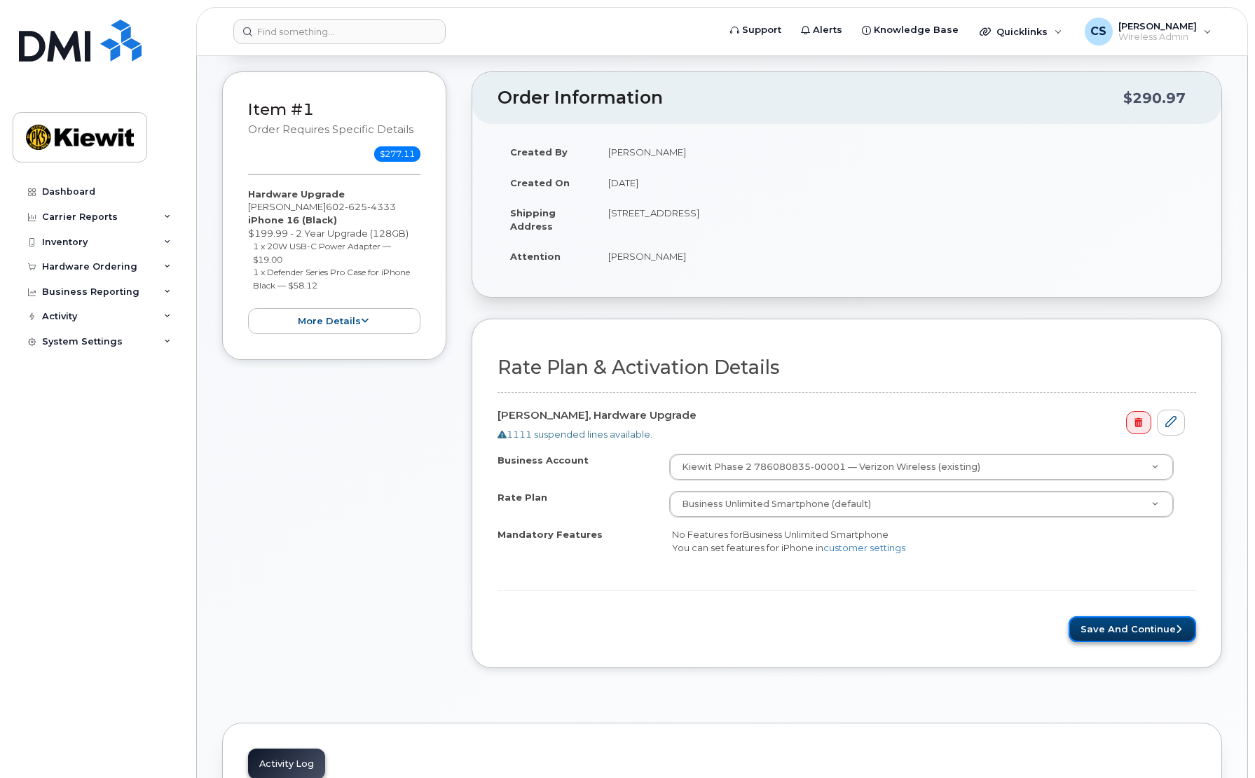
click at [1109, 626] on button "Save and Continue" at bounding box center [1132, 630] width 128 height 26
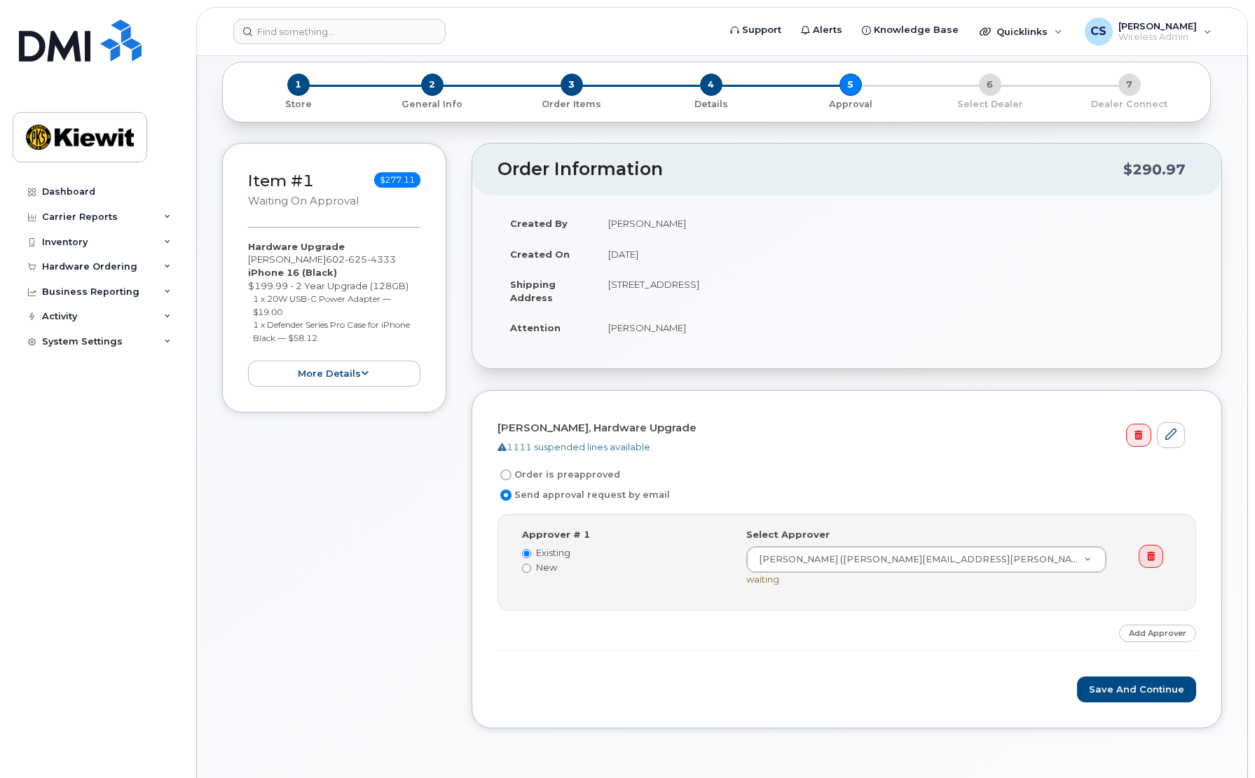
scroll to position [140, 0]
click at [616, 476] on div "Order is preapproved" at bounding box center [840, 473] width 687 height 17
click at [604, 476] on label "Order is preapproved" at bounding box center [558, 473] width 123 height 17
click at [511, 476] on input "Order is preapproved" at bounding box center [505, 473] width 11 height 11
radio input "true"
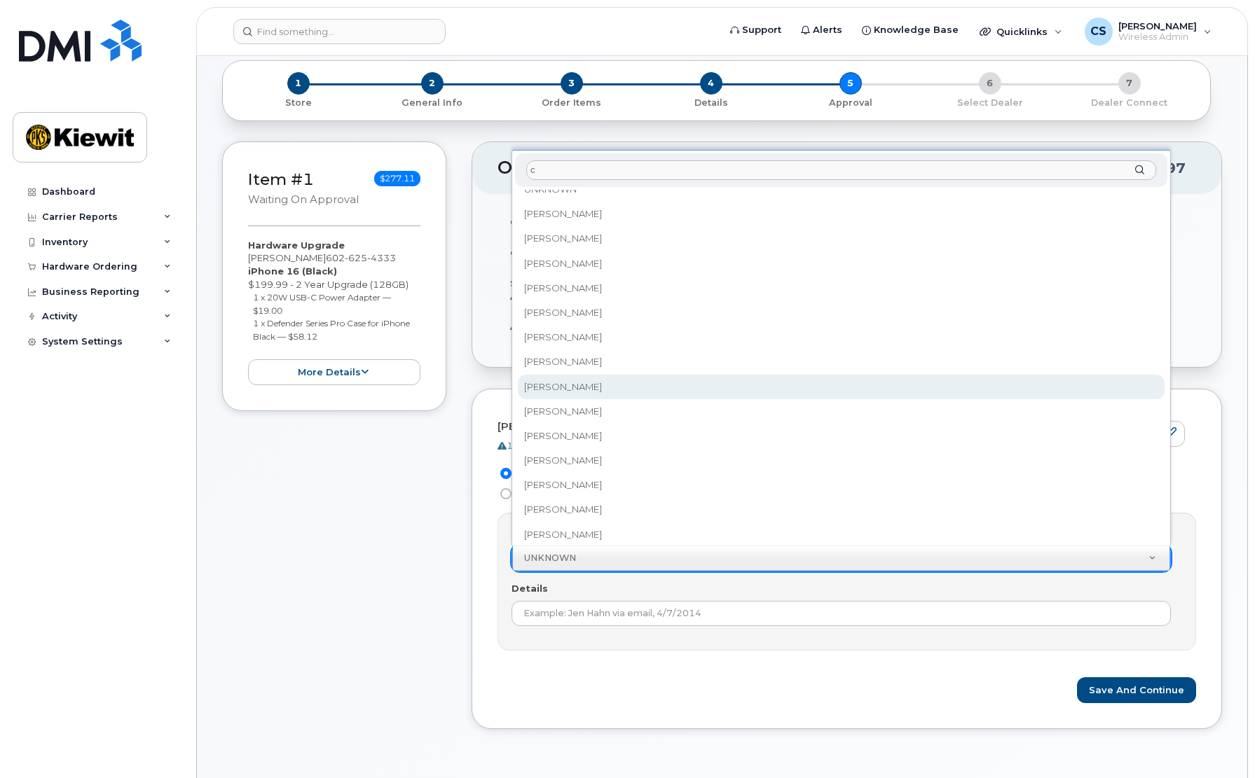
scroll to position [0, 0]
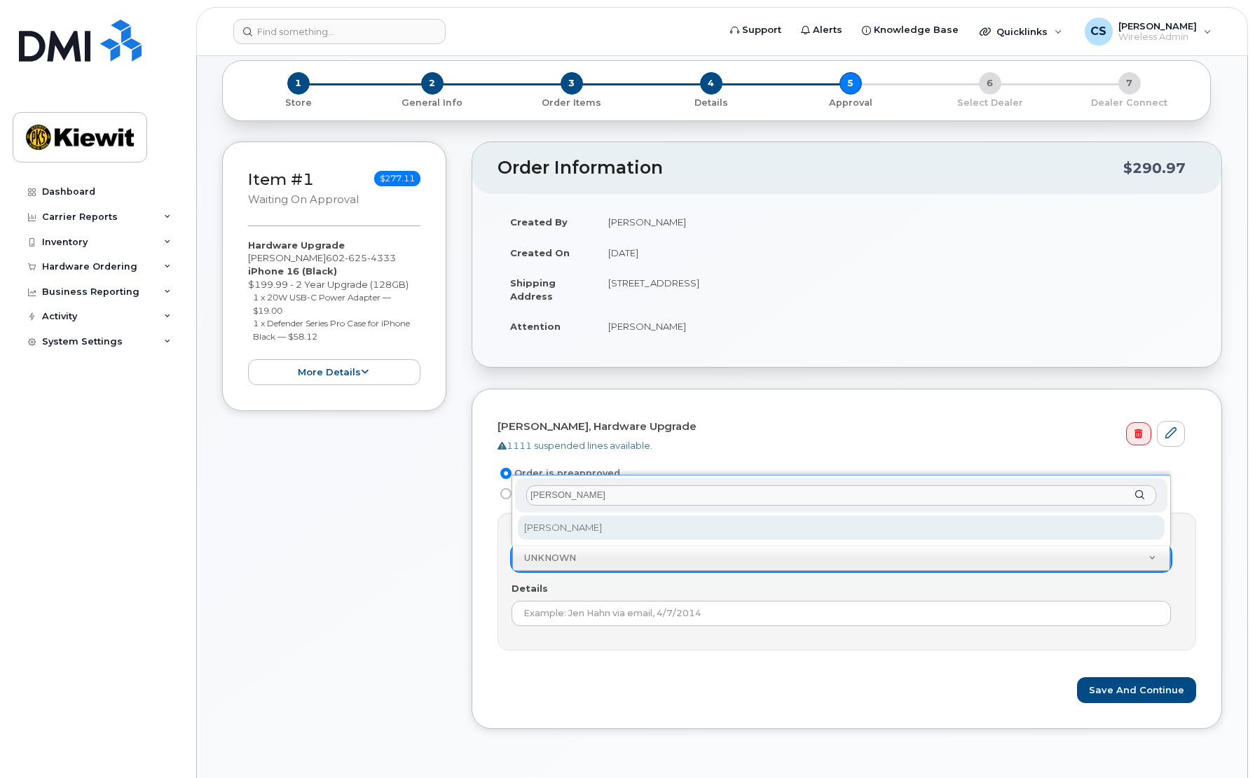
type input "[PERSON_NAME]"
select select "2146812"
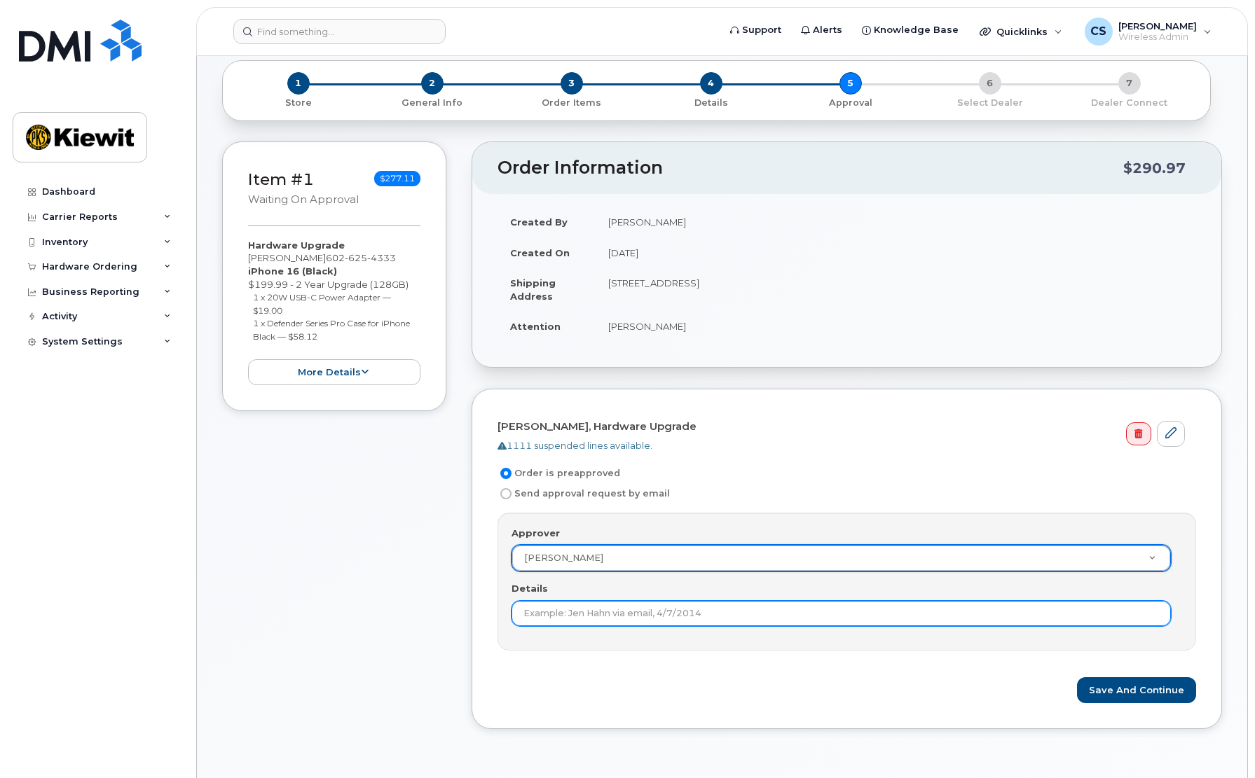
click at [646, 614] on input "Details" at bounding box center [840, 613] width 659 height 25
type input "Phone is old and battery isn't lasting long"
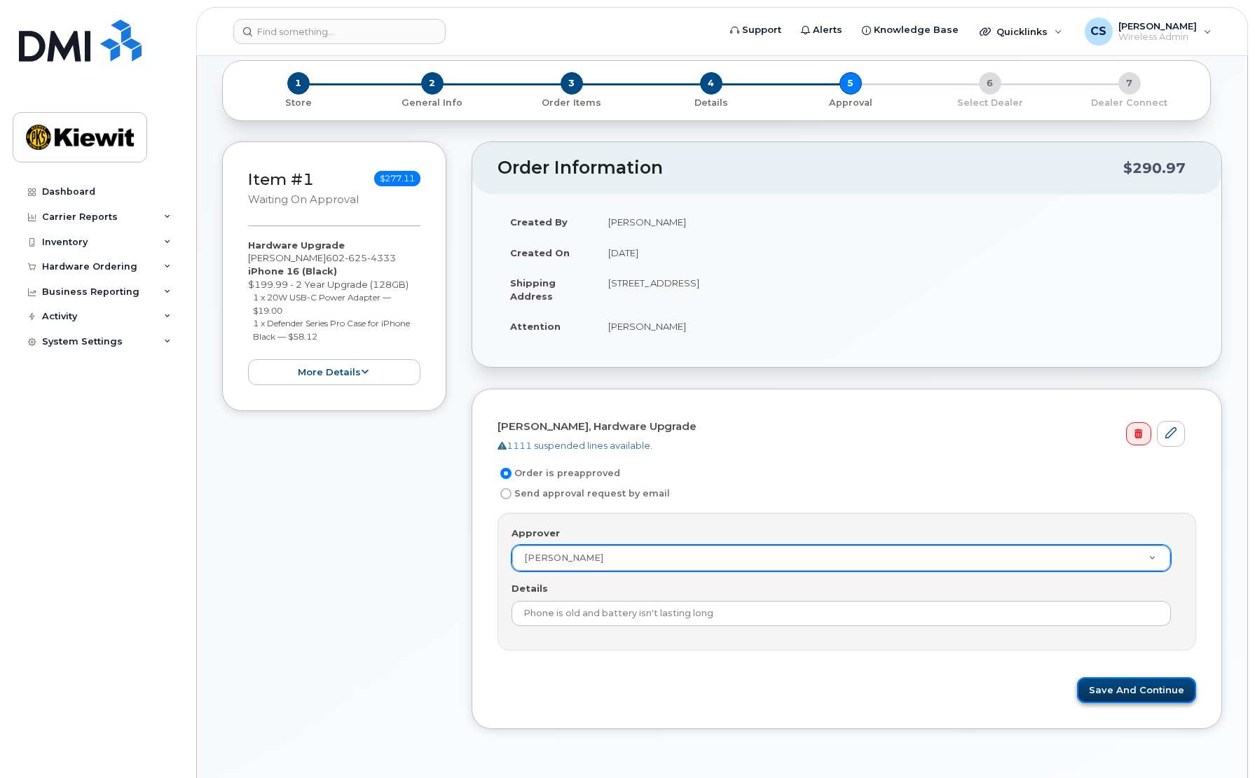
click at [1118, 687] on button "Save and Continue" at bounding box center [1136, 690] width 119 height 26
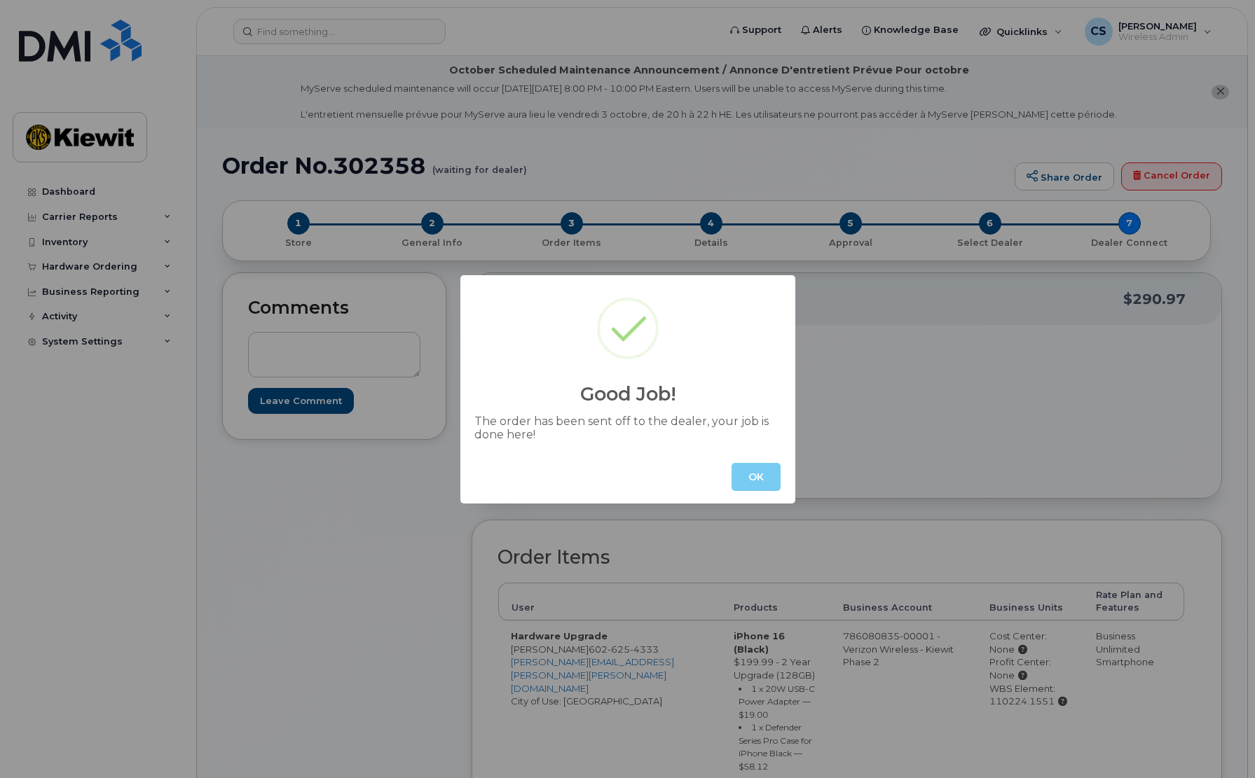
click at [774, 482] on button "OK" at bounding box center [755, 477] width 49 height 28
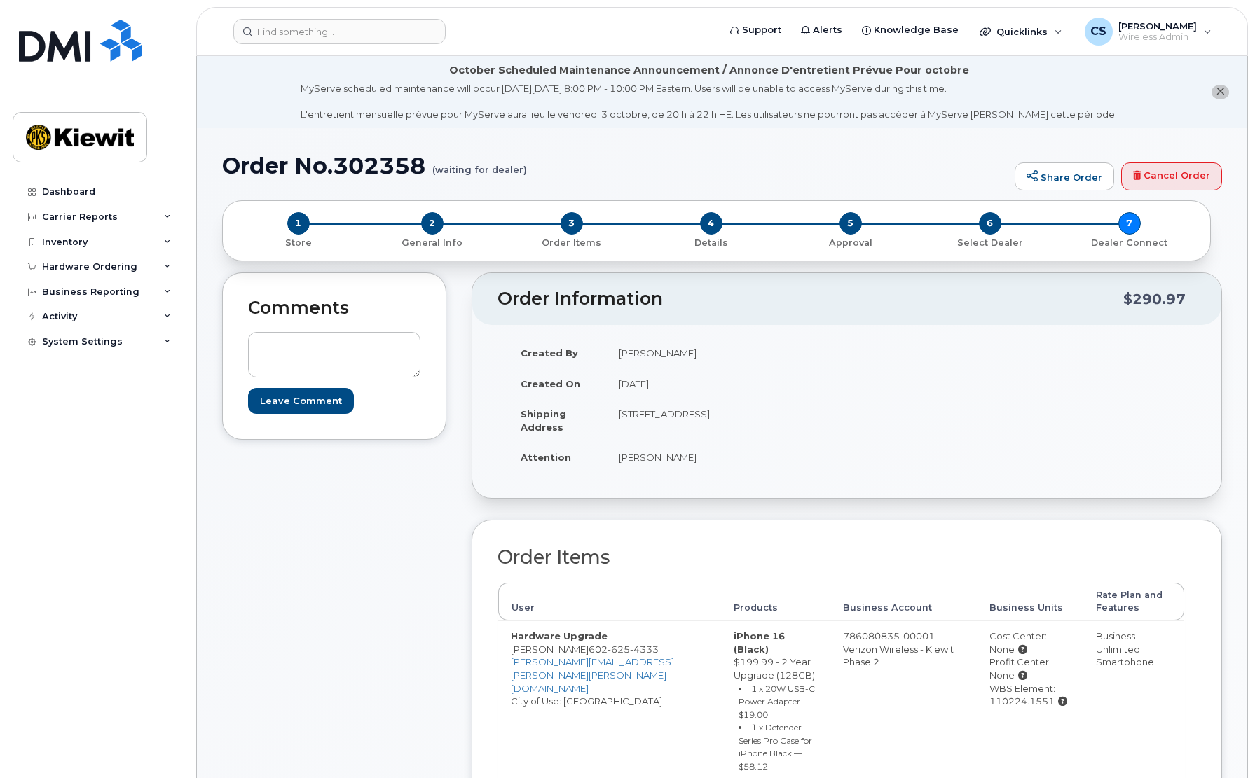
click at [353, 607] on div "Comments Leave Comment" at bounding box center [334, 614] width 224 height 682
